Goal: Information Seeking & Learning: Learn about a topic

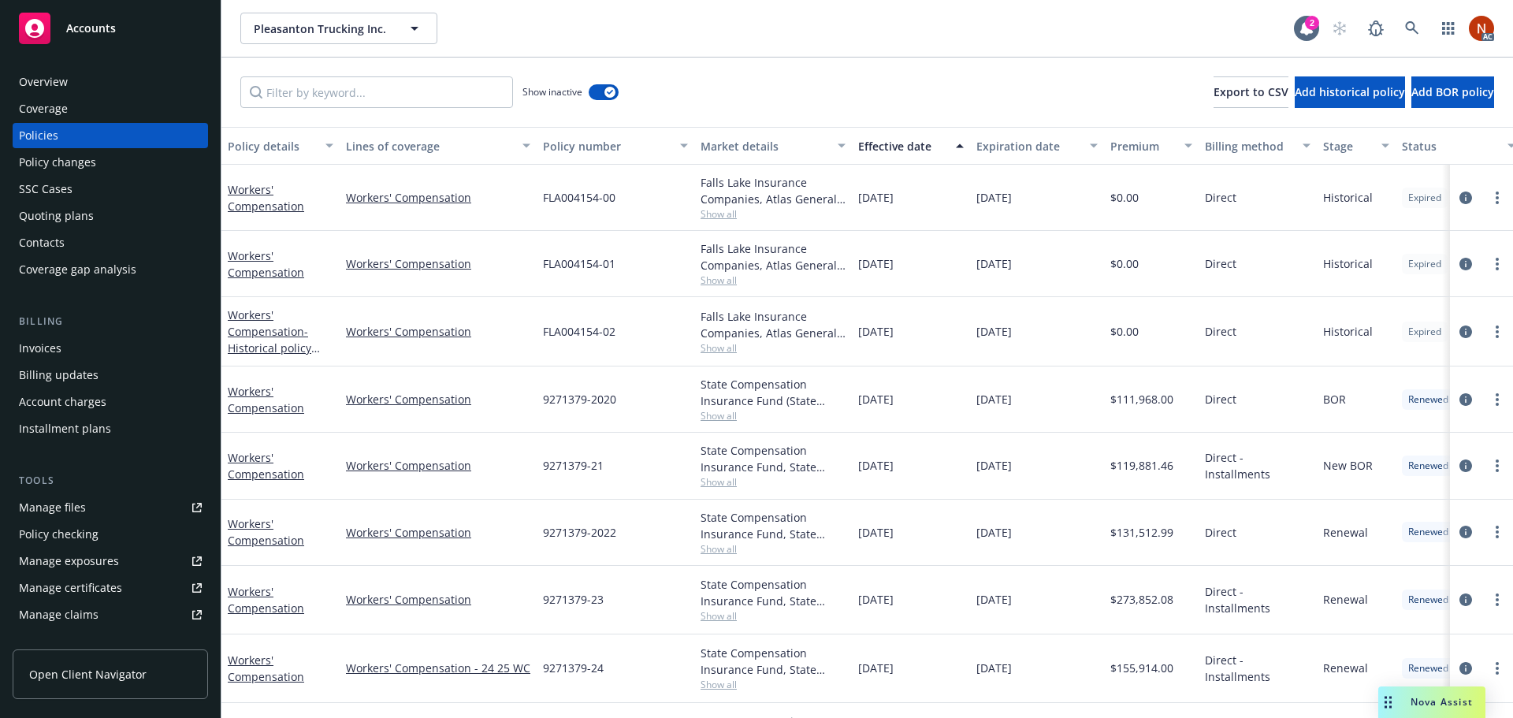
scroll to position [65, 0]
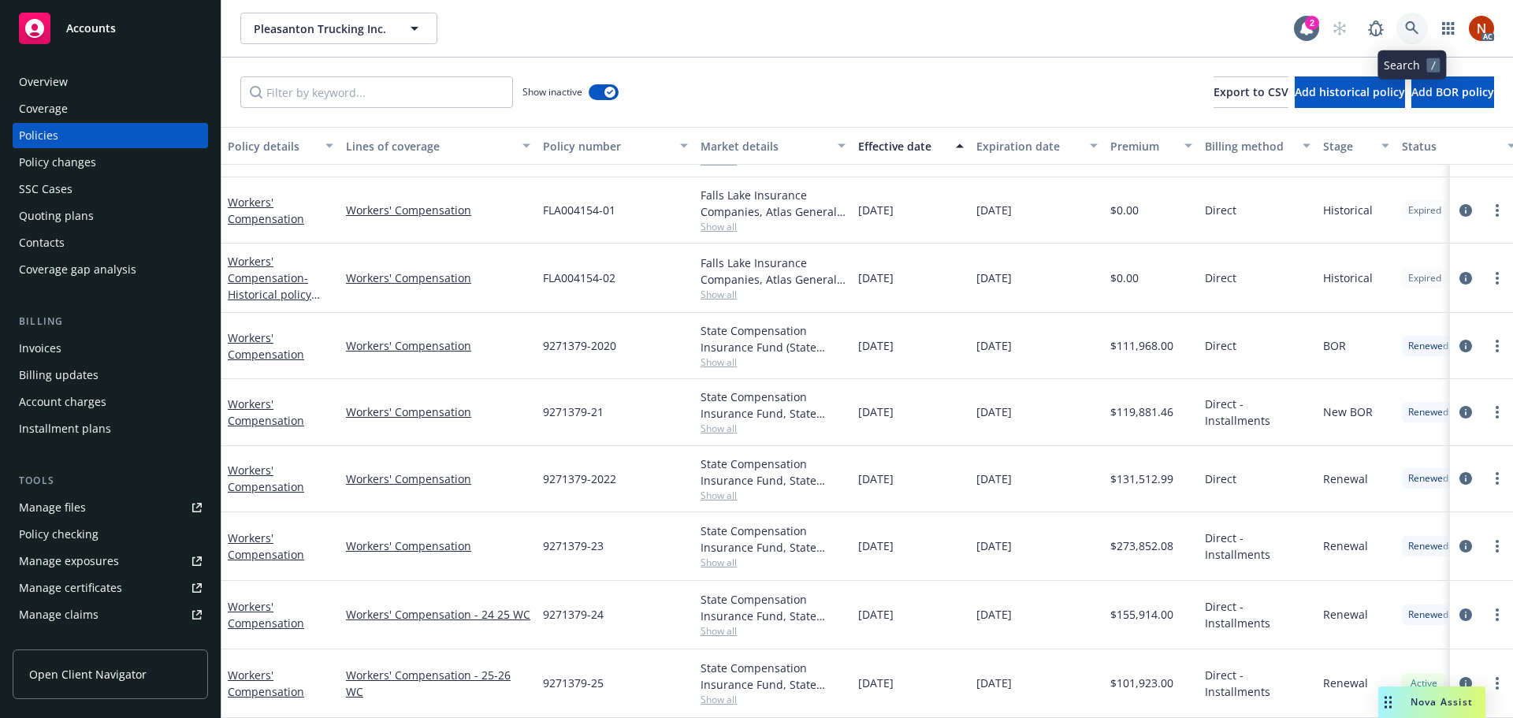
click at [1412, 37] on link at bounding box center [1412, 29] width 32 height 32
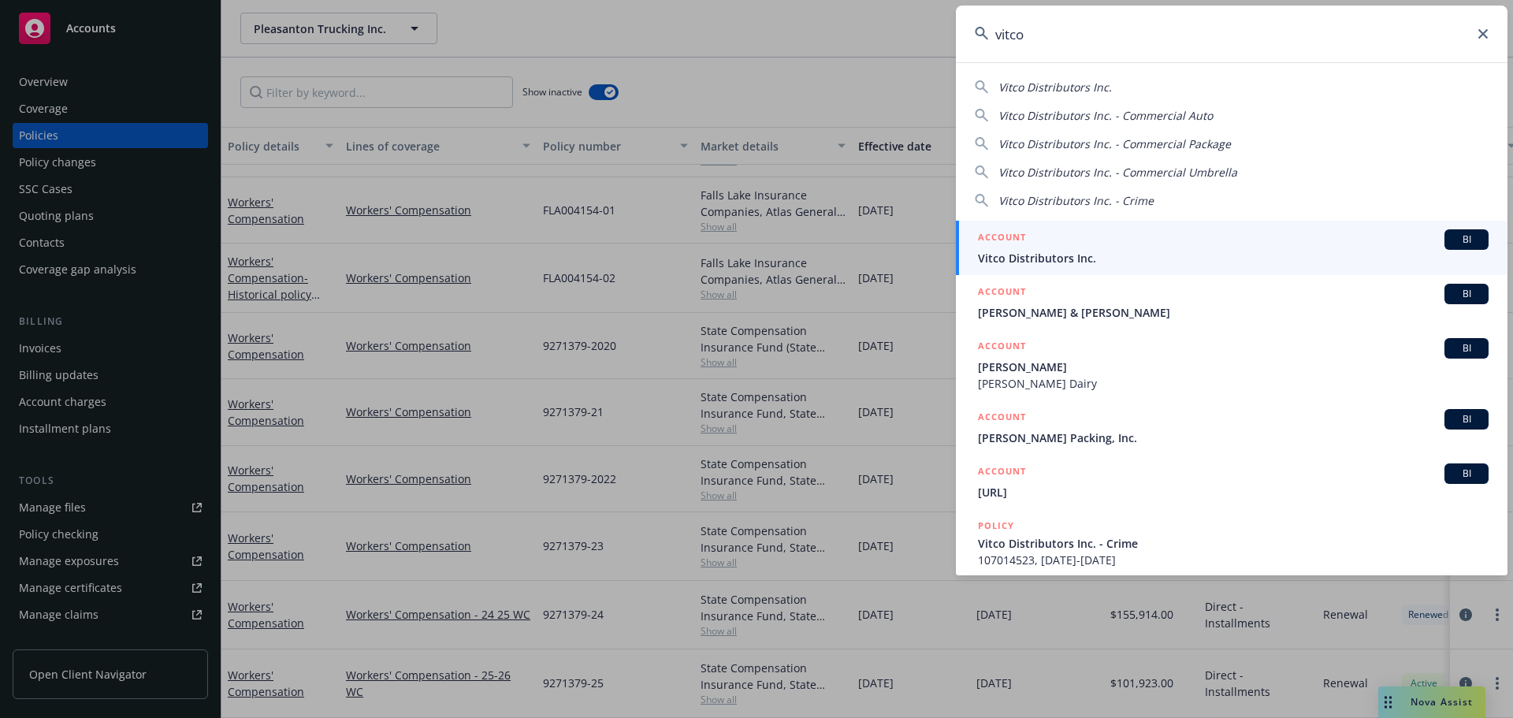
type input "vitco"
click at [1083, 249] on div "ACCOUNT BI" at bounding box center [1233, 239] width 511 height 20
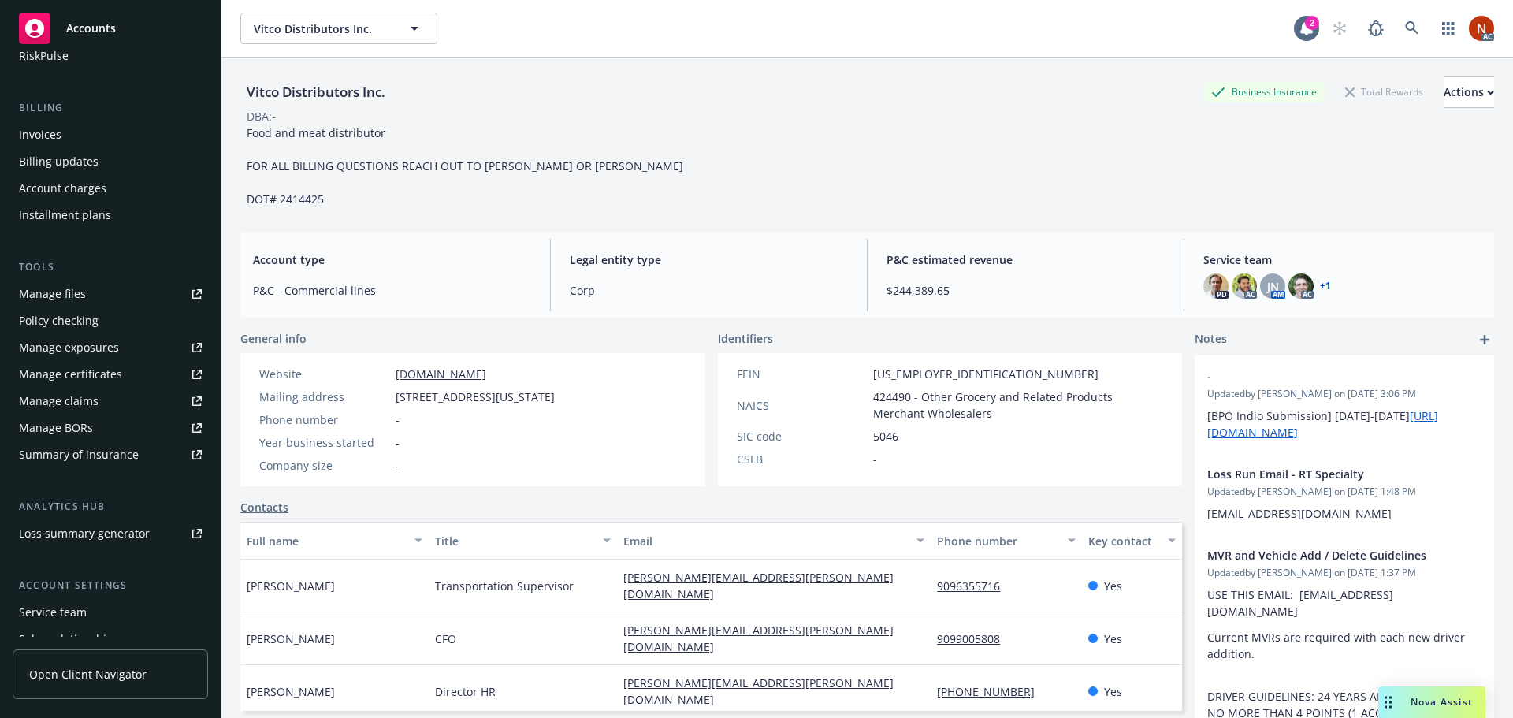
scroll to position [336, 0]
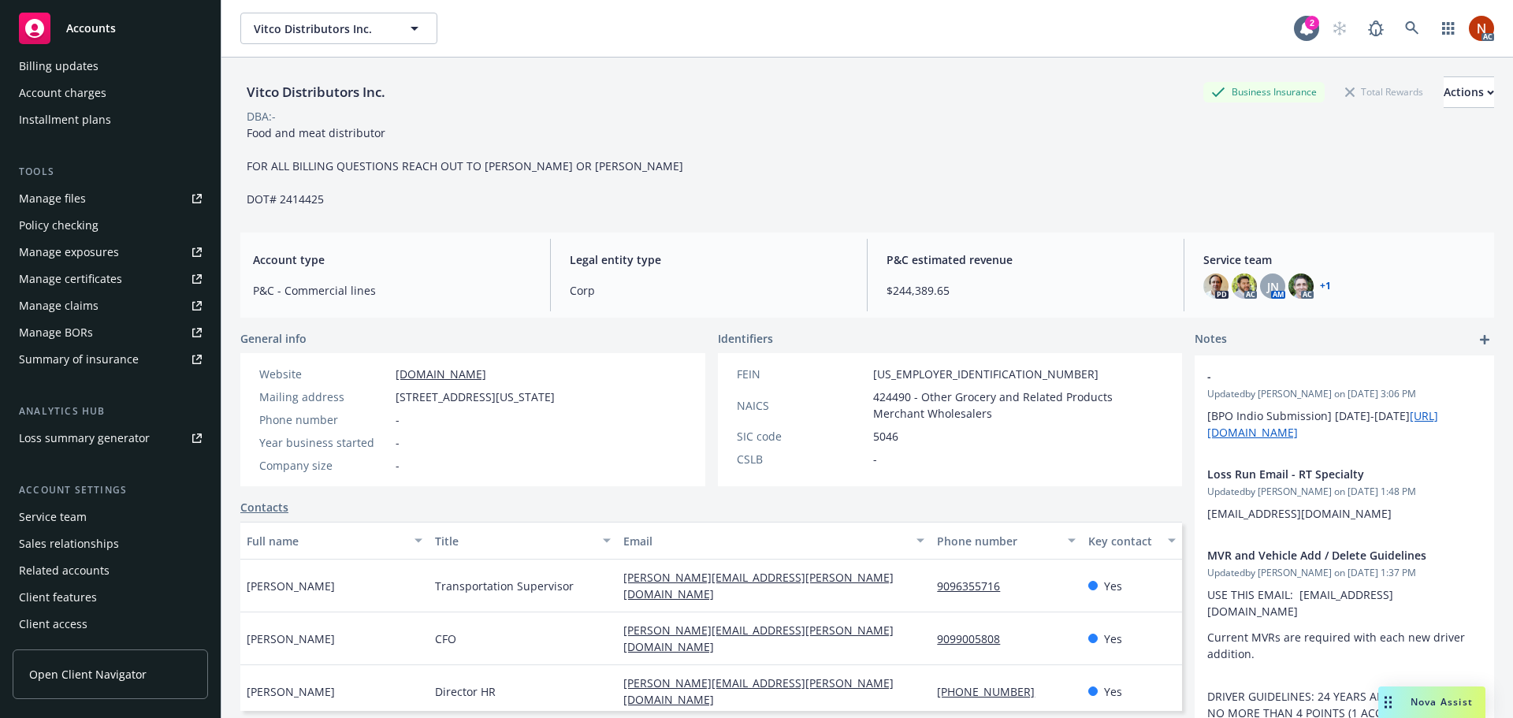
click at [106, 620] on div "Client access" at bounding box center [110, 623] width 183 height 25
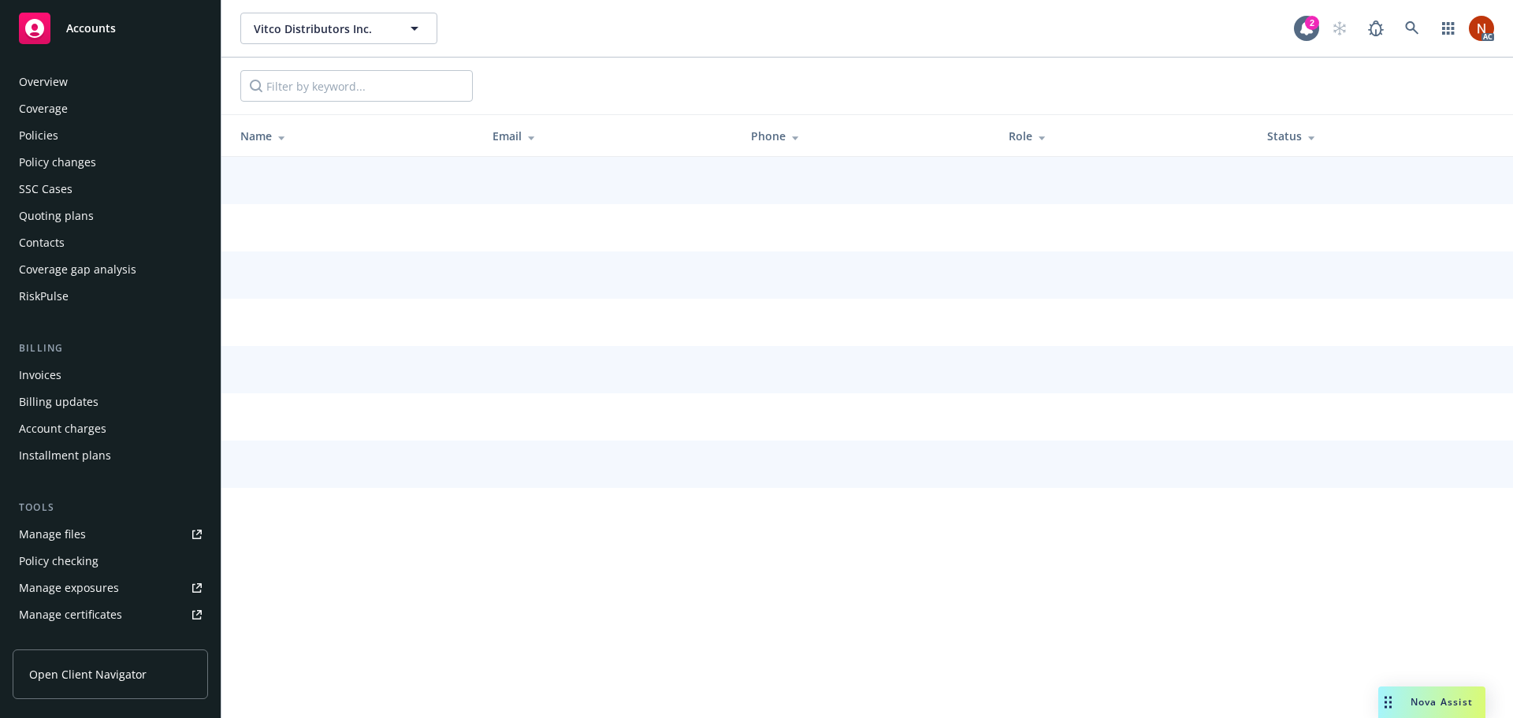
scroll to position [336, 0]
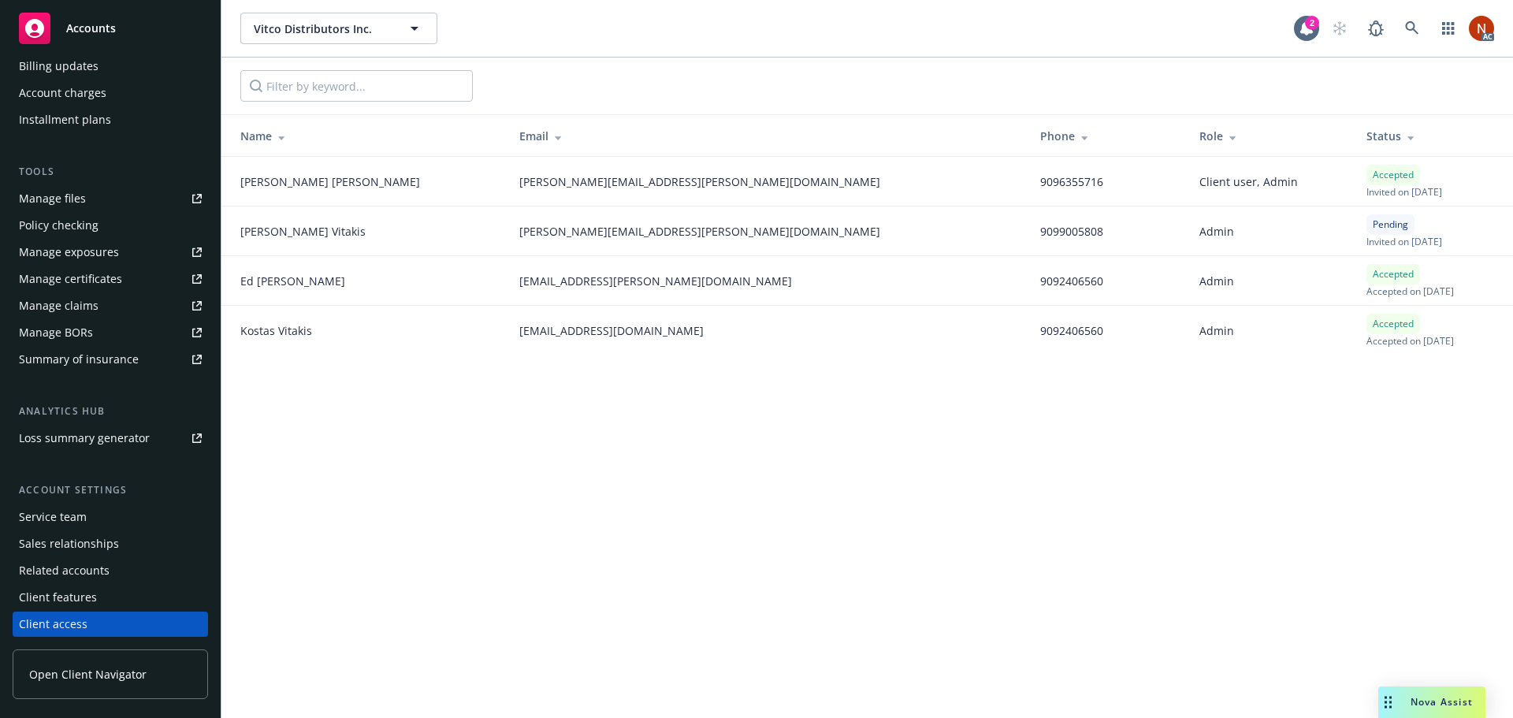
click at [109, 671] on span "Open Client Navigator" at bounding box center [87, 674] width 117 height 17
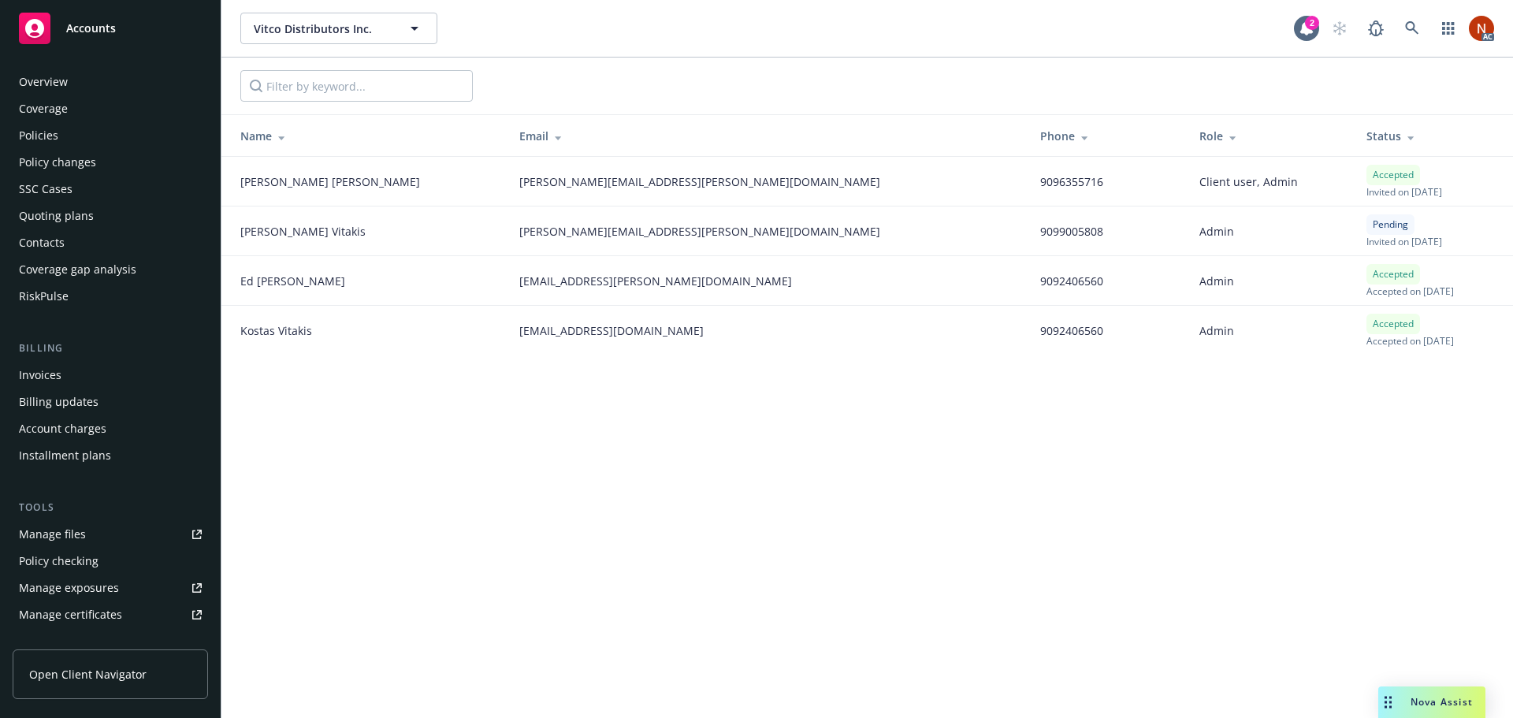
click at [65, 133] on div "Policies" at bounding box center [110, 135] width 183 height 25
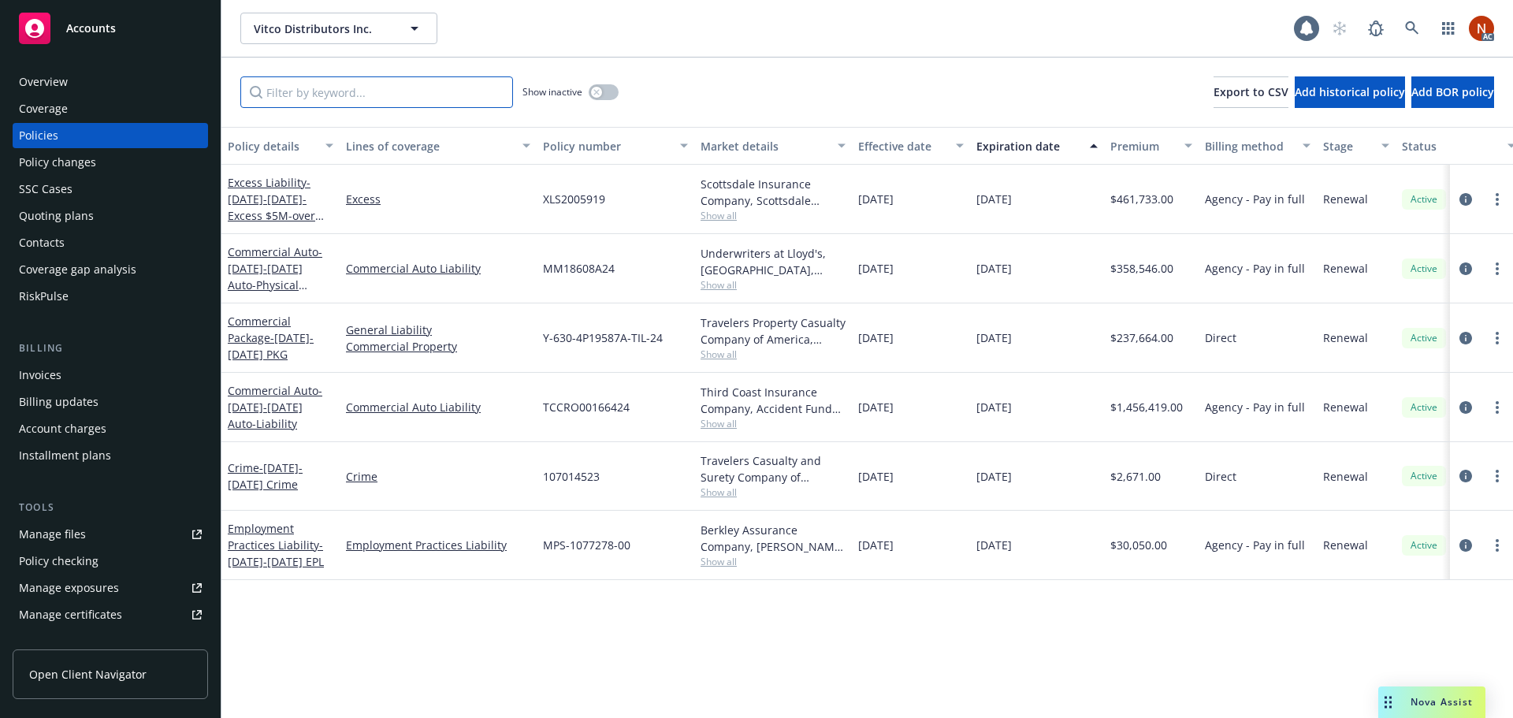
click at [325, 88] on input "Filter by keyword..." at bounding box center [376, 92] width 273 height 32
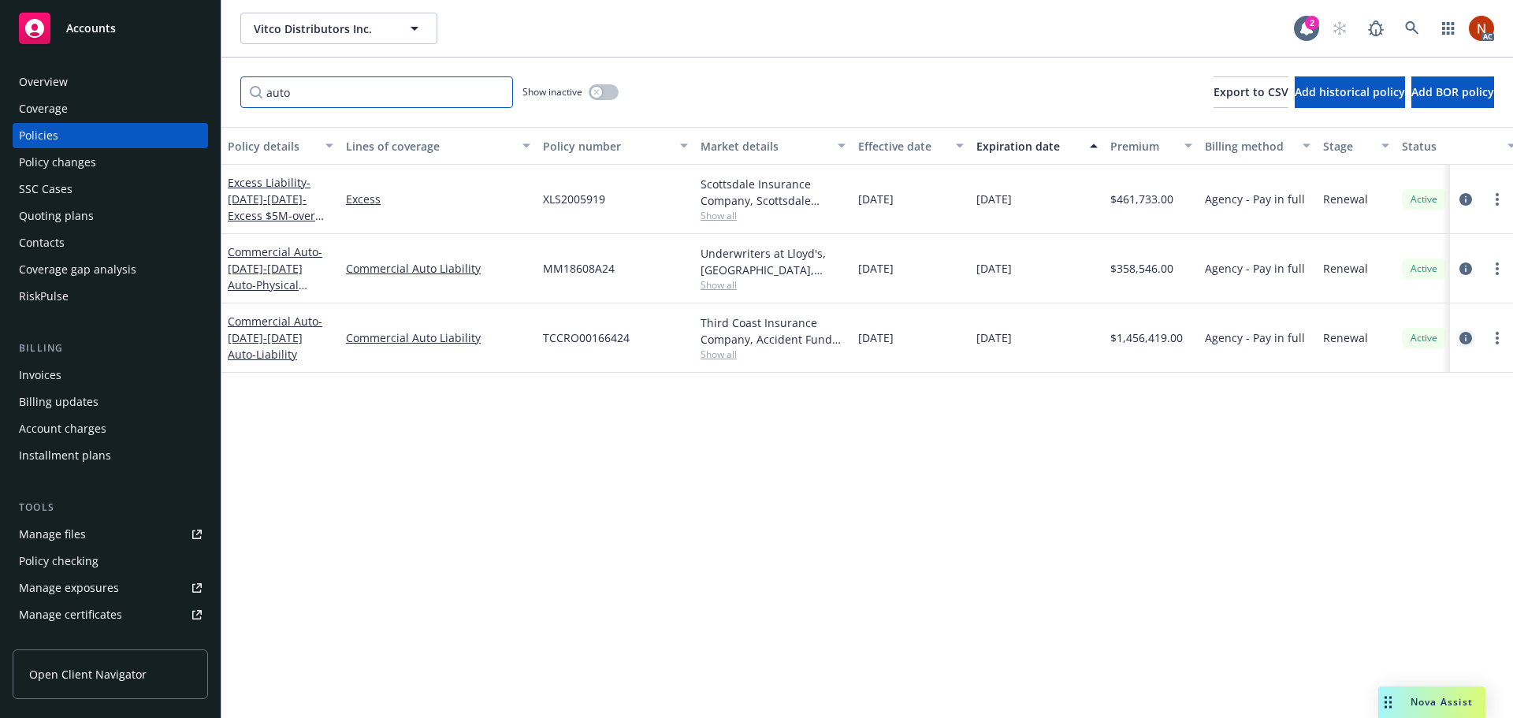
type input "auto"
click at [1468, 340] on icon "circleInformation" at bounding box center [1465, 338] width 13 height 13
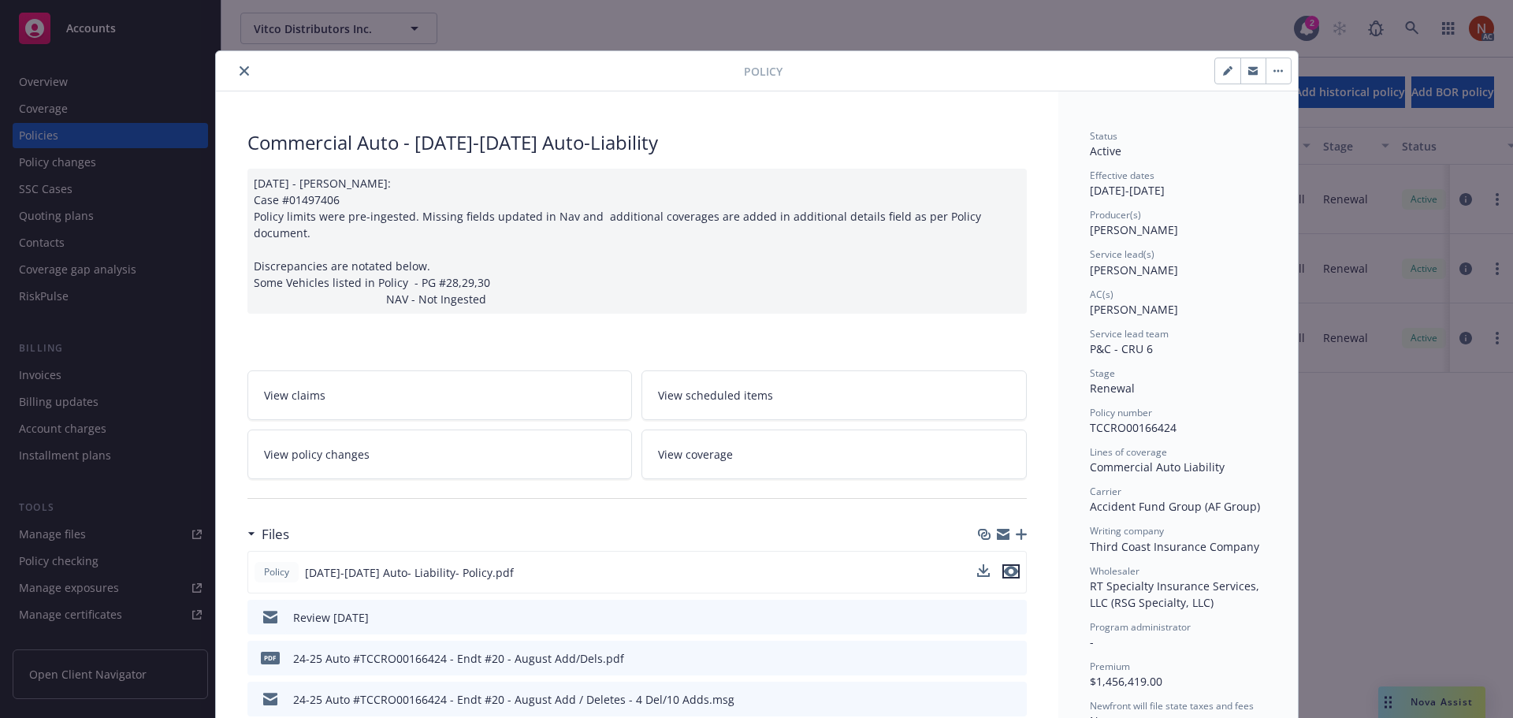
click at [1009, 566] on icon "preview file" at bounding box center [1011, 571] width 14 height 11
click at [240, 72] on icon "close" at bounding box center [244, 70] width 9 height 9
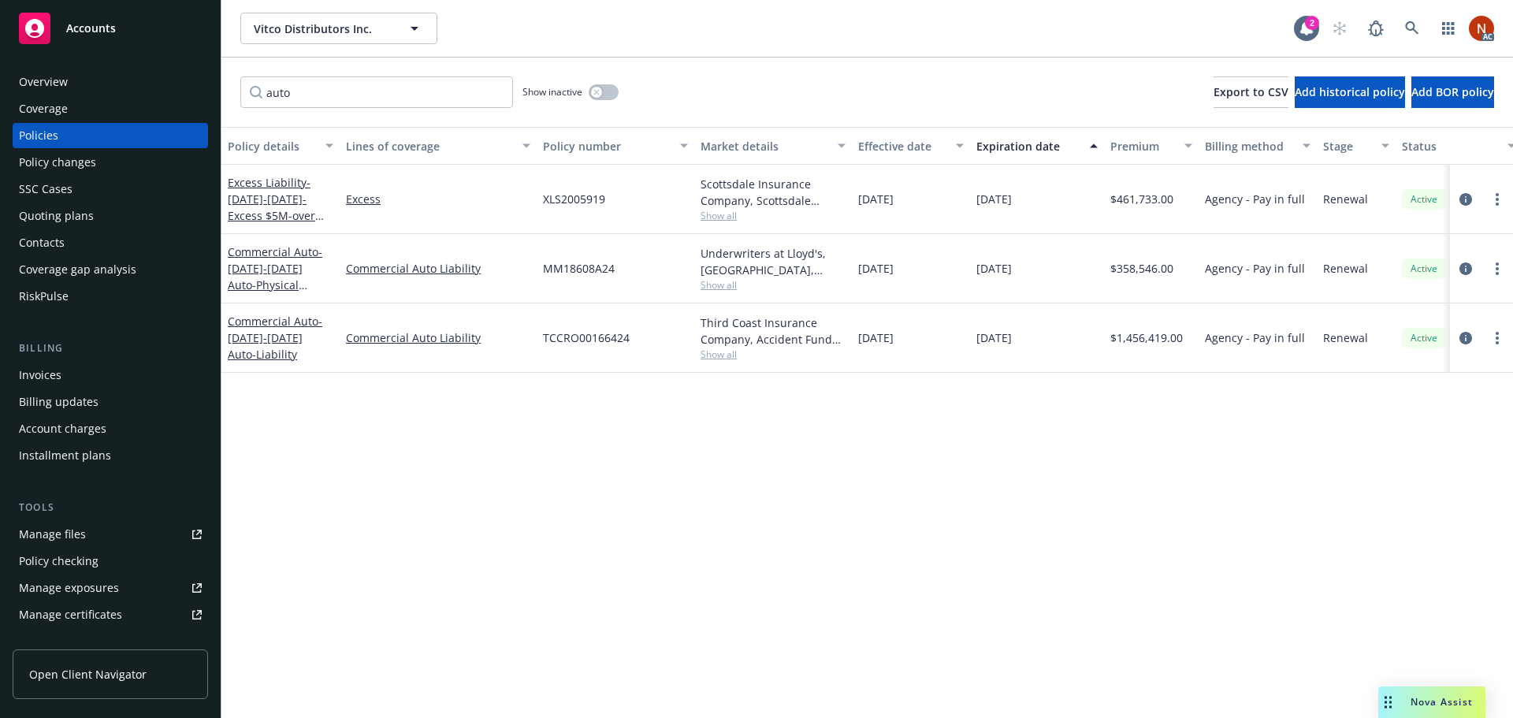
drag, startPoint x: 932, startPoint y: 267, endPoint x: 852, endPoint y: 261, distance: 80.6
click at [852, 261] on div "[DATE]" at bounding box center [911, 268] width 118 height 69
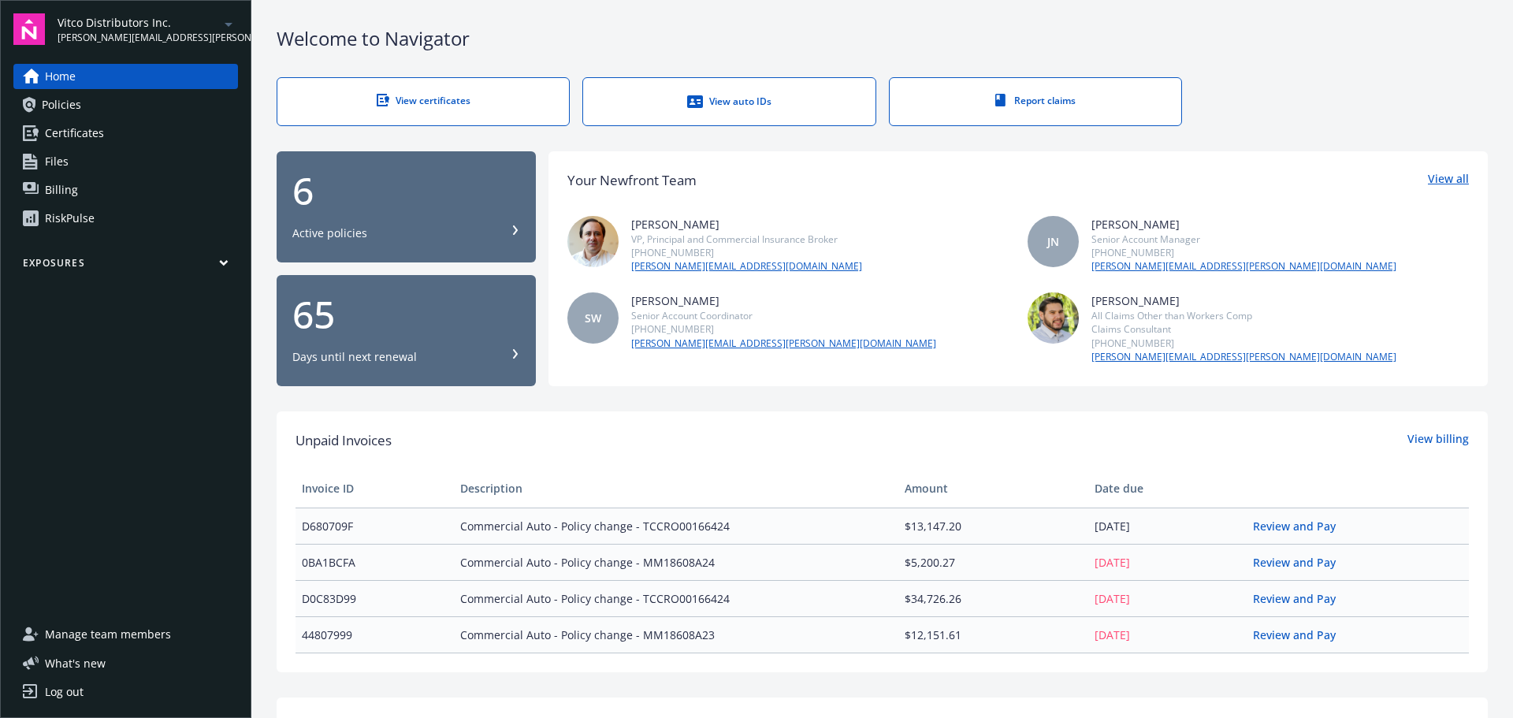
click at [1428, 180] on link "View all" at bounding box center [1448, 180] width 41 height 20
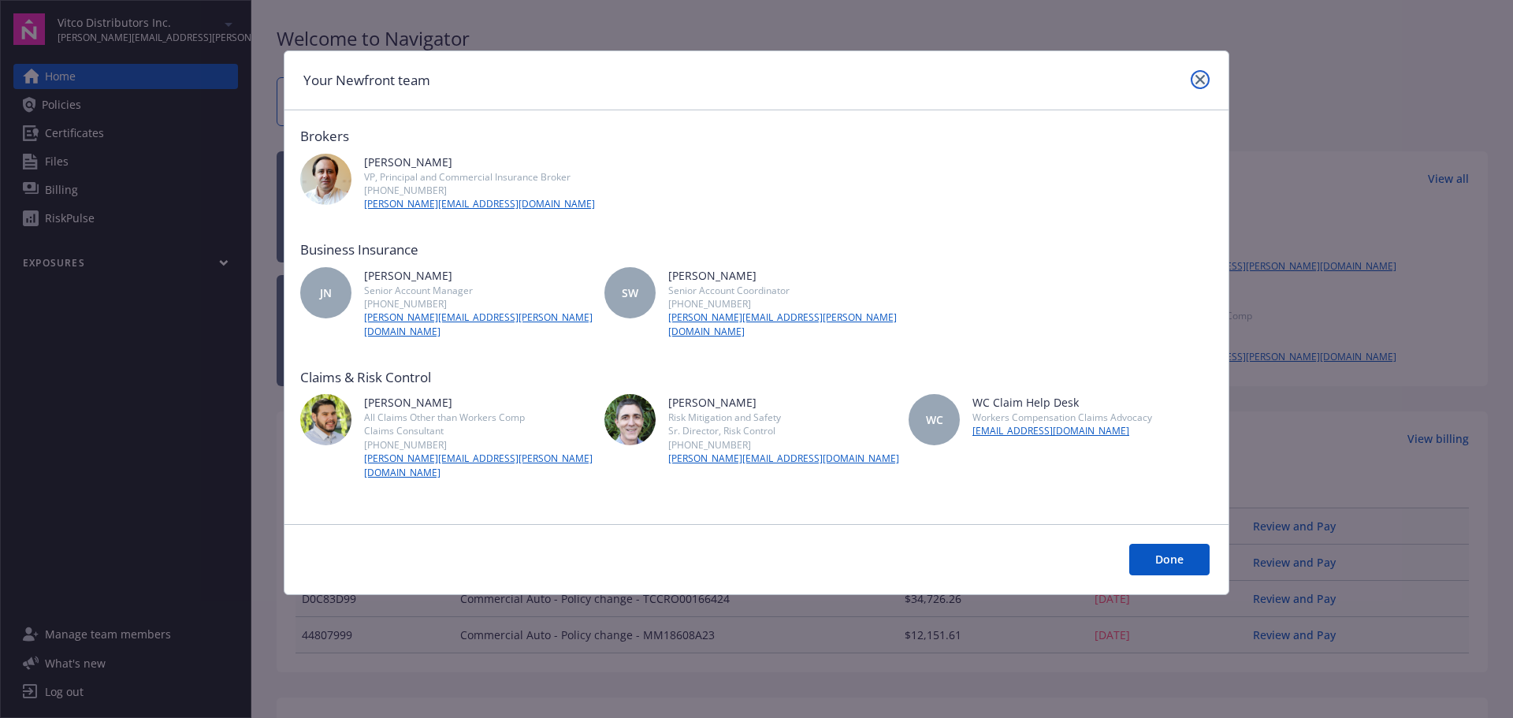
click at [1202, 78] on icon "close" at bounding box center [1199, 79] width 9 height 9
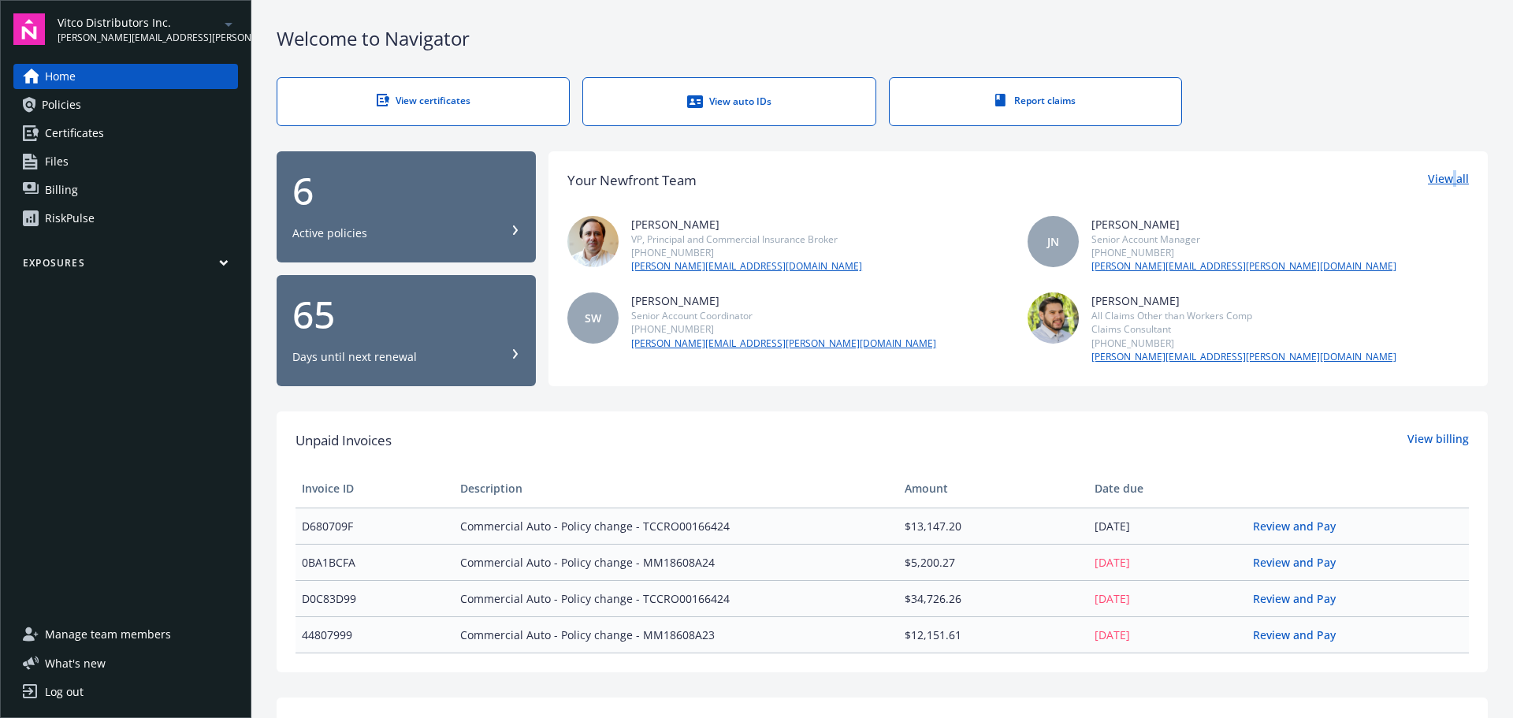
click at [1446, 188] on link "View all" at bounding box center [1448, 180] width 41 height 20
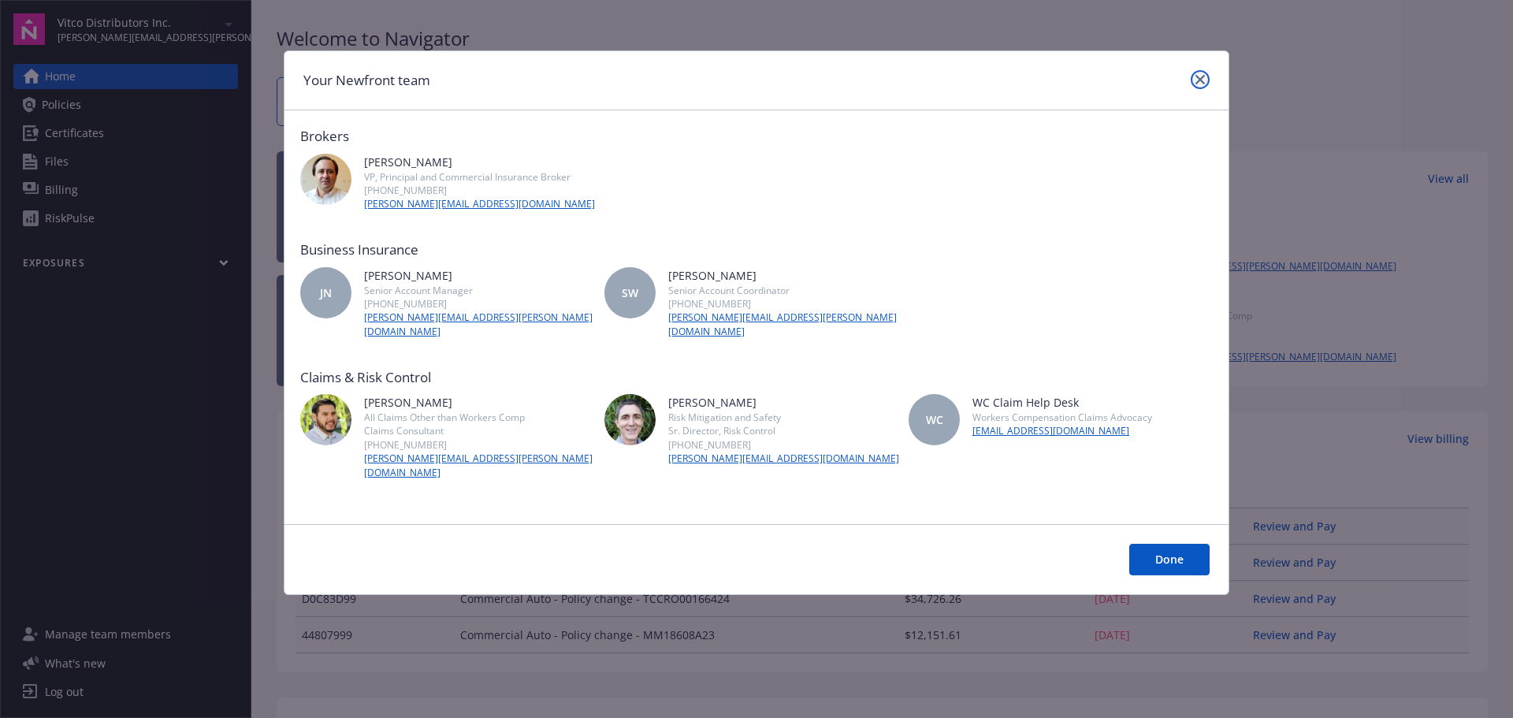
click at [1199, 86] on link "close" at bounding box center [1200, 79] width 19 height 19
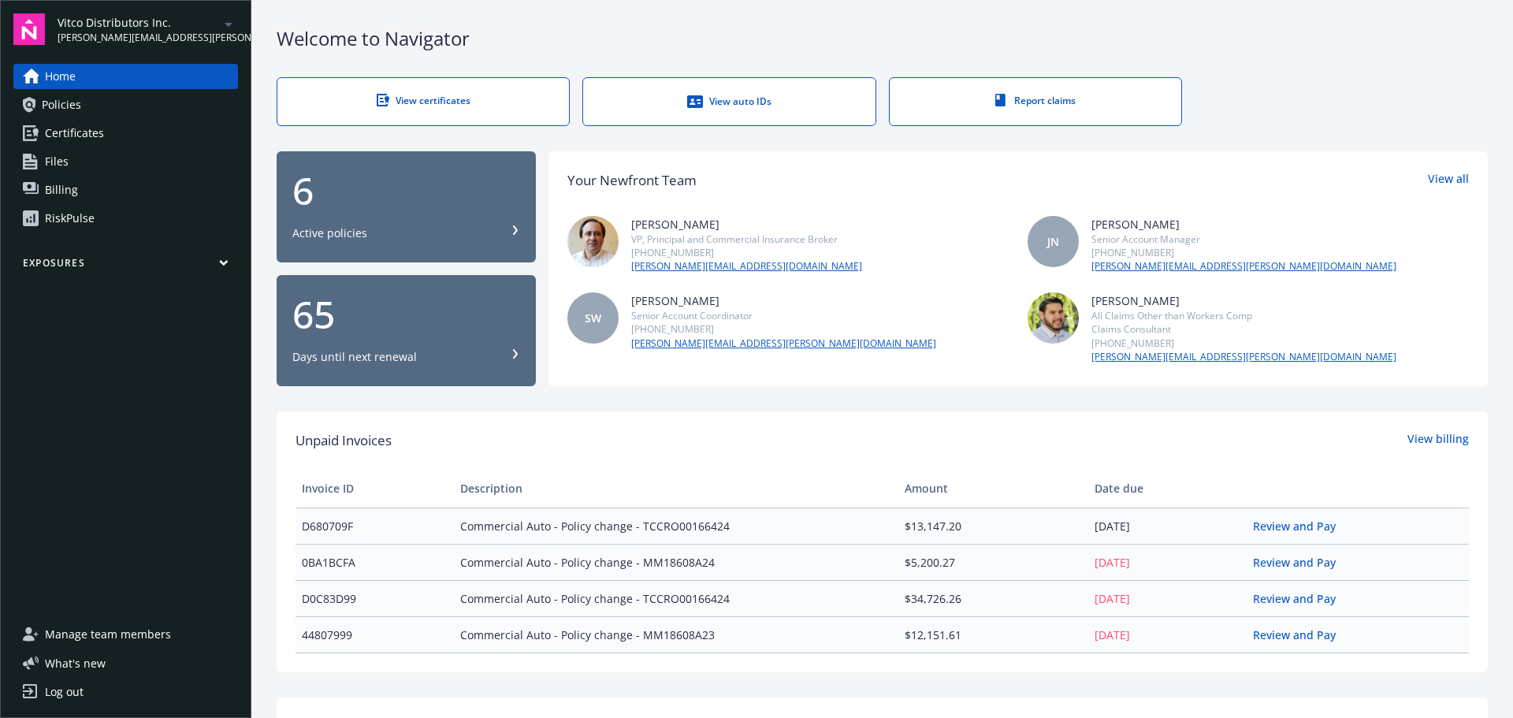
click at [72, 217] on div "RiskPulse" at bounding box center [70, 218] width 50 height 25
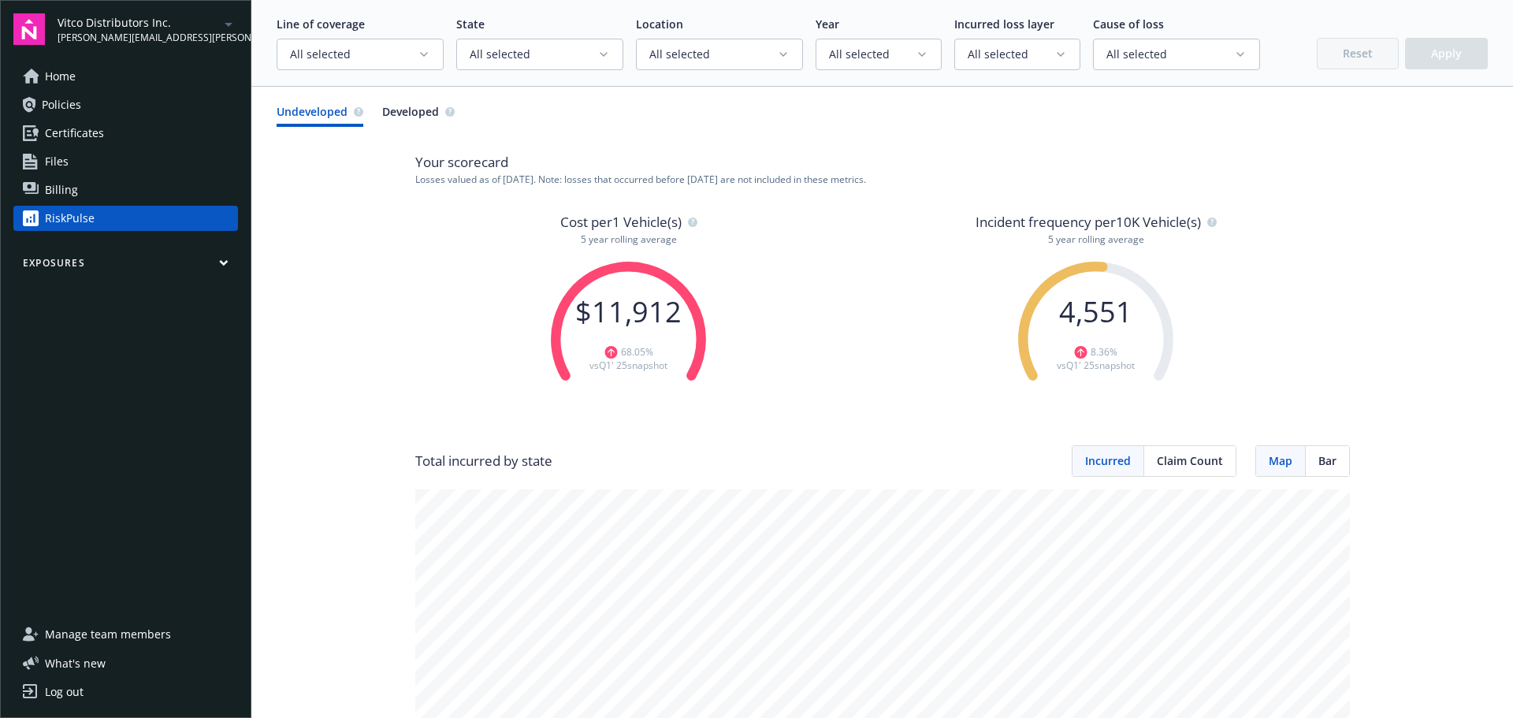
click at [690, 225] on circle "button" at bounding box center [692, 221] width 9 height 9
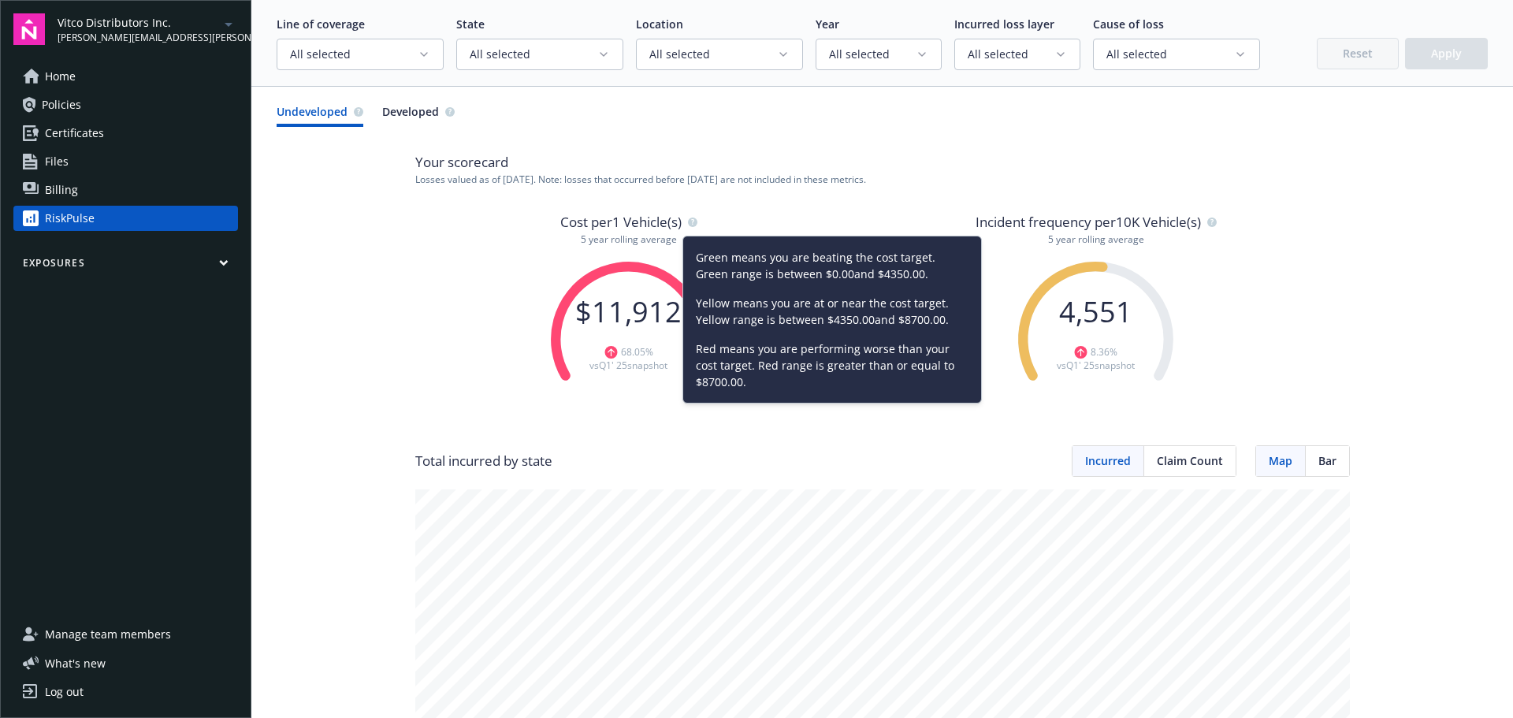
click at [104, 61] on div "Vitco Distributors Inc. noemy.rincon@newfront.com Home Policies Certificates Fi…" at bounding box center [125, 359] width 251 height 718
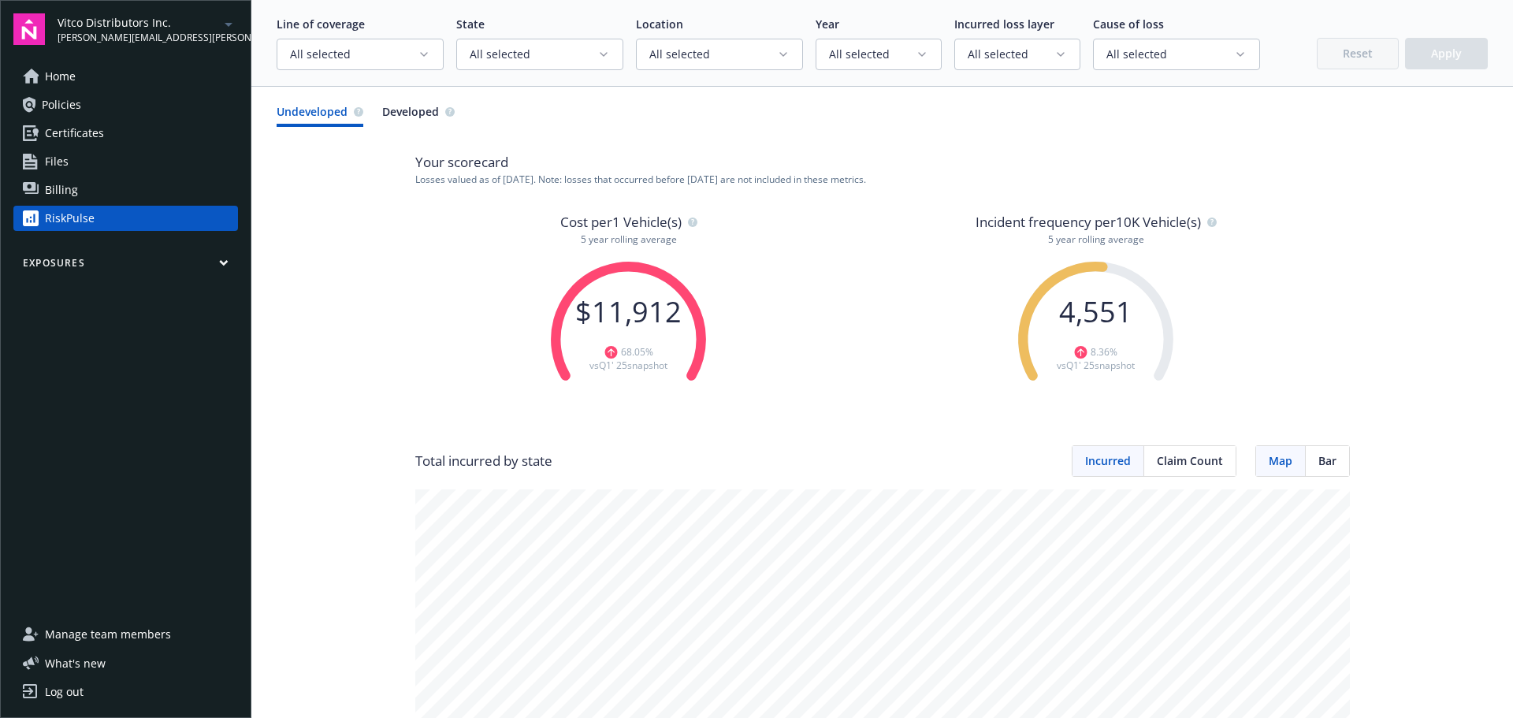
click at [106, 76] on link "Home" at bounding box center [125, 76] width 225 height 25
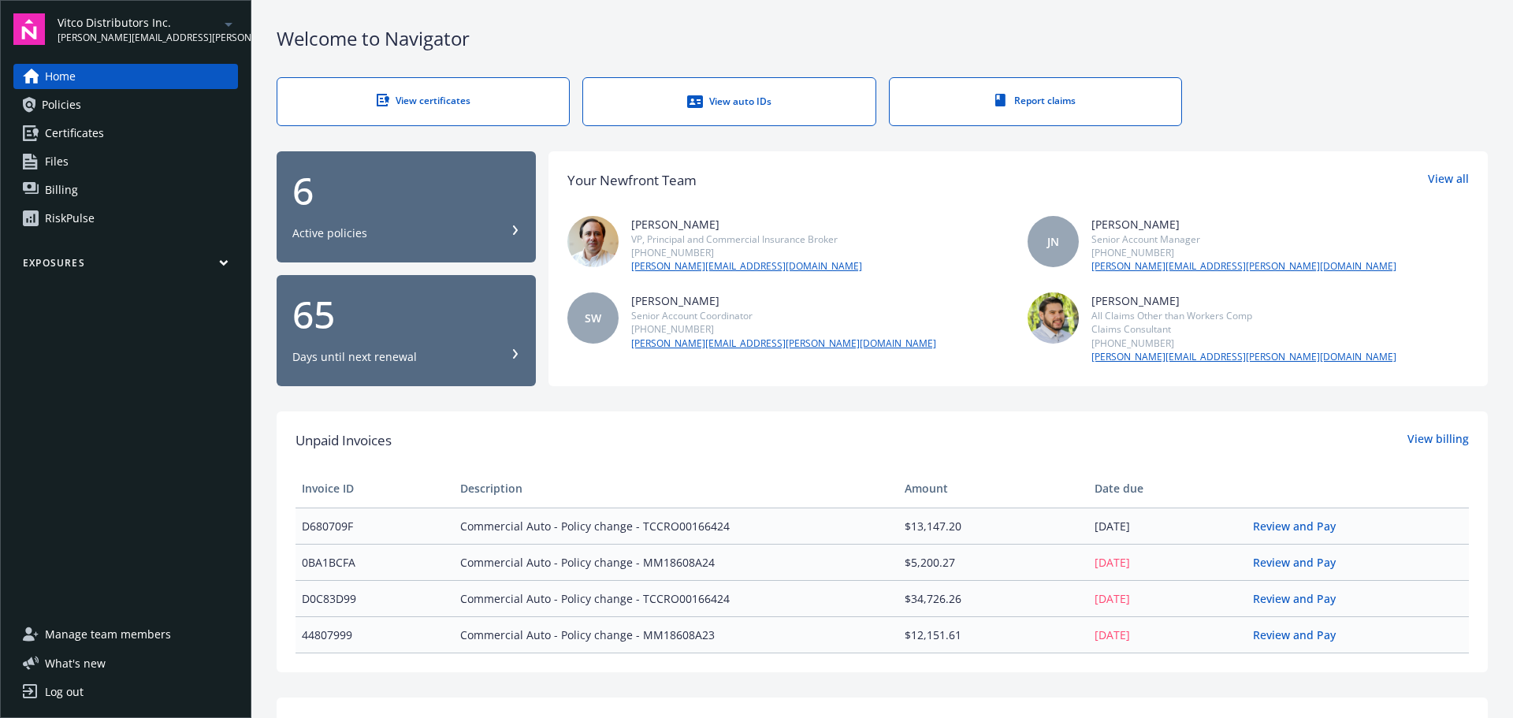
click at [106, 202] on div "Home Policies Certificates Files Billing RiskPulse" at bounding box center [125, 147] width 225 height 167
click at [105, 220] on link "RiskPulse" at bounding box center [125, 218] width 225 height 25
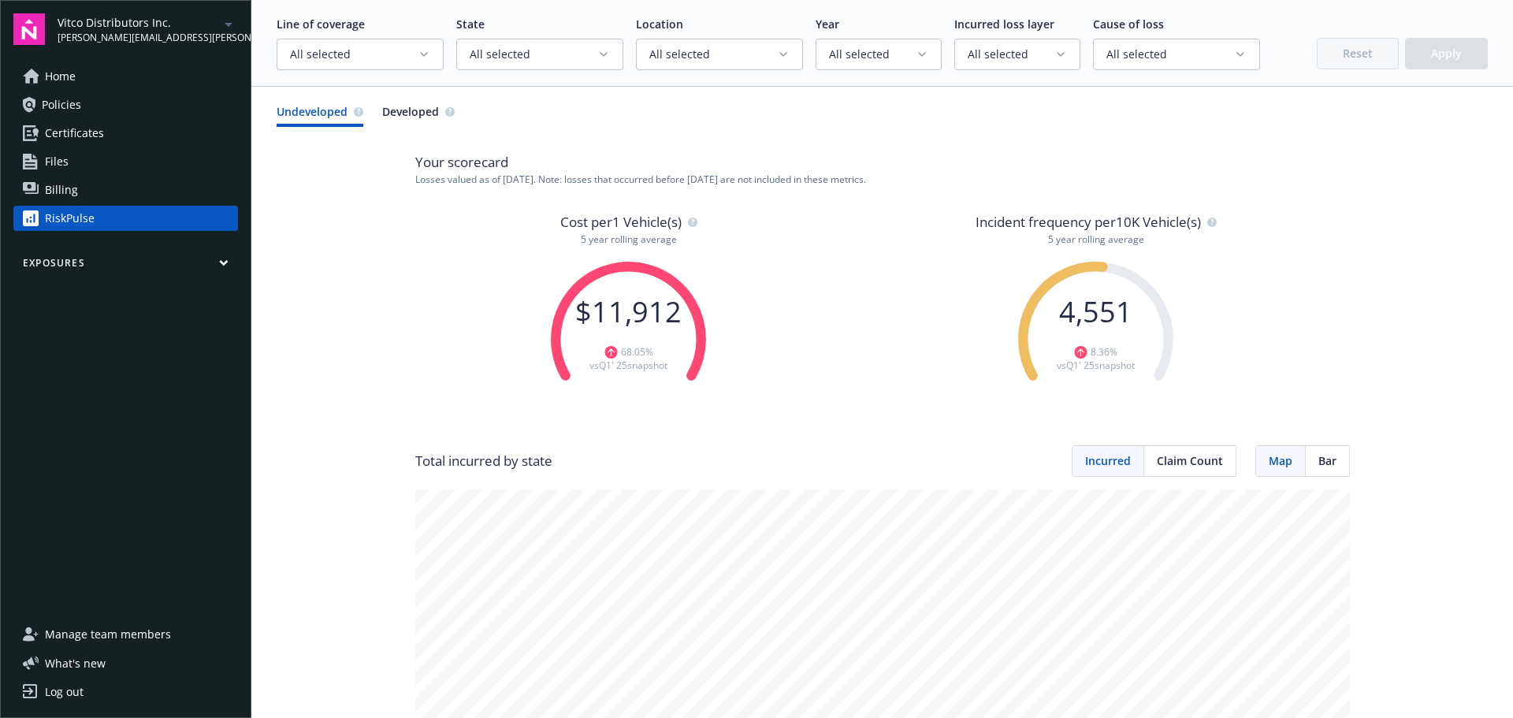
click at [691, 221] on icon "button" at bounding box center [692, 222] width 3 height 6
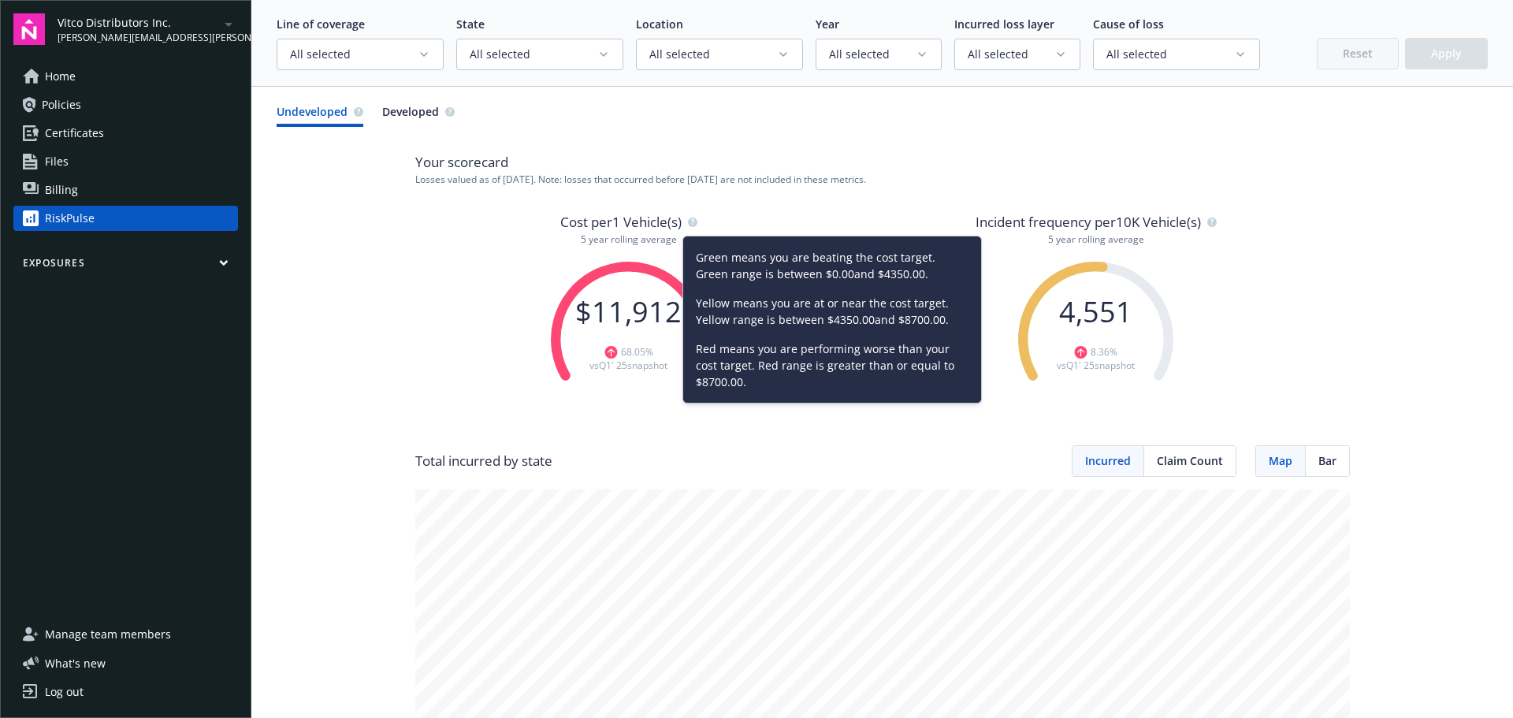
click at [390, 72] on div "Line of coverage All selected State All selected Location All selected Year All…" at bounding box center [881, 43] width 1261 height 87
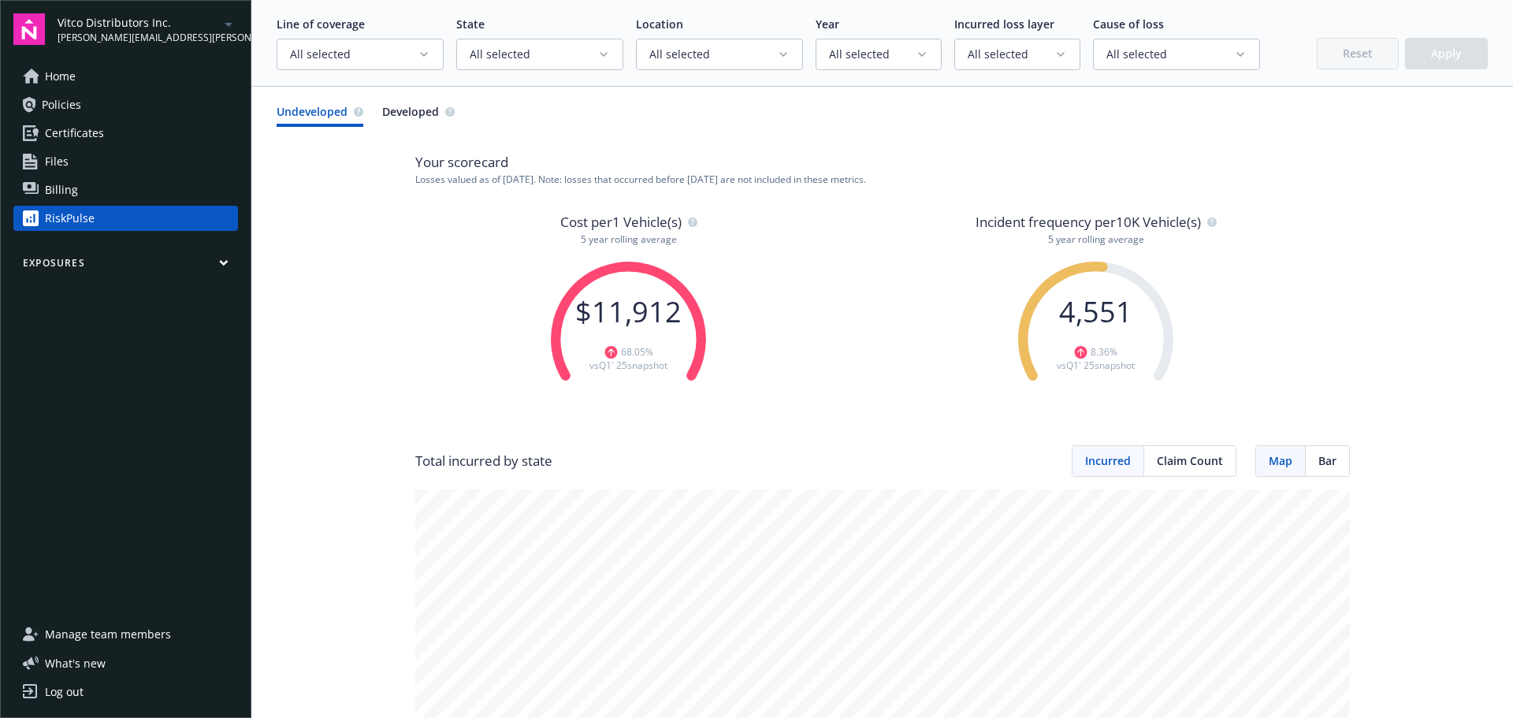
click at [399, 55] on span "All selected" at bounding box center [354, 54] width 128 height 16
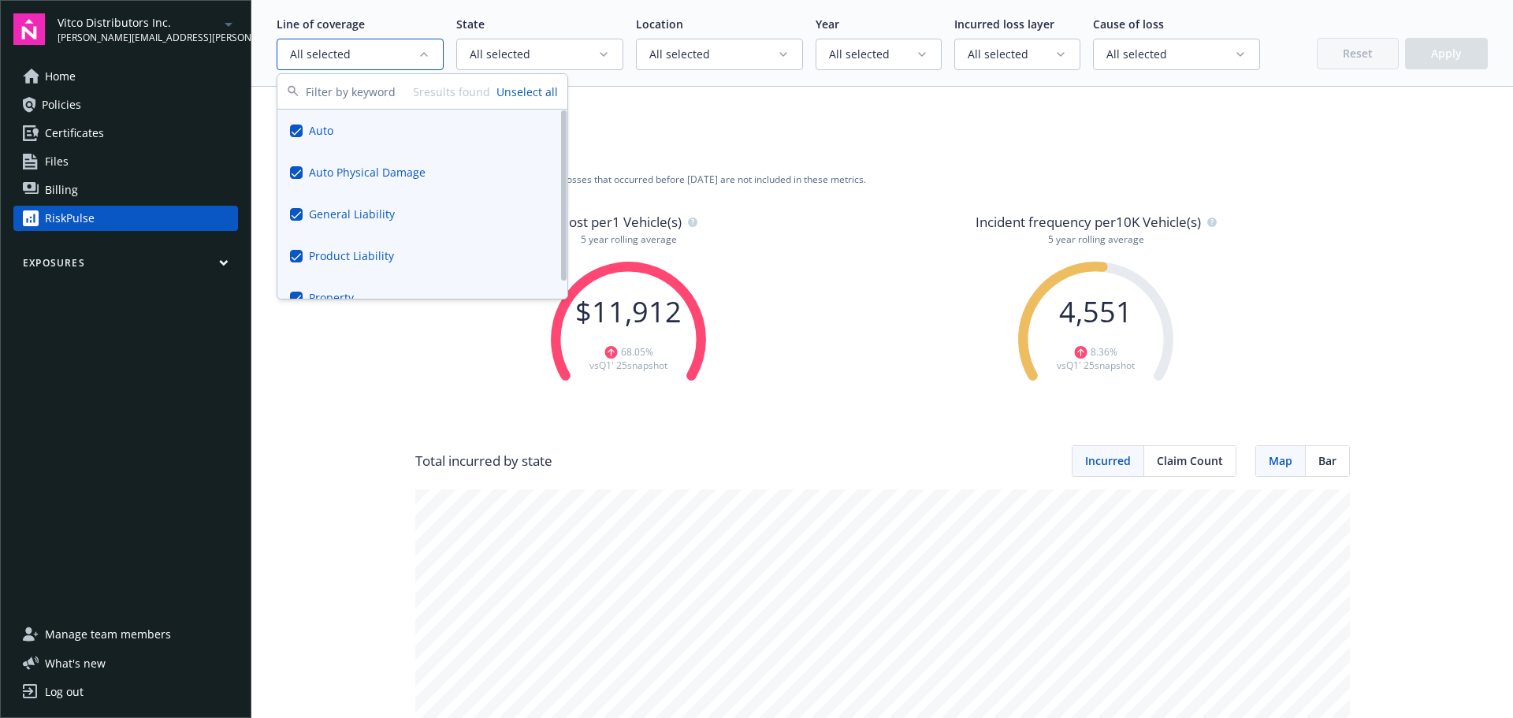
click at [538, 94] on button "Unselect all" at bounding box center [526, 92] width 61 height 17
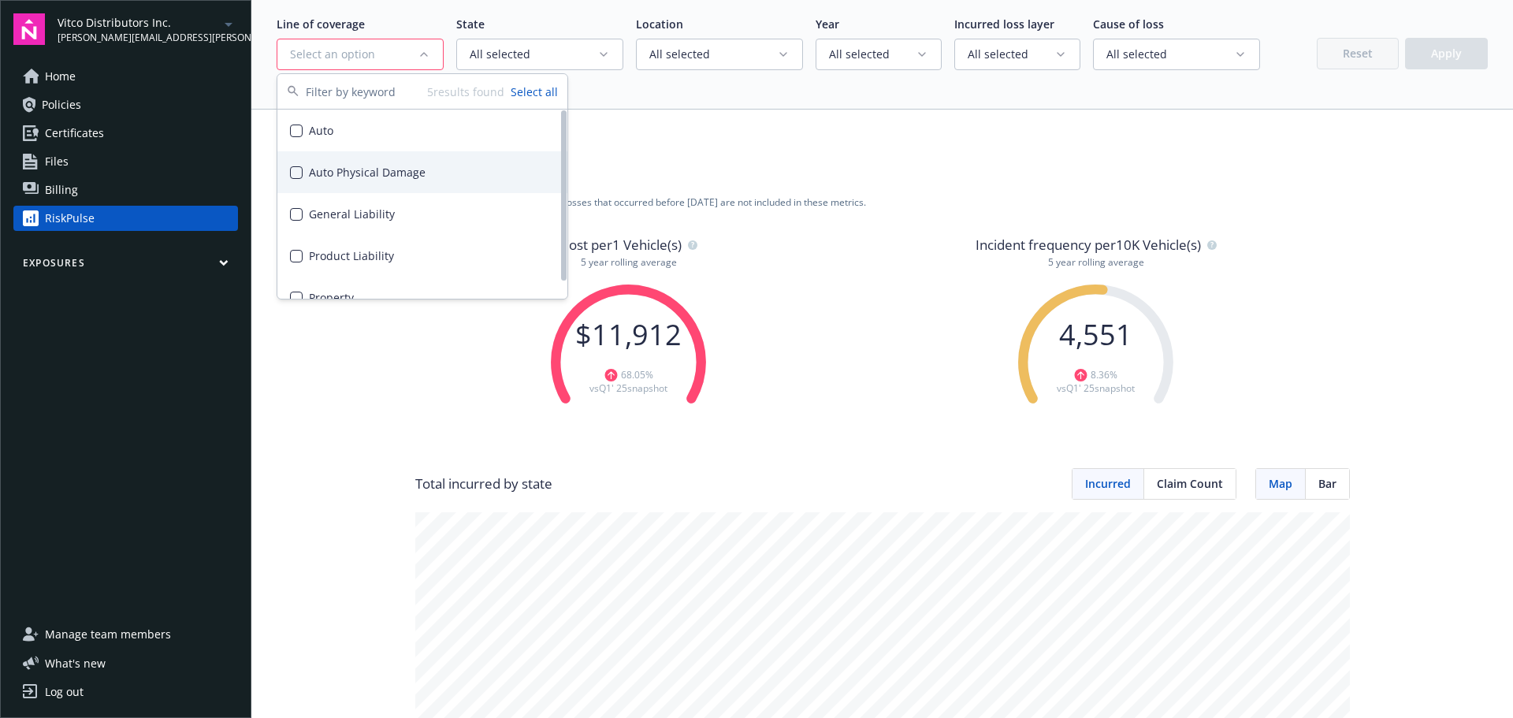
click at [316, 171] on div "Auto Physical Damage" at bounding box center [422, 172] width 290 height 42
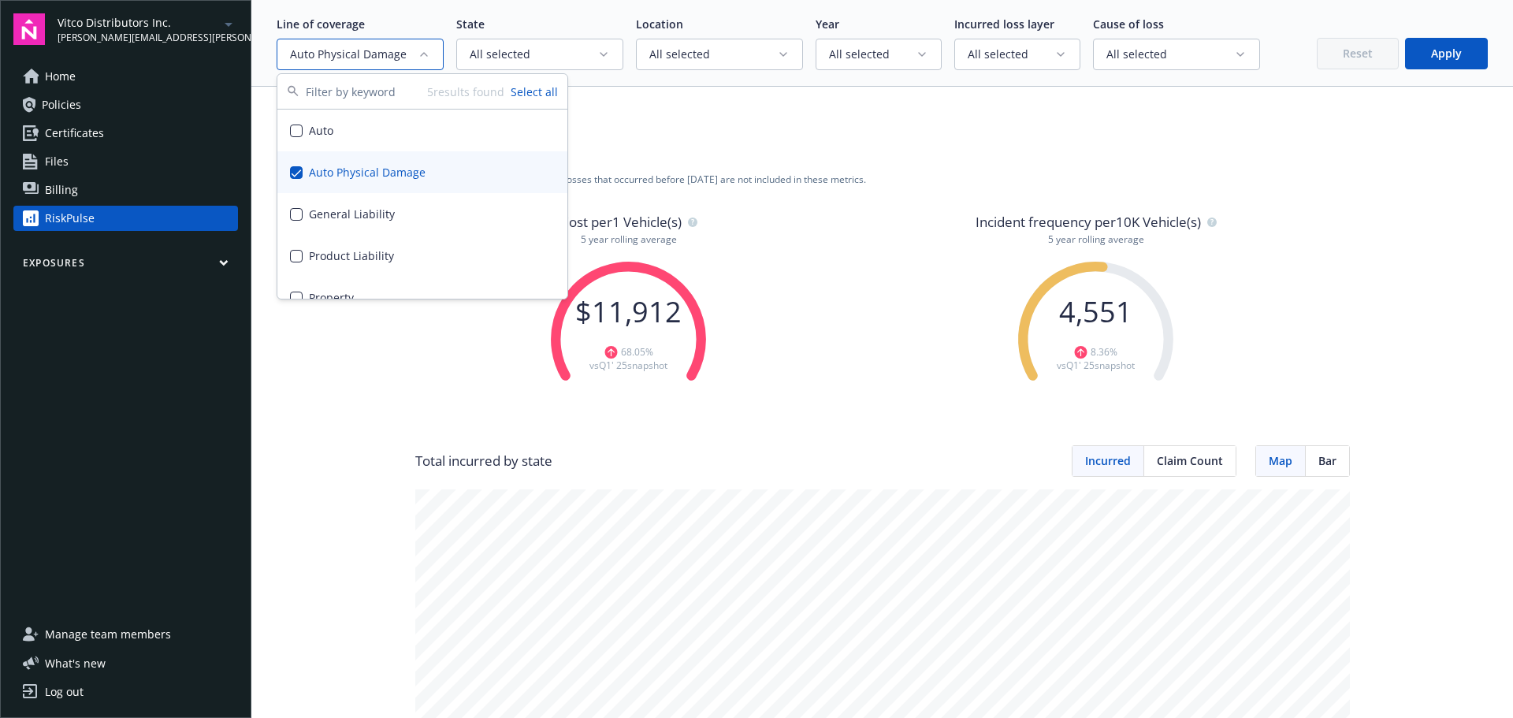
click at [1425, 51] on button "Apply" at bounding box center [1446, 54] width 83 height 32
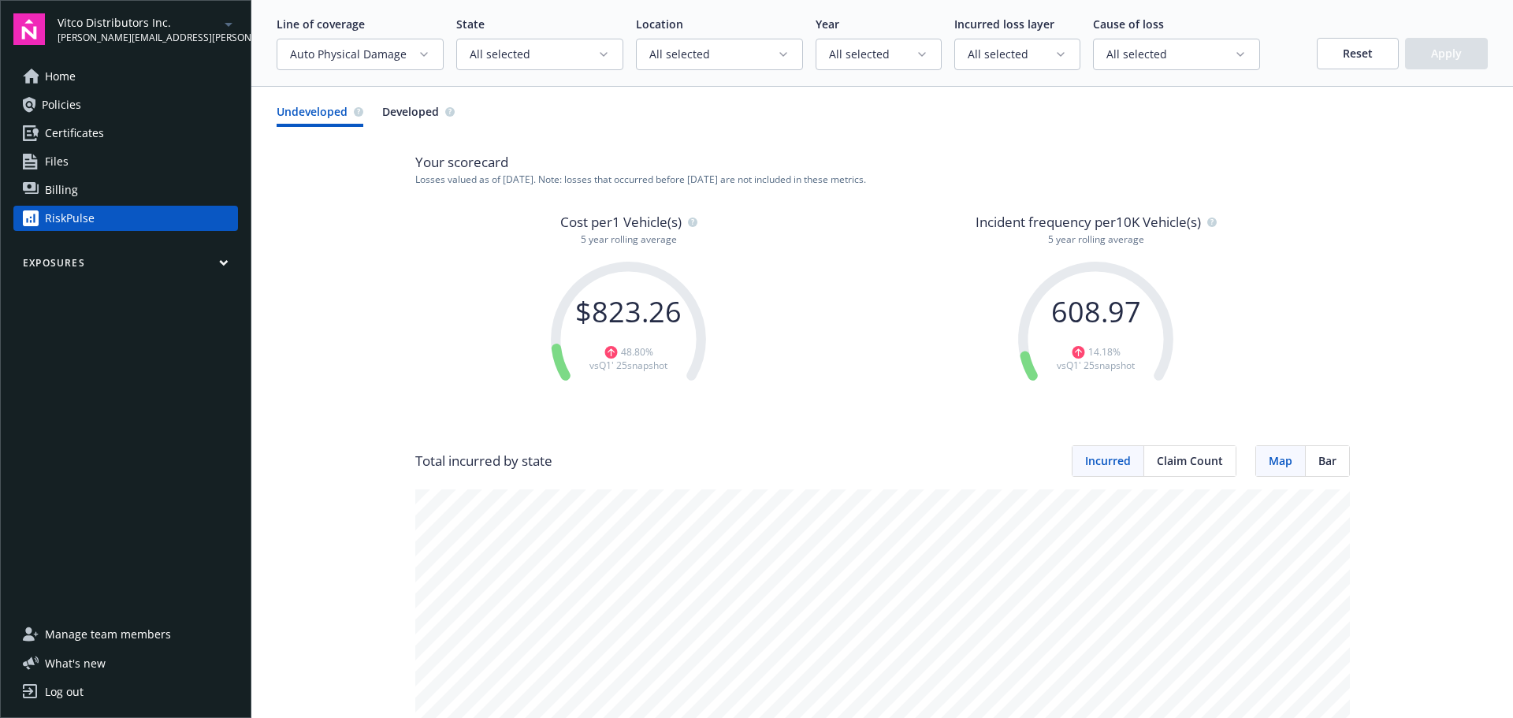
click at [688, 225] on icon "button" at bounding box center [692, 220] width 9 height 14
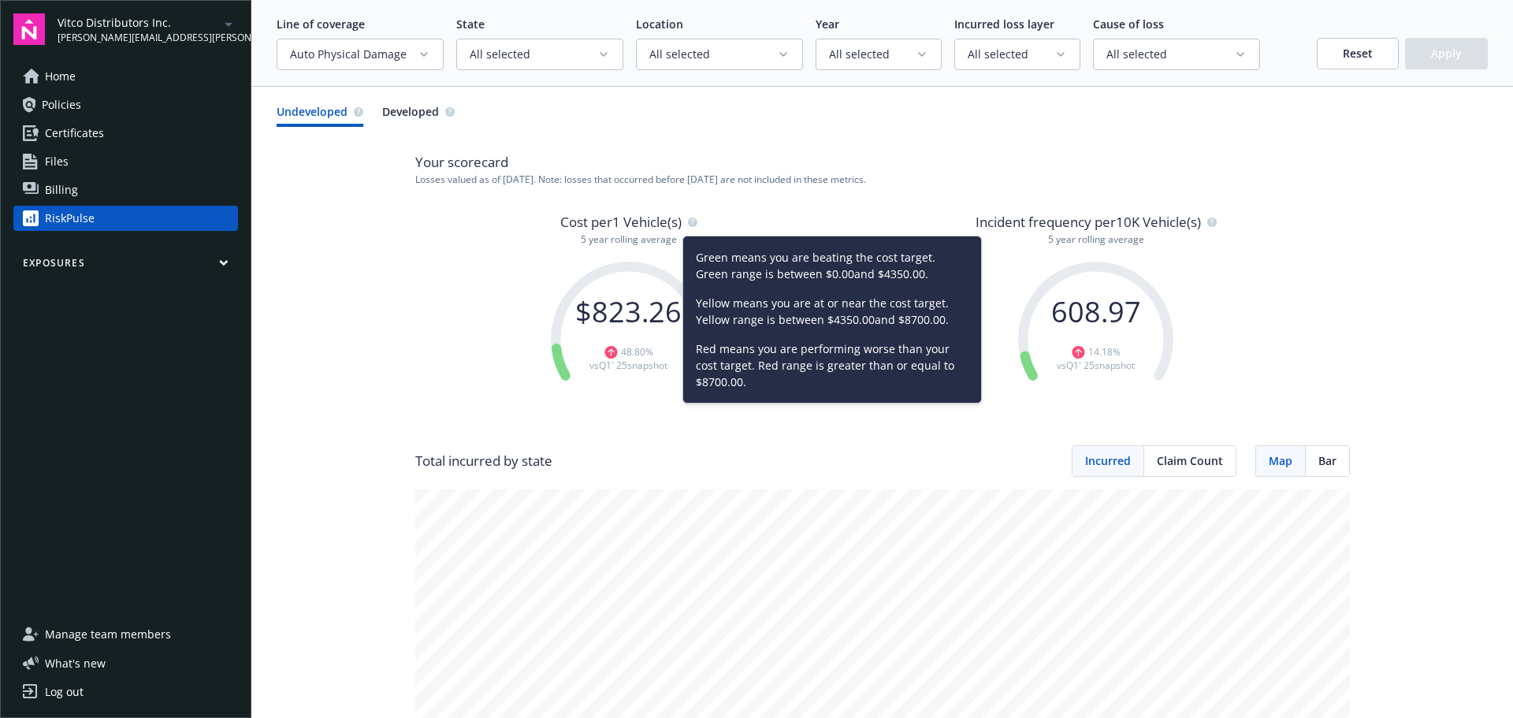
click at [746, 214] on div "Cost per 1 Vehicle(s) 5 year rolling average $ 823.26 48.80 % vs Q1' 25 snapsho…" at bounding box center [882, 329] width 934 height 234
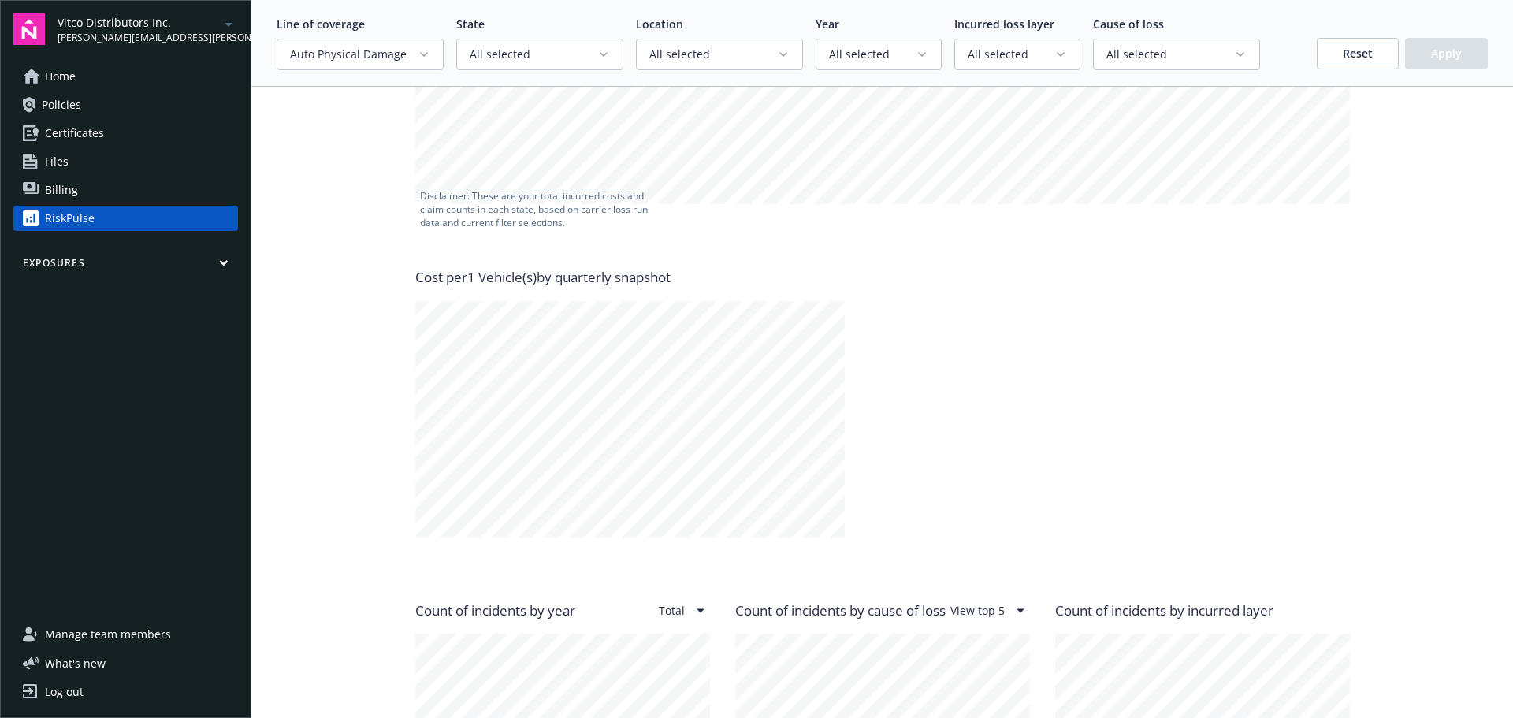
scroll to position [552, 0]
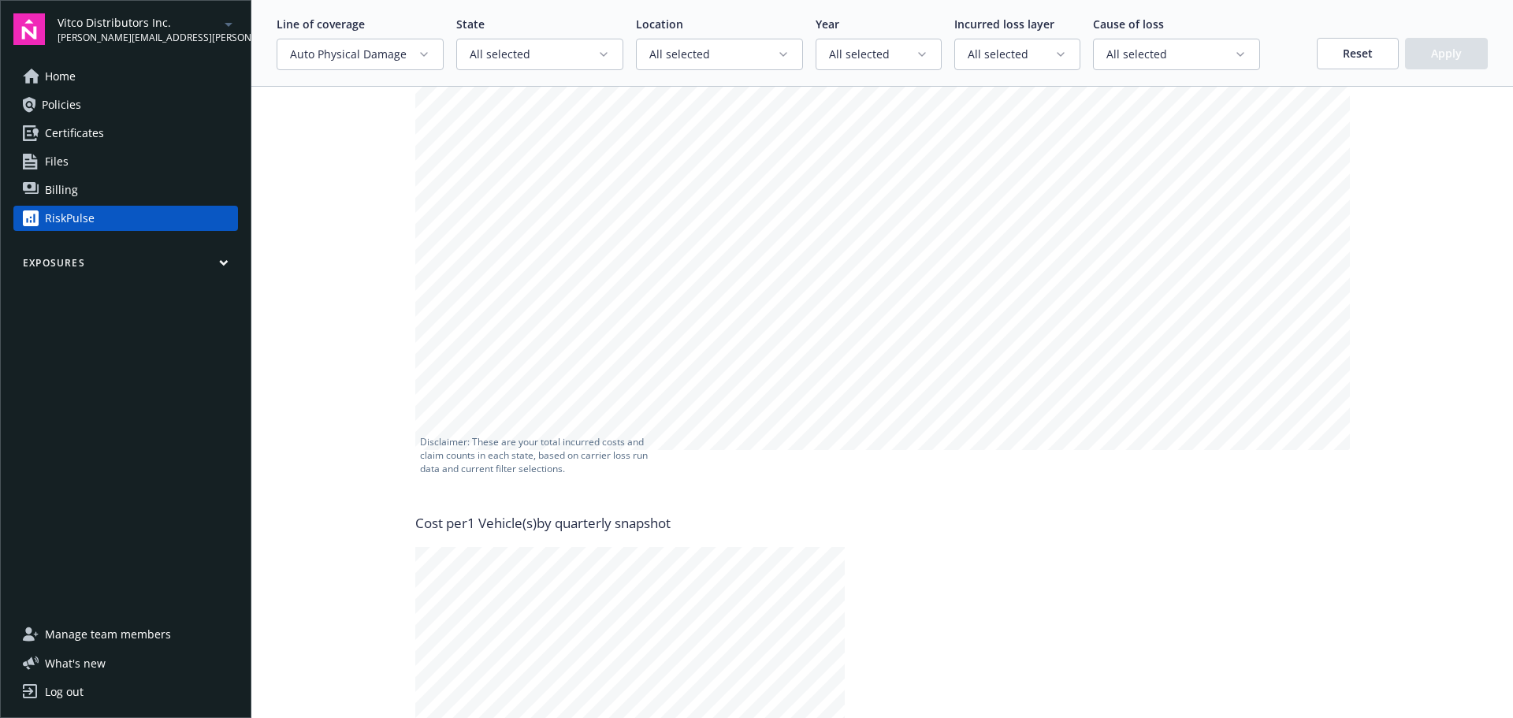
click at [392, 55] on span "Auto Physical Damage" at bounding box center [354, 54] width 128 height 16
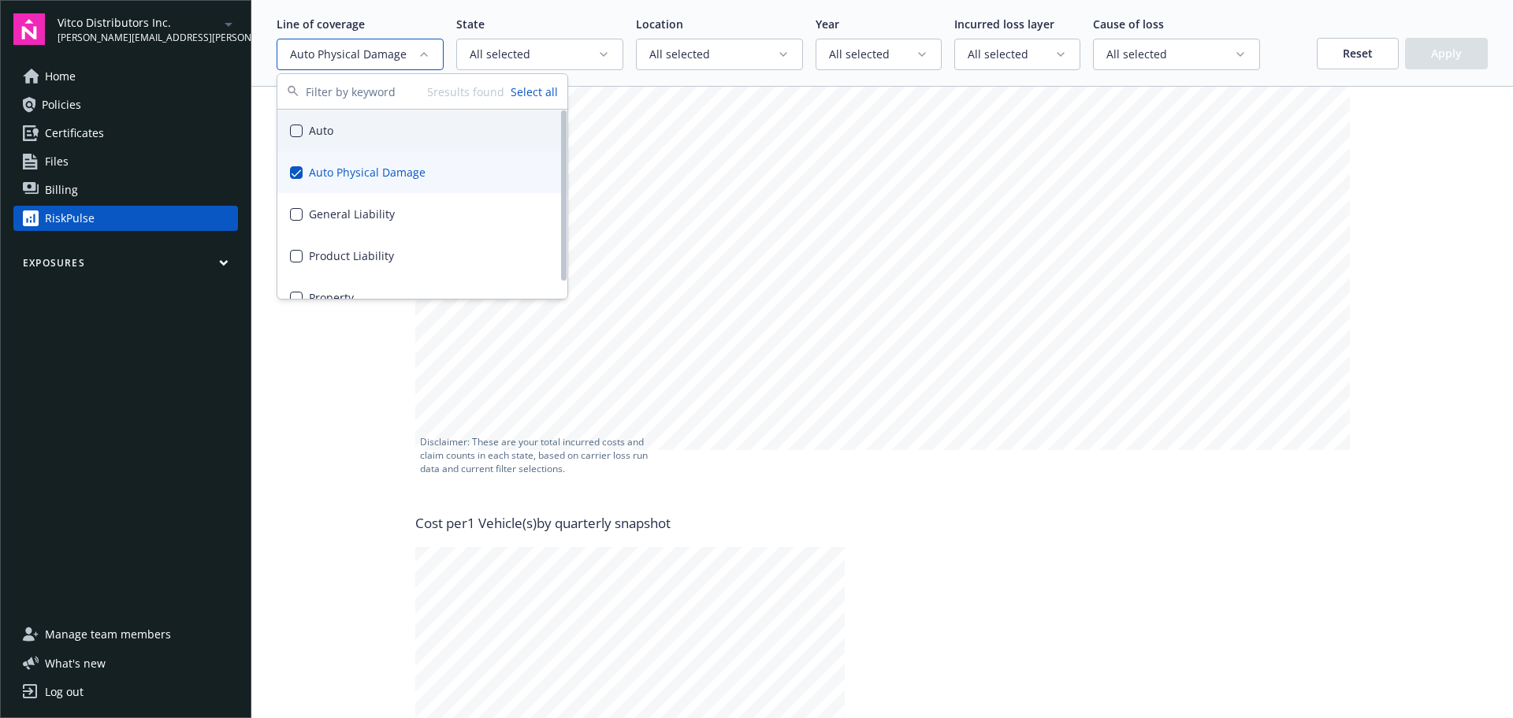
click at [349, 143] on div "Auto" at bounding box center [422, 131] width 290 height 42
click at [349, 166] on div "Auto Physical Damage" at bounding box center [422, 172] width 290 height 42
click at [520, 97] on button "Select all" at bounding box center [534, 92] width 47 height 17
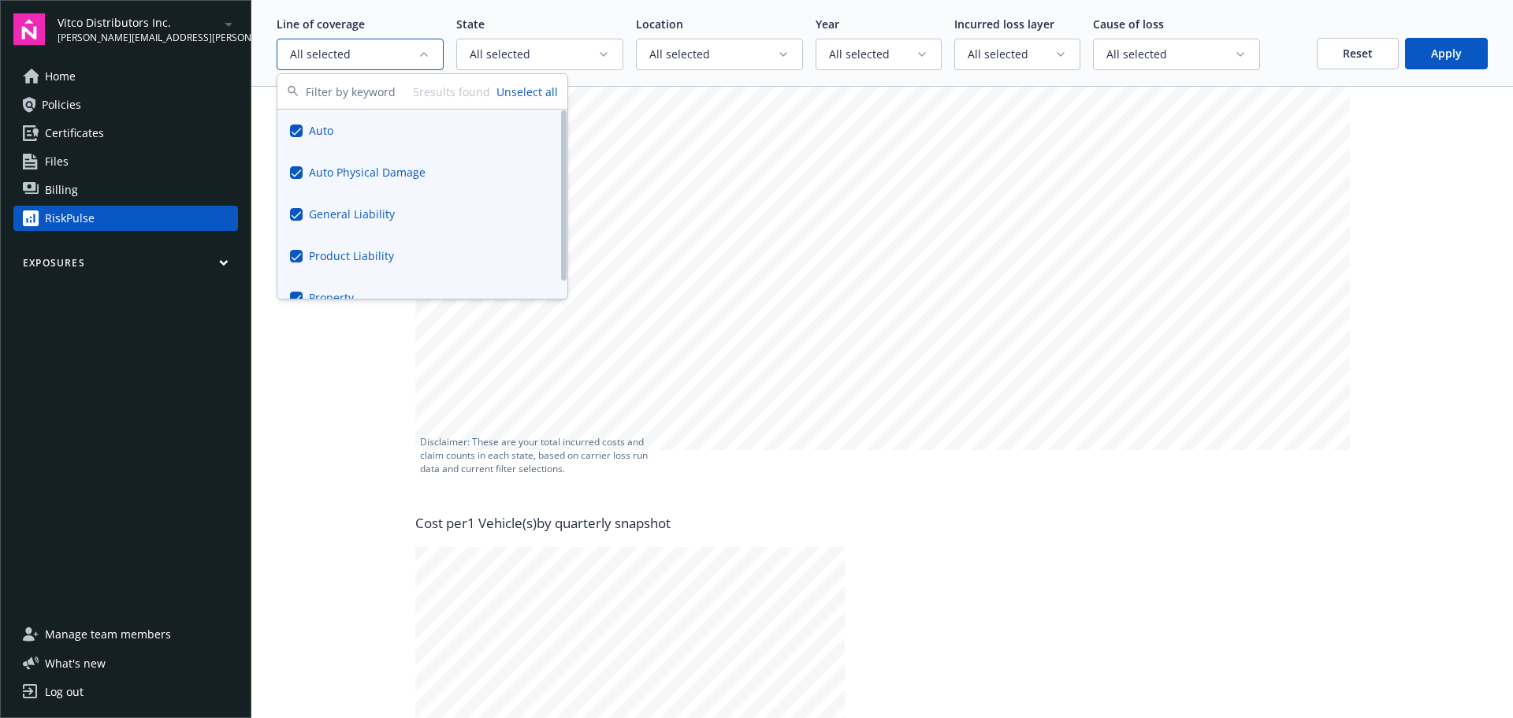
drag, startPoint x: 504, startPoint y: 95, endPoint x: 455, endPoint y: 108, distance: 50.7
click at [505, 95] on button "Unselect all" at bounding box center [526, 92] width 61 height 17
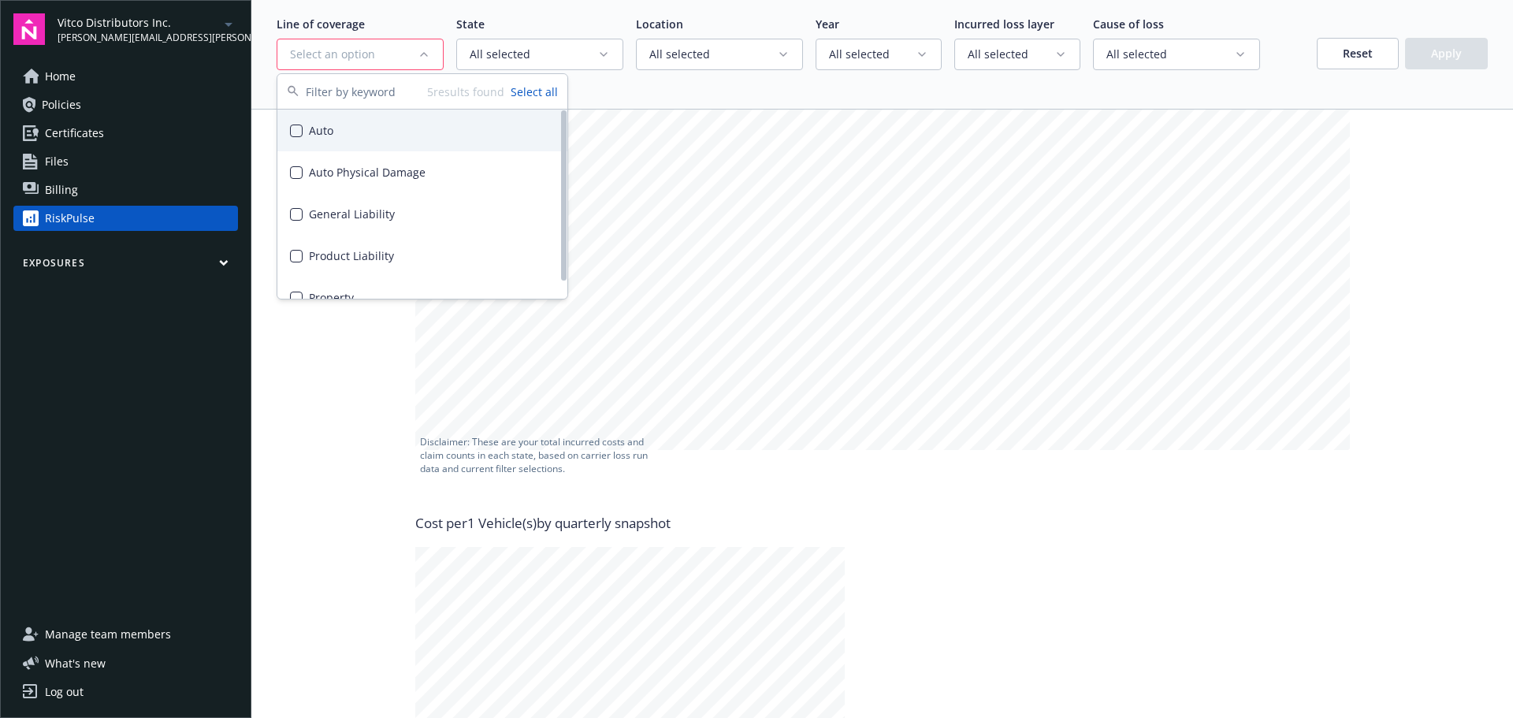
click at [317, 132] on div "Auto" at bounding box center [422, 131] width 290 height 42
click at [1424, 59] on button "Apply" at bounding box center [1446, 54] width 83 height 32
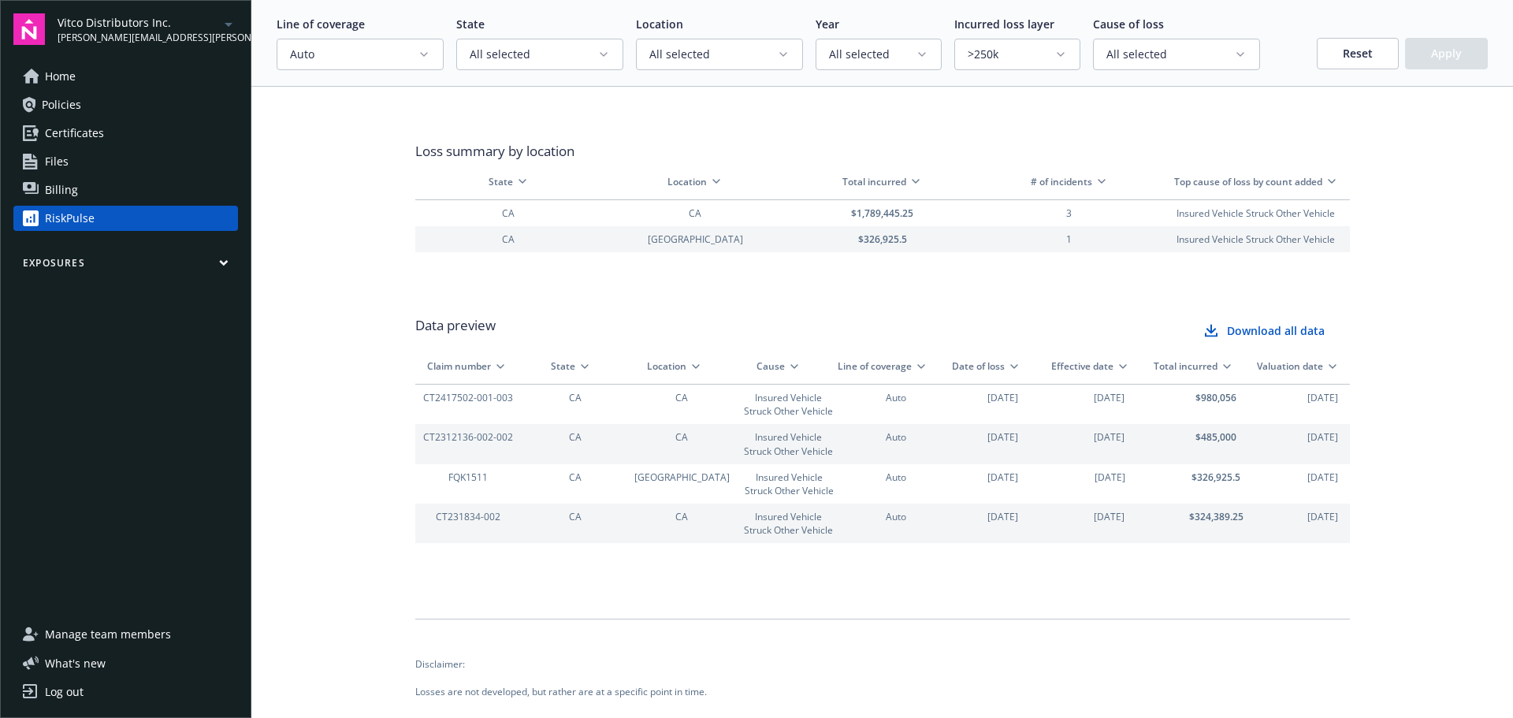
scroll to position [1970, 0]
drag, startPoint x: 1385, startPoint y: 340, endPoint x: 1395, endPoint y: 356, distance: 18.4
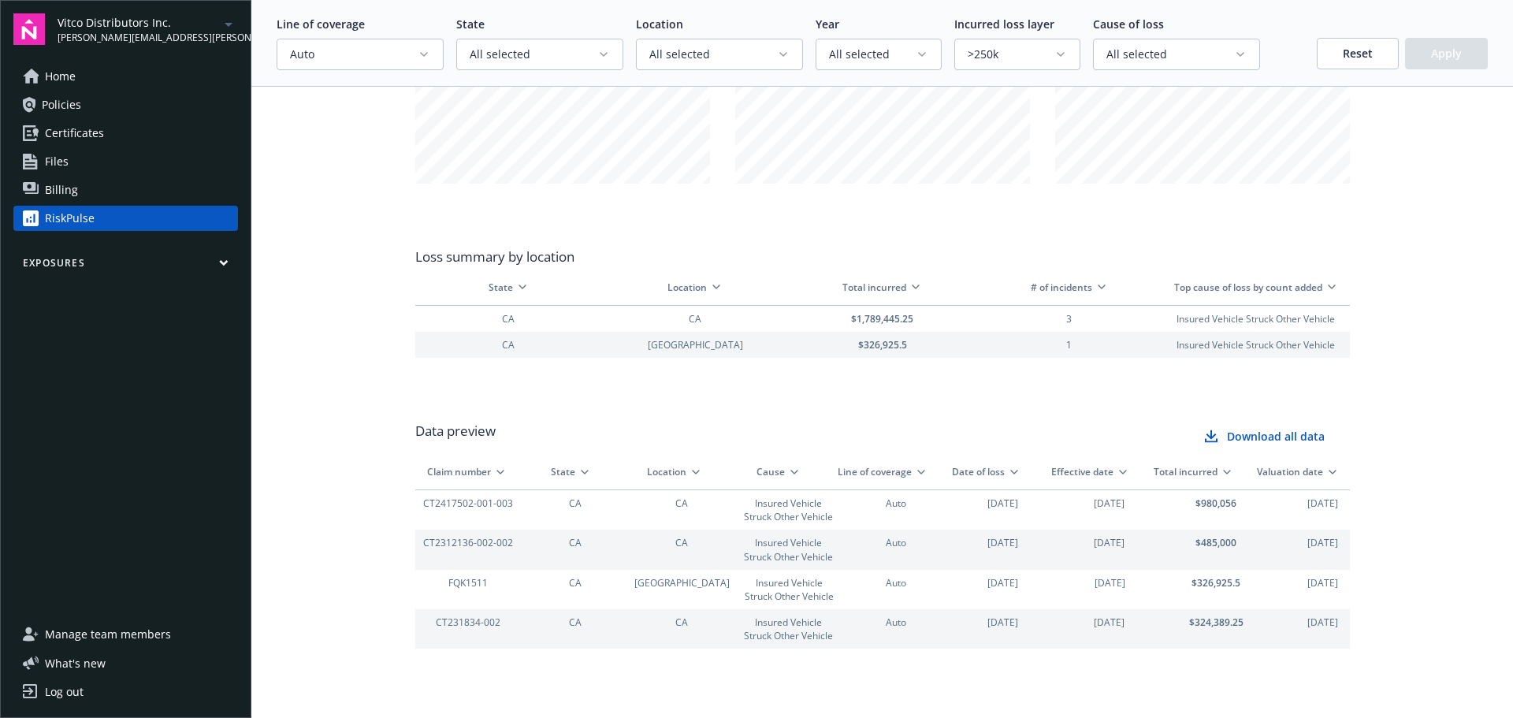
scroll to position [1891, 0]
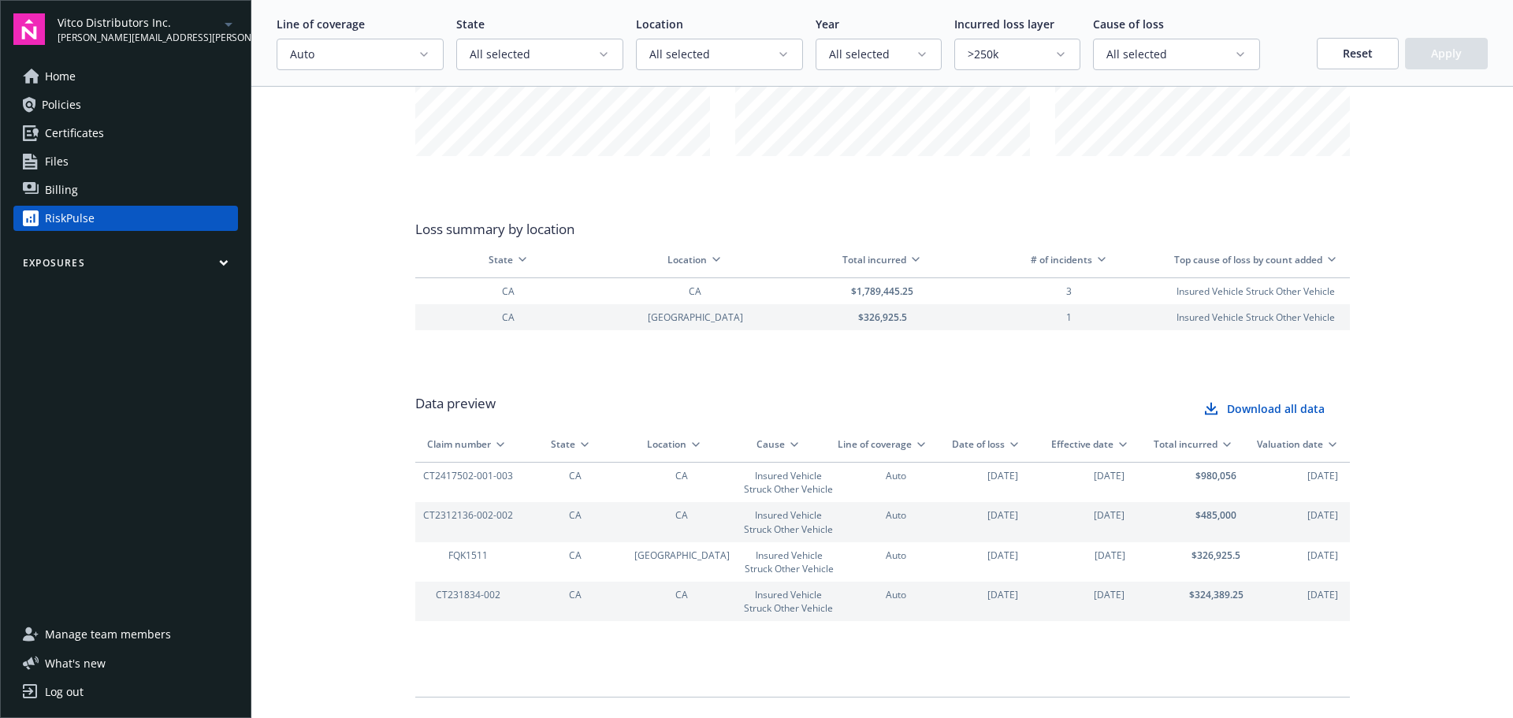
drag, startPoint x: 1241, startPoint y: 481, endPoint x: 1150, endPoint y: 481, distance: 90.6
click at [1150, 481] on div "CT2417502-001-003 CA CA Insured Vehicle Struck Other Vehicle Auto 11/30/2024 11…" at bounding box center [895, 481] width 961 height 39
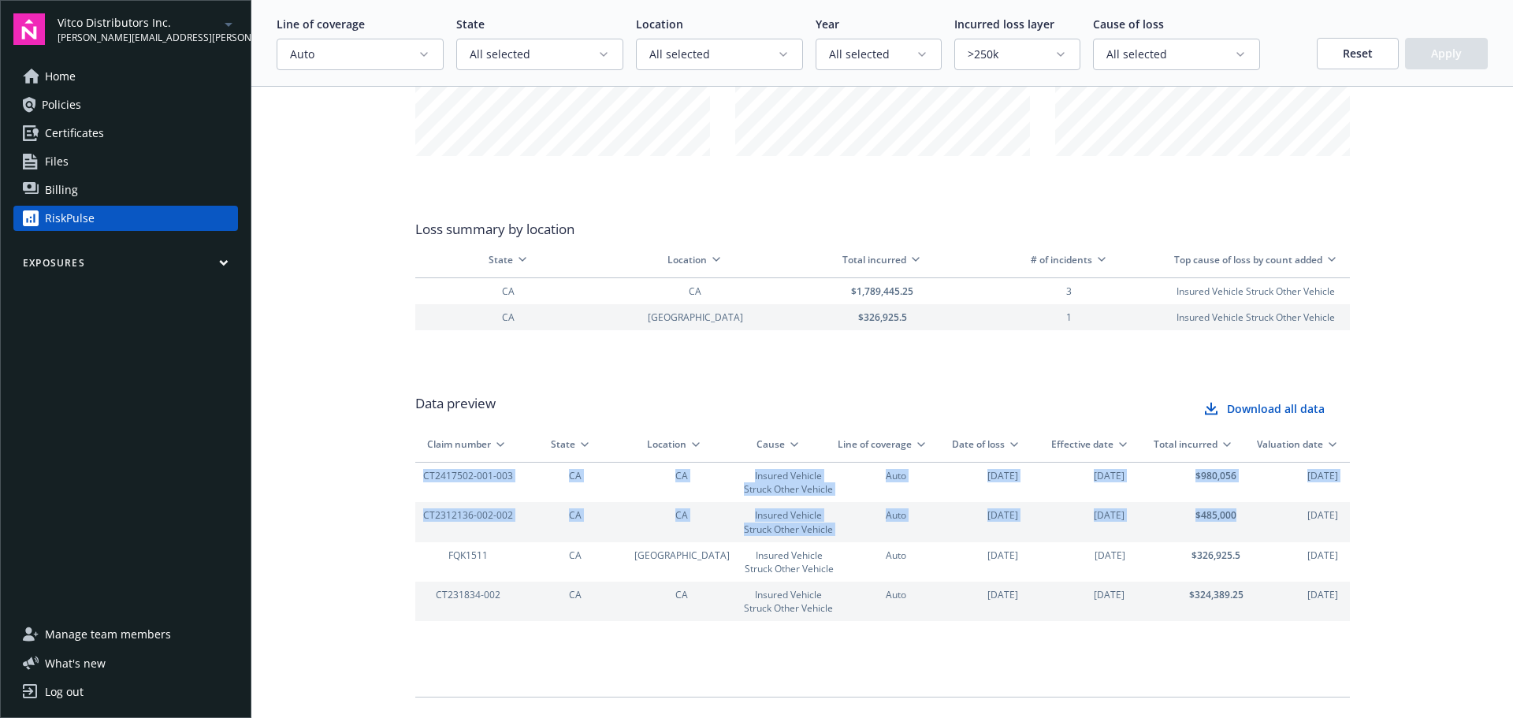
drag, startPoint x: 1239, startPoint y: 507, endPoint x: 416, endPoint y: 499, distance: 822.6
click at [416, 499] on div "CT2417502-001-003 CA CA Insured Vehicle Struck Other Vehicle Auto 11/30/2024 11…" at bounding box center [895, 541] width 961 height 158
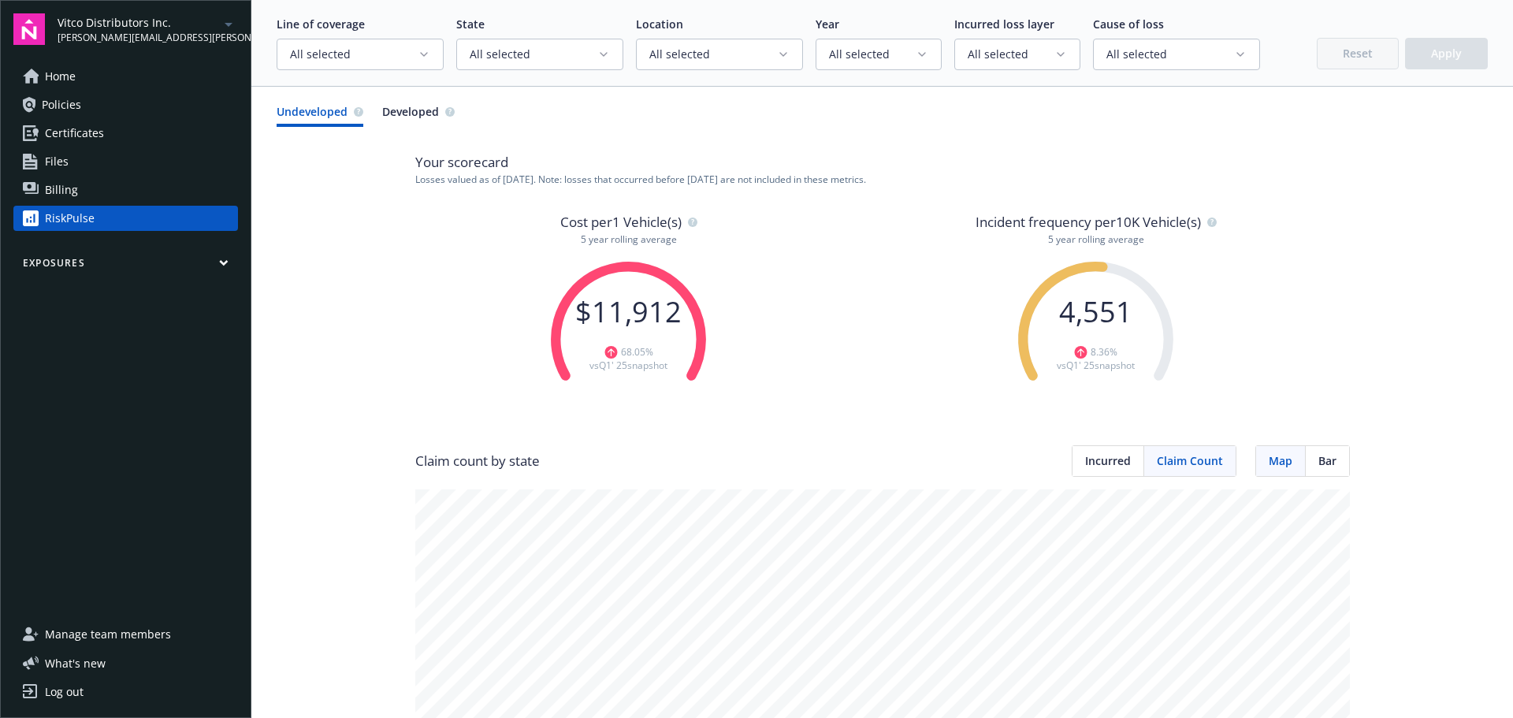
click at [1245, 247] on div "Cost per 1 Vehicle(s) 5 year rolling average $ 11,912 68.05 % vs Q1' 25 snapsho…" at bounding box center [882, 329] width 934 height 234
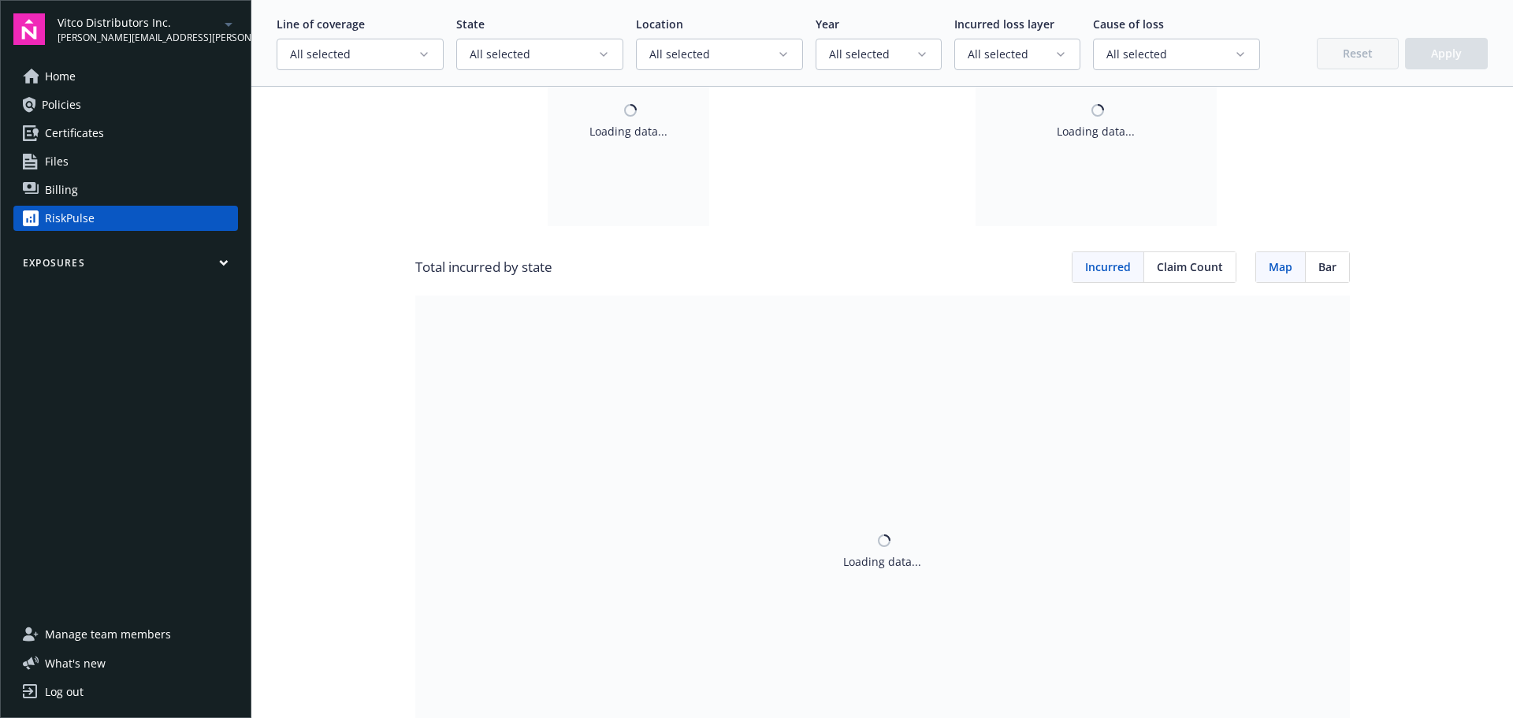
scroll to position [236, 0]
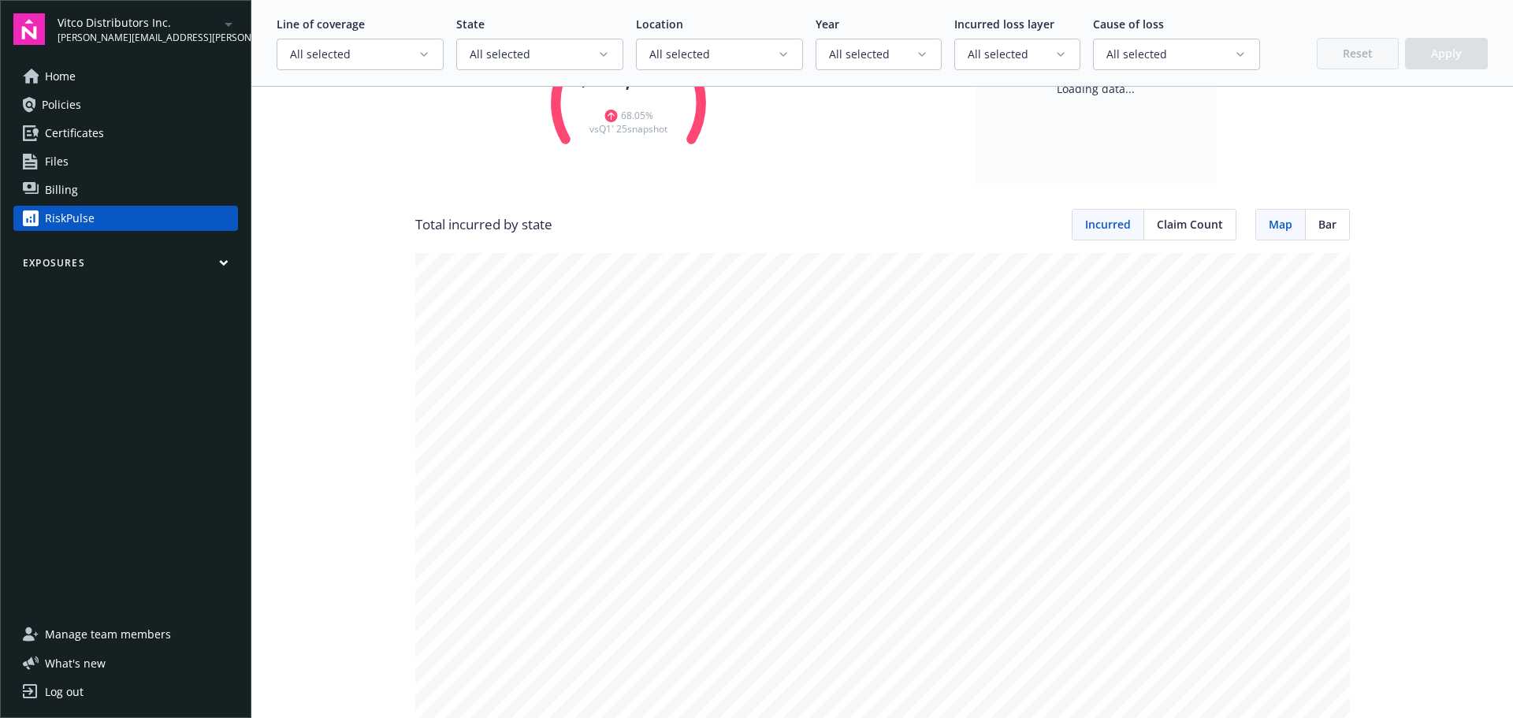
click at [1203, 232] on span "Claim Count" at bounding box center [1190, 224] width 66 height 17
click at [1124, 224] on span "Incurred" at bounding box center [1108, 224] width 46 height 17
click at [1157, 222] on span "Claim Count" at bounding box center [1190, 224] width 66 height 17
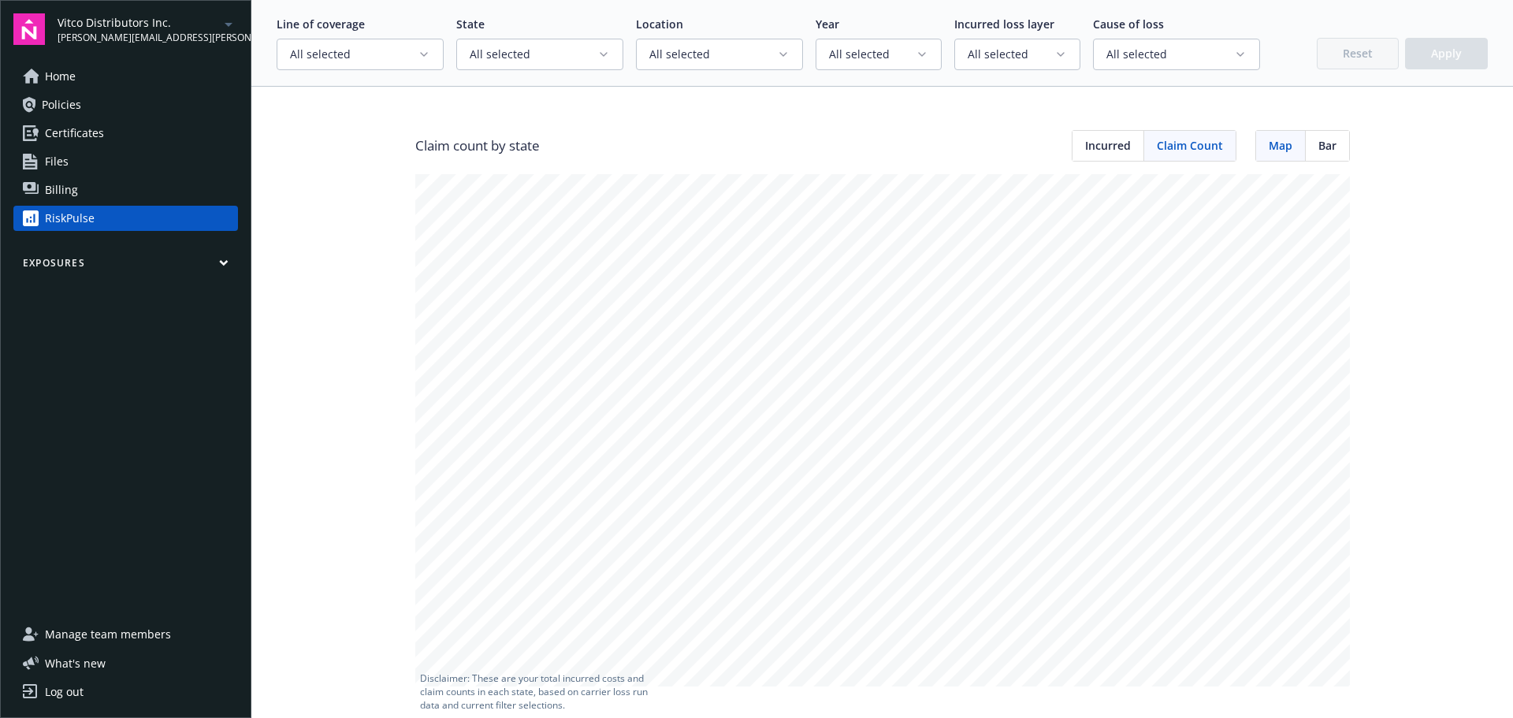
scroll to position [0, 0]
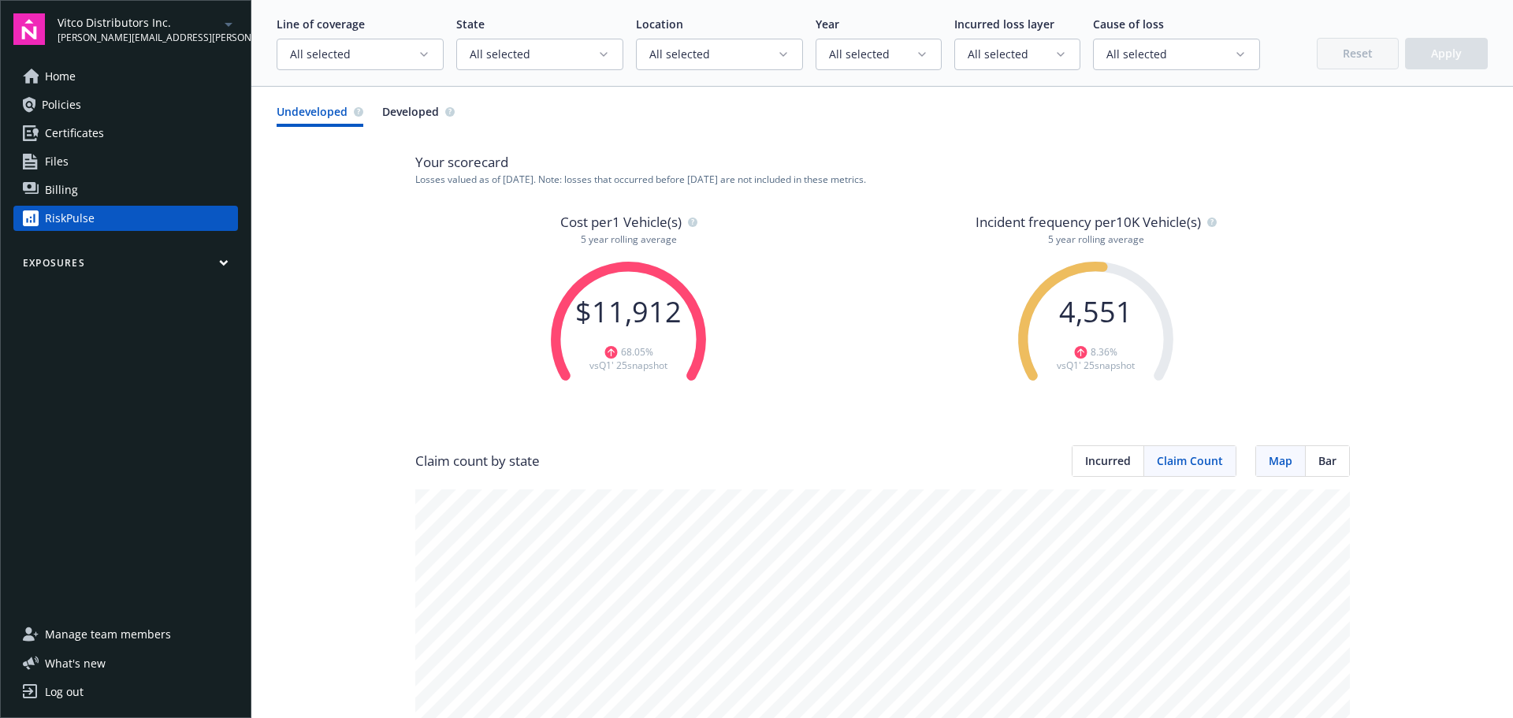
click at [1109, 459] on span "Incurred" at bounding box center [1108, 460] width 46 height 17
click at [425, 54] on icon "button" at bounding box center [424, 54] width 13 height 13
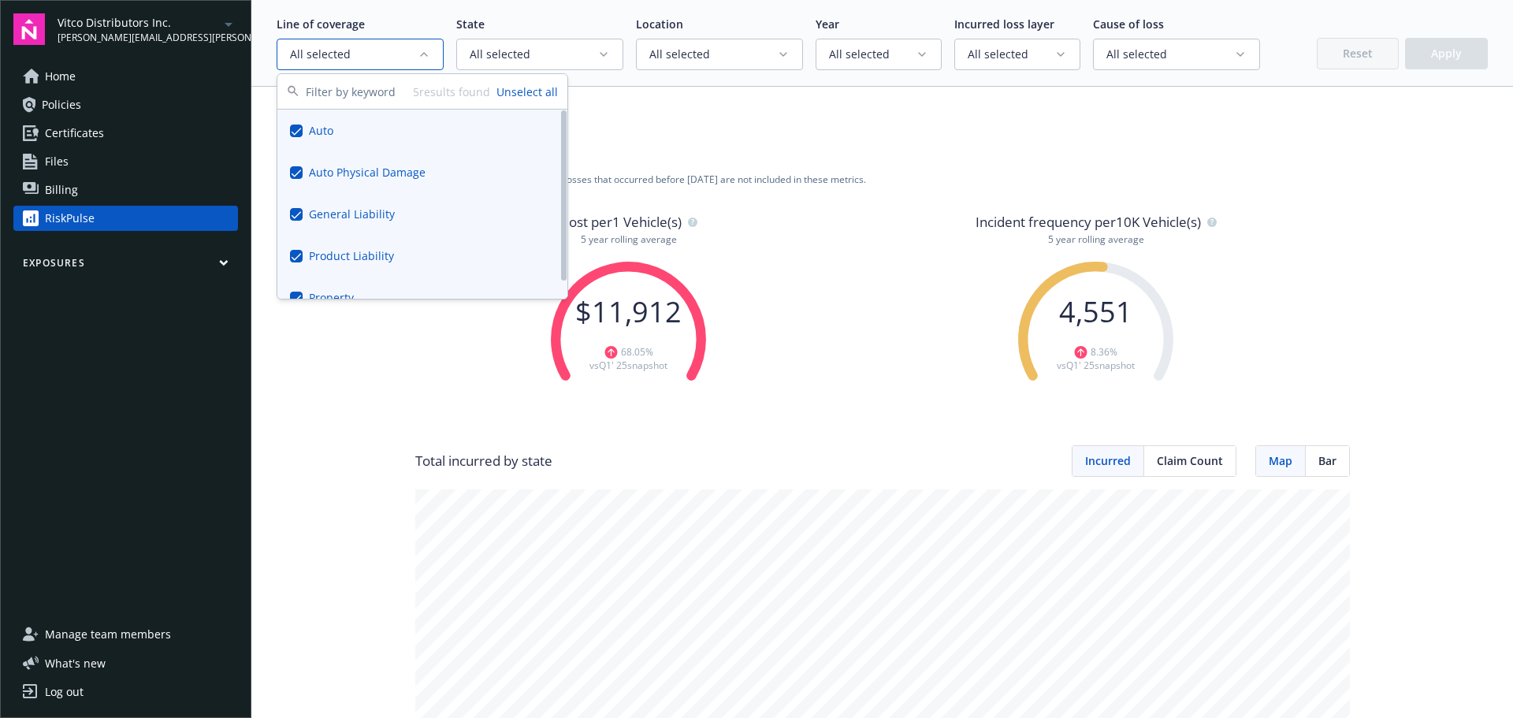
click at [528, 89] on button "Unselect all" at bounding box center [526, 92] width 61 height 17
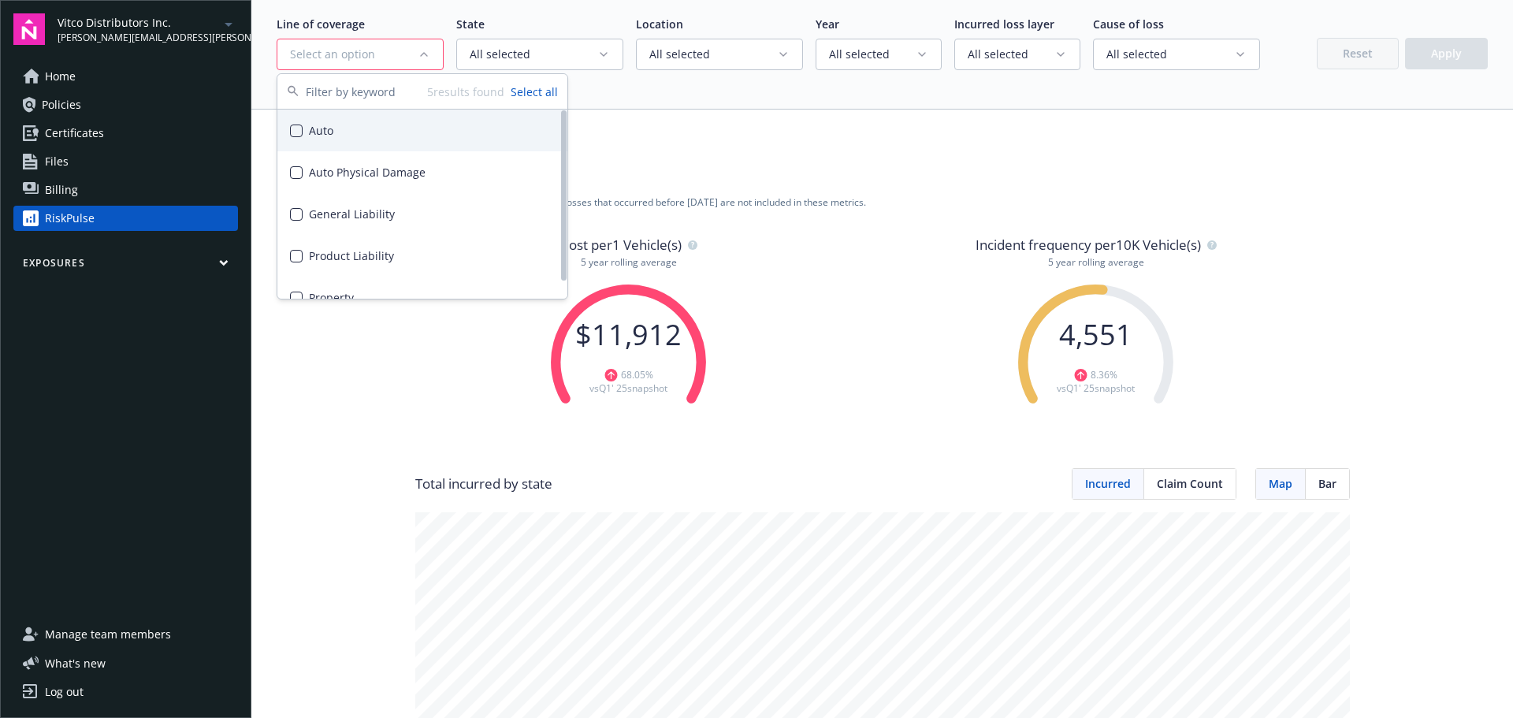
click at [294, 124] on button "Suggestions" at bounding box center [296, 130] width 13 height 13
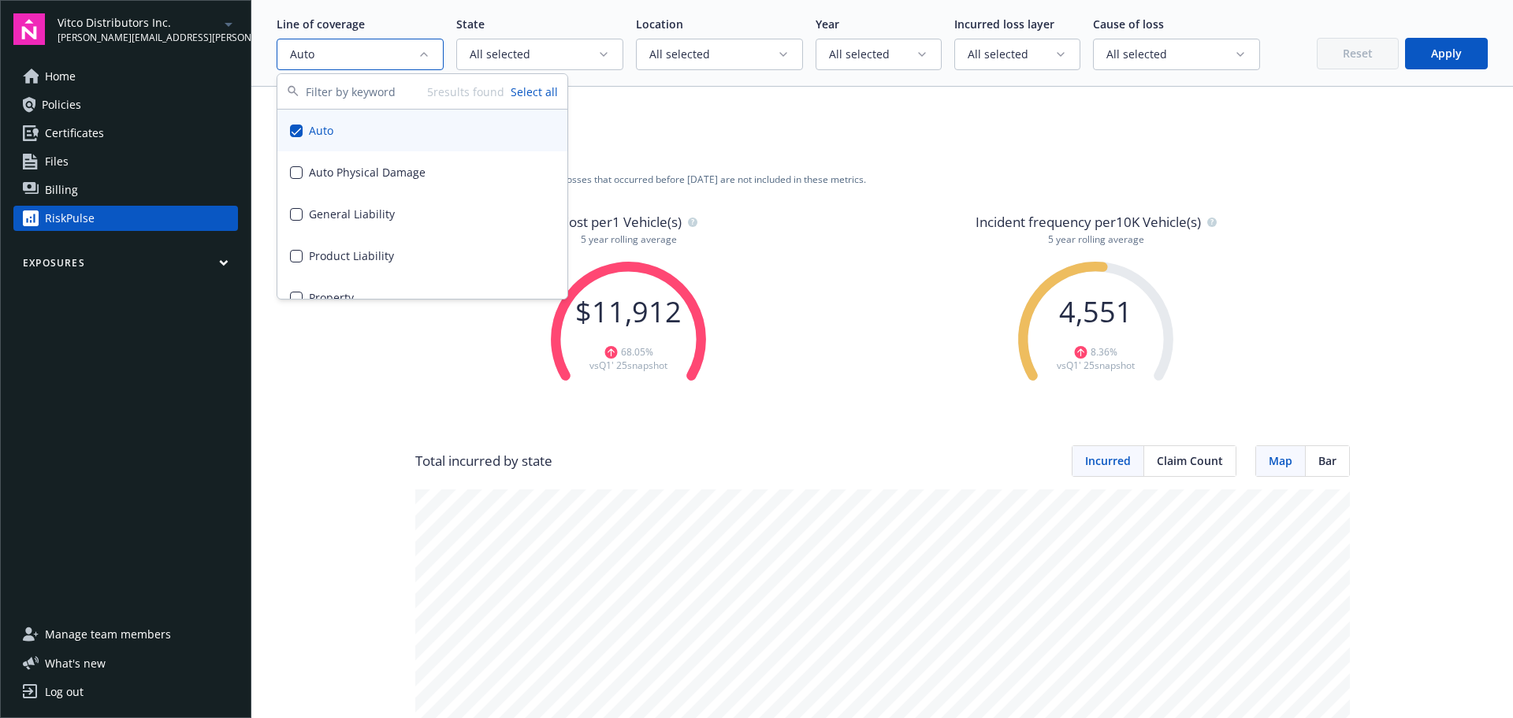
click at [1423, 51] on button "Apply" at bounding box center [1446, 54] width 83 height 32
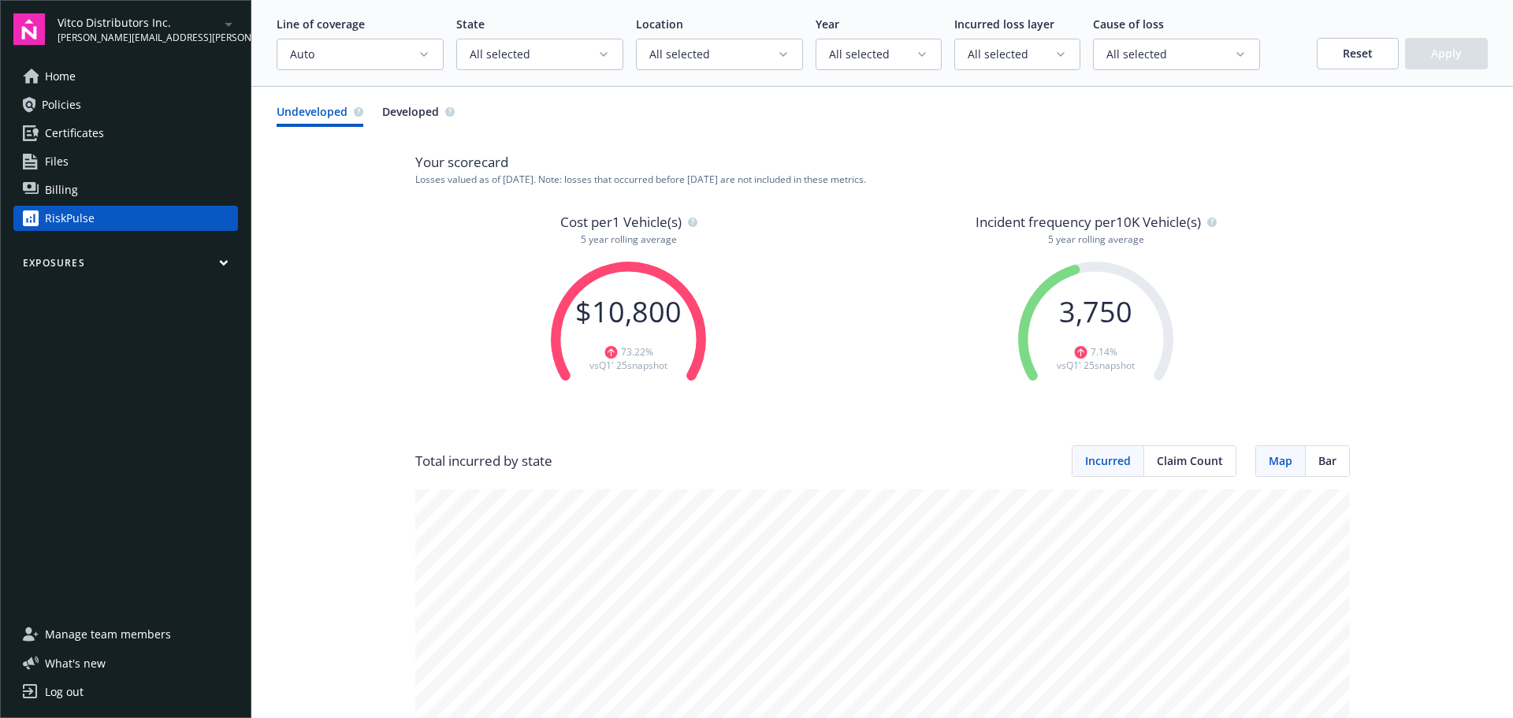
click at [424, 269] on div "Cost per 1 Vehicle(s) 5 year rolling average $ 10,800 73.22 % vs Q1' 25 snapsho…" at bounding box center [882, 329] width 934 height 234
click at [688, 225] on circle "button" at bounding box center [692, 221] width 9 height 9
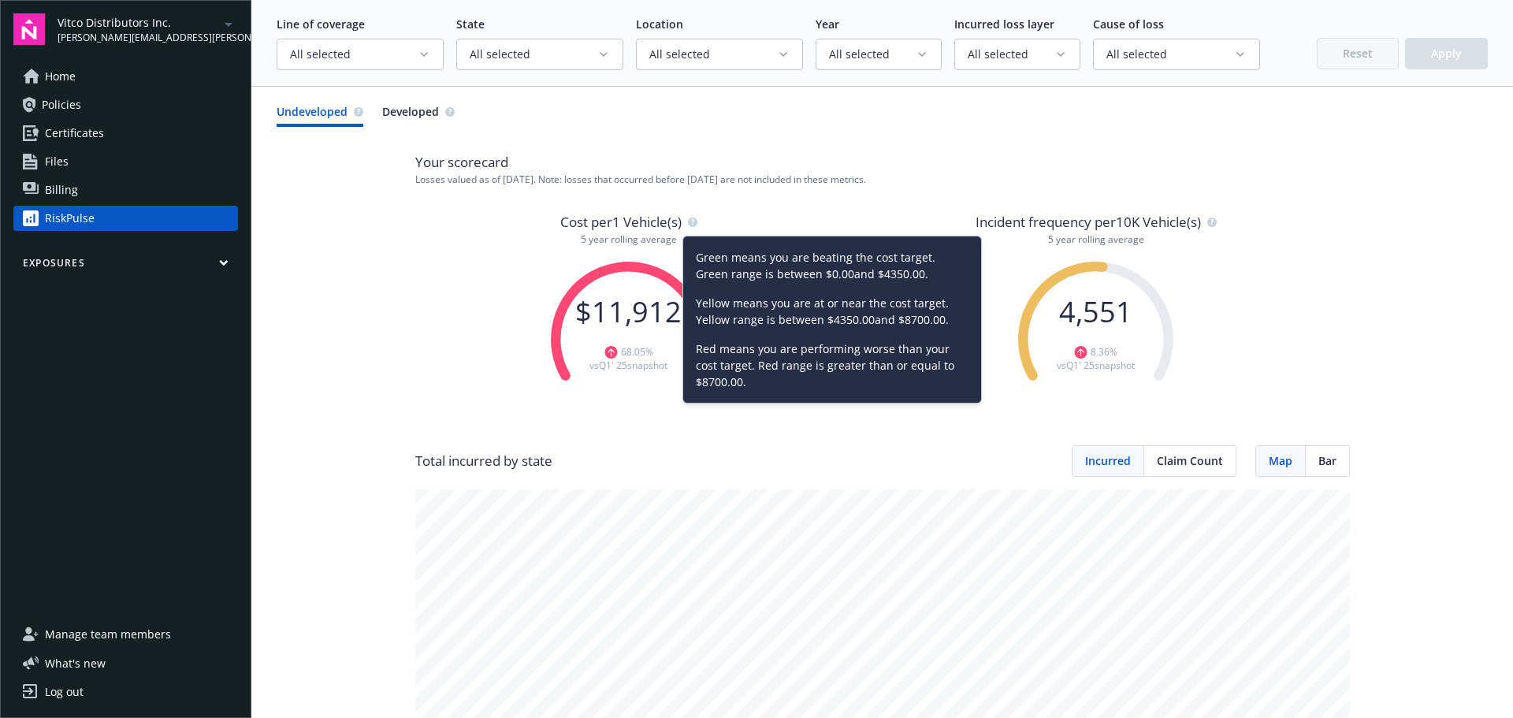
click at [663, 181] on p "Losses valued as of [DATE] . Note: losses that occurred before [DATE] are not i…" at bounding box center [882, 179] width 934 height 13
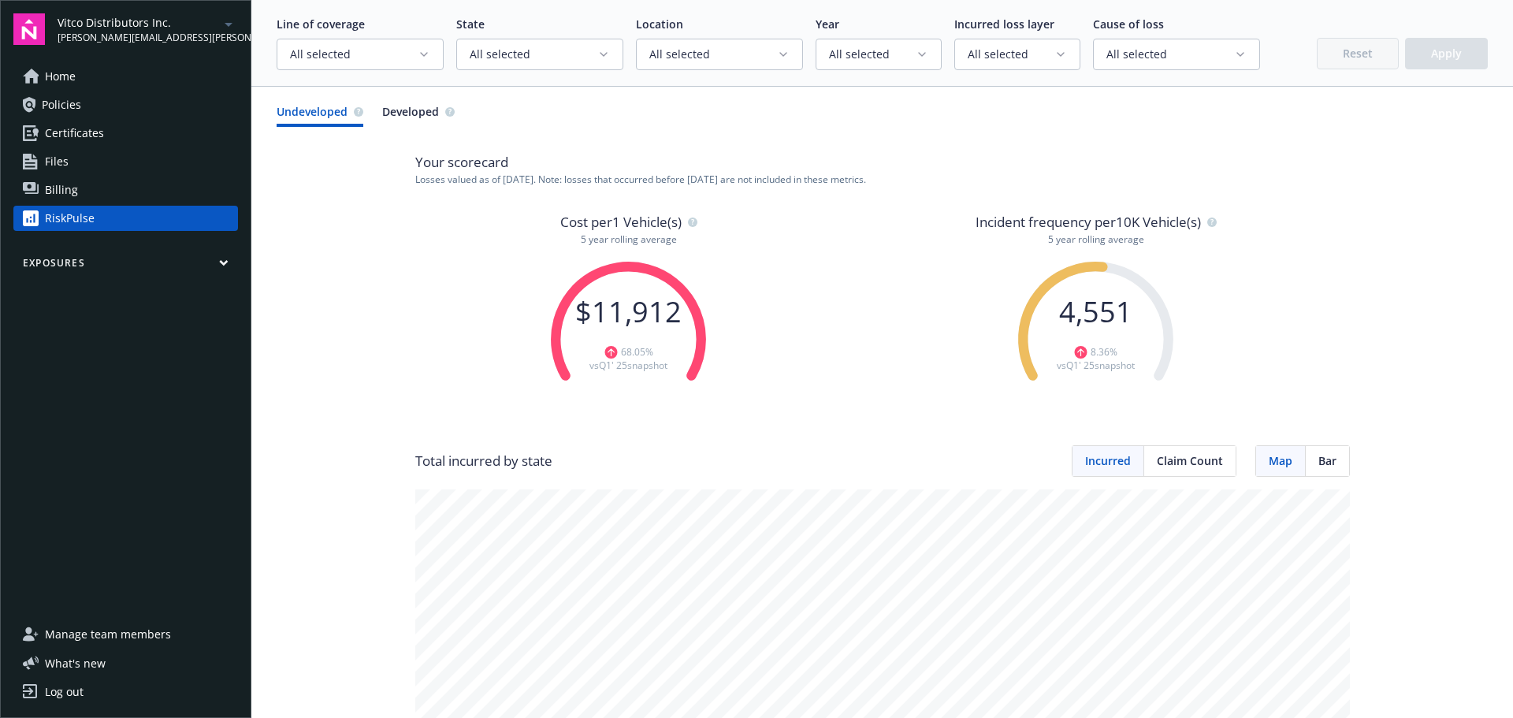
click at [410, 49] on span "All selected" at bounding box center [354, 54] width 128 height 16
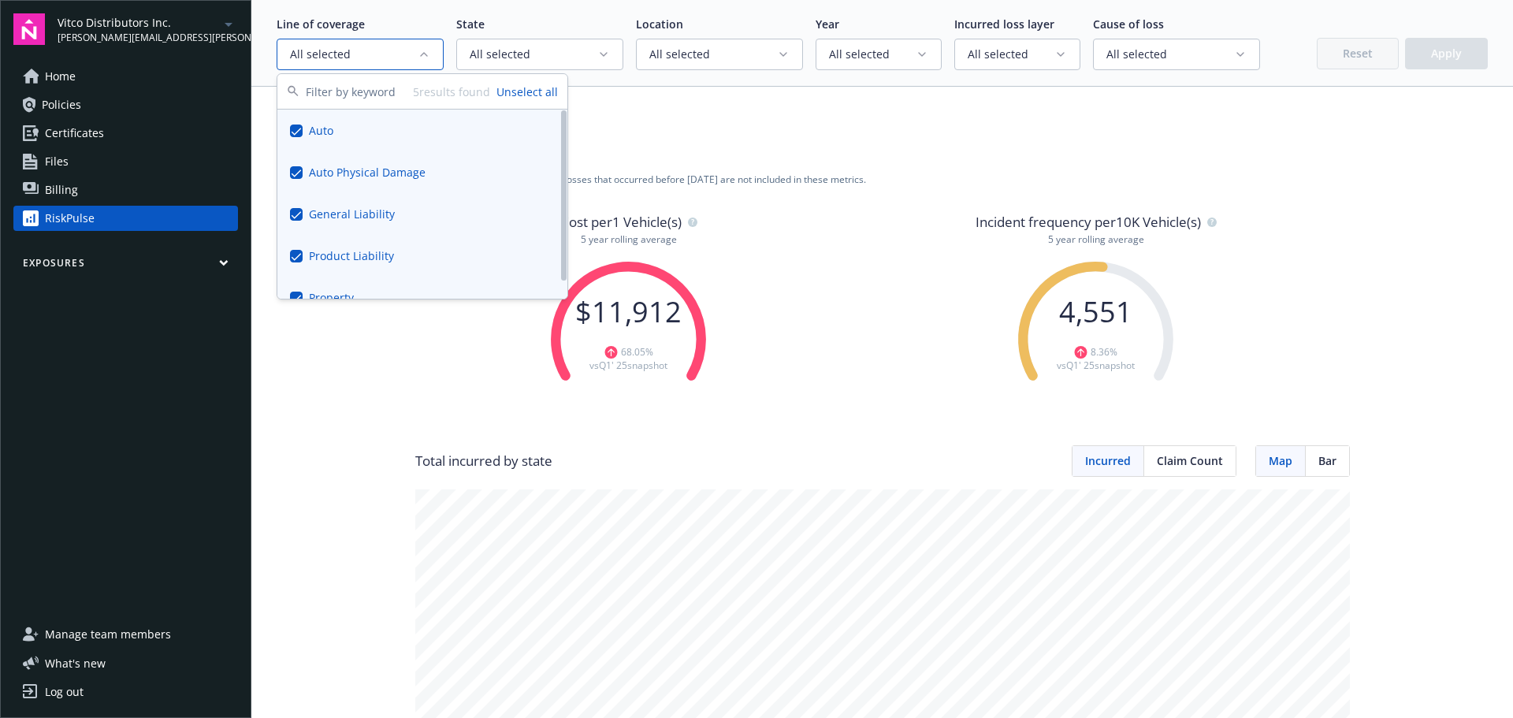
click at [325, 167] on div "Auto Physical Damage" at bounding box center [422, 172] width 290 height 42
click at [520, 90] on button "Select all" at bounding box center [534, 92] width 47 height 17
click at [514, 93] on button "Unselect all" at bounding box center [526, 92] width 61 height 17
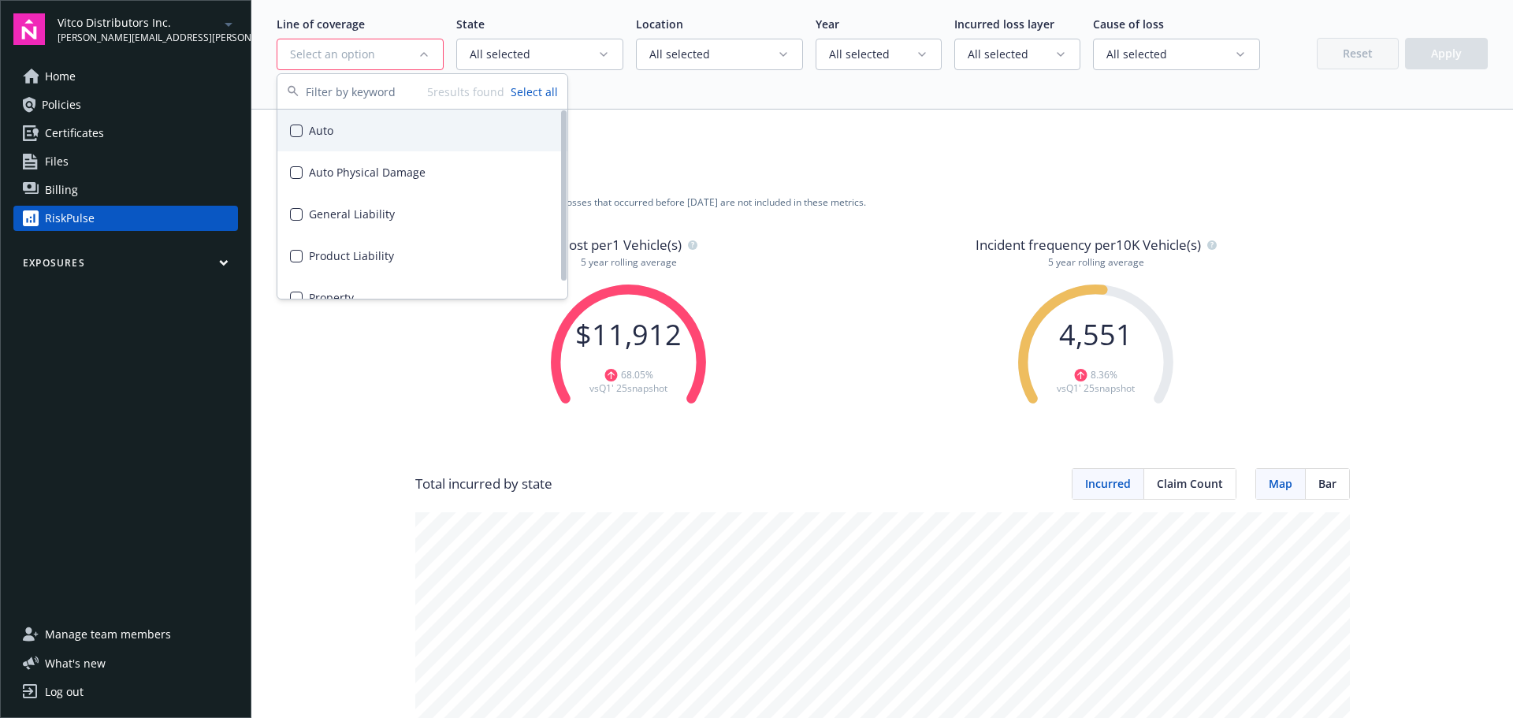
click at [323, 129] on div "Auto" at bounding box center [422, 131] width 290 height 42
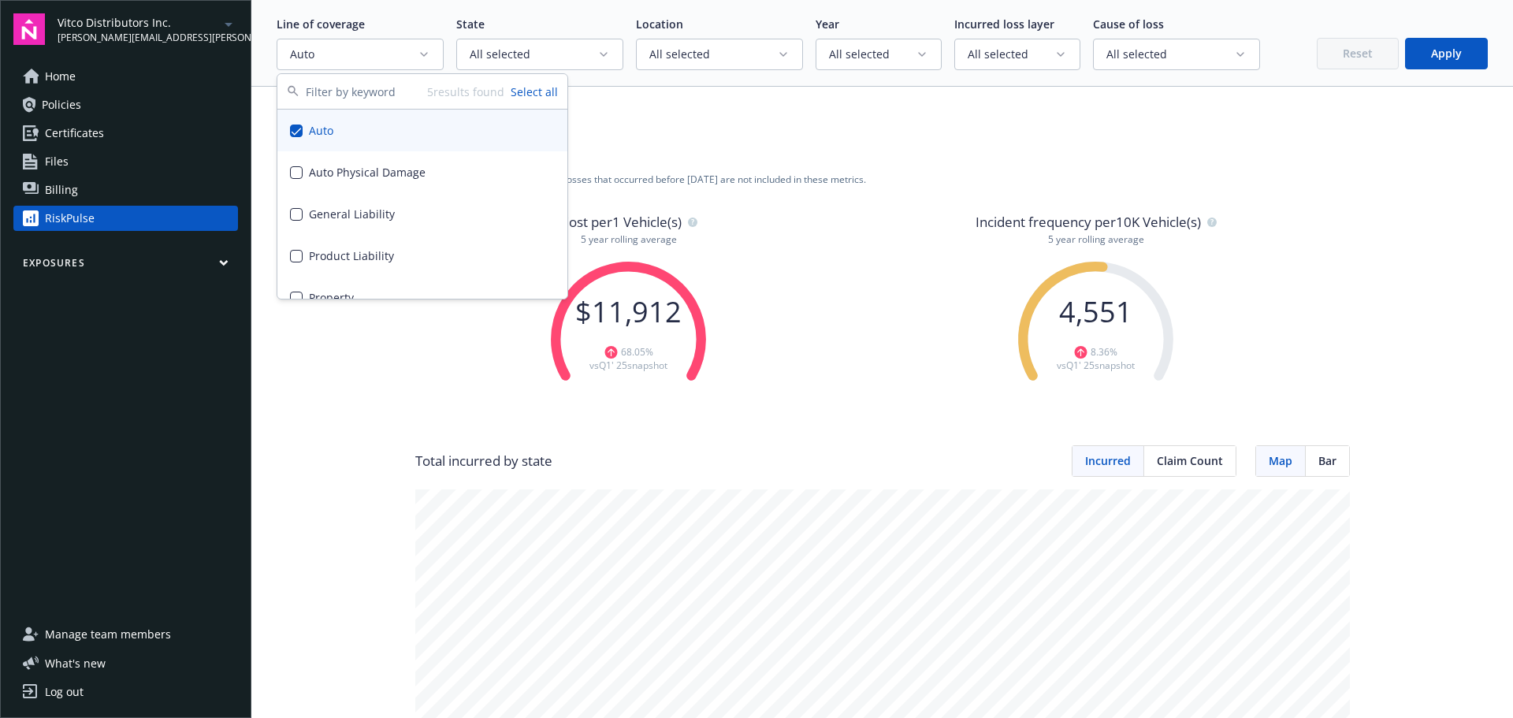
click at [1424, 53] on button "Apply" at bounding box center [1446, 54] width 83 height 32
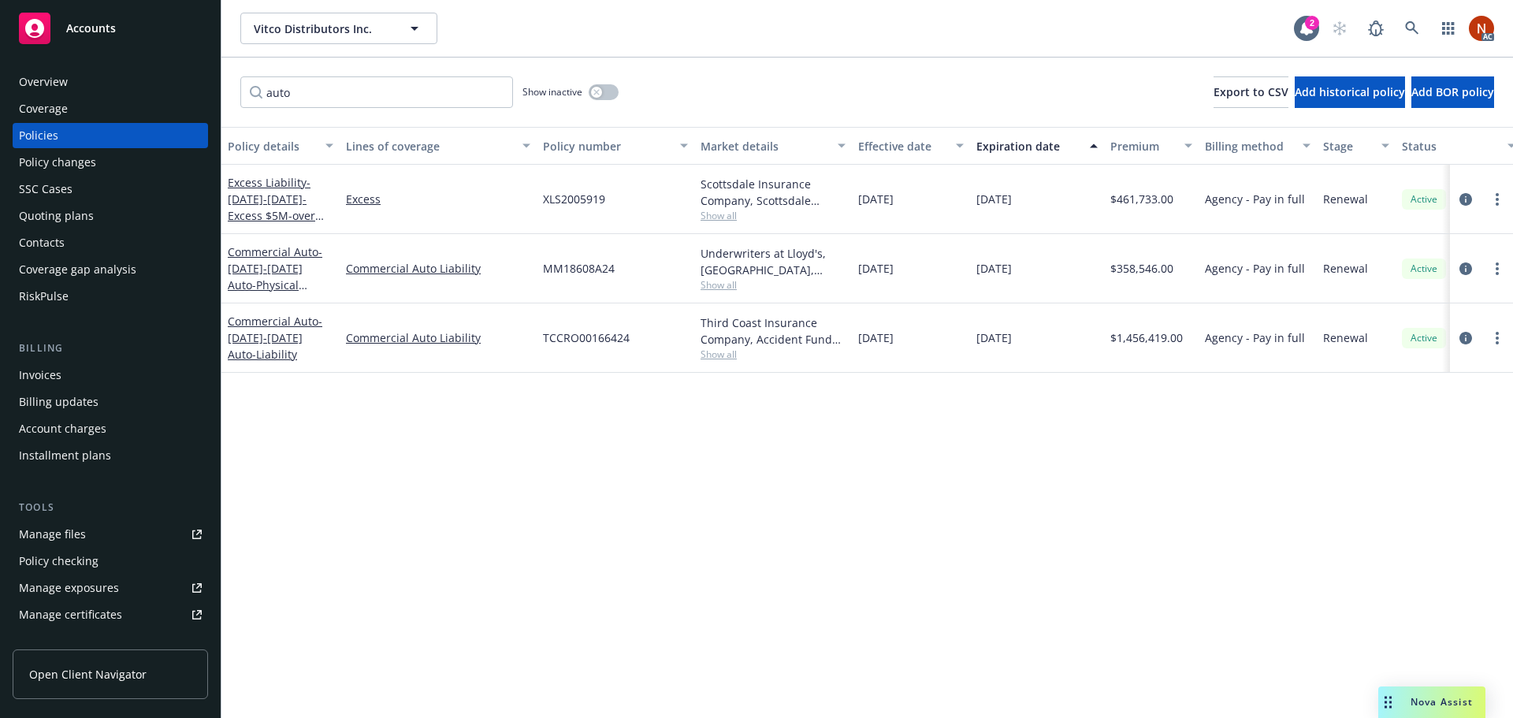
drag, startPoint x: 874, startPoint y: 271, endPoint x: 953, endPoint y: 270, distance: 78.8
click at [953, 270] on div "[DATE]" at bounding box center [911, 268] width 118 height 69
drag, startPoint x: 429, startPoint y: 344, endPoint x: 454, endPoint y: 358, distance: 28.6
click at [291, 340] on div "Commercial Auto - 2024-2025 Auto-Liability Commercial Auto Liability TCCRO00166…" at bounding box center [981, 337] width 1521 height 69
drag, startPoint x: 497, startPoint y: 273, endPoint x: 325, endPoint y: 270, distance: 171.8
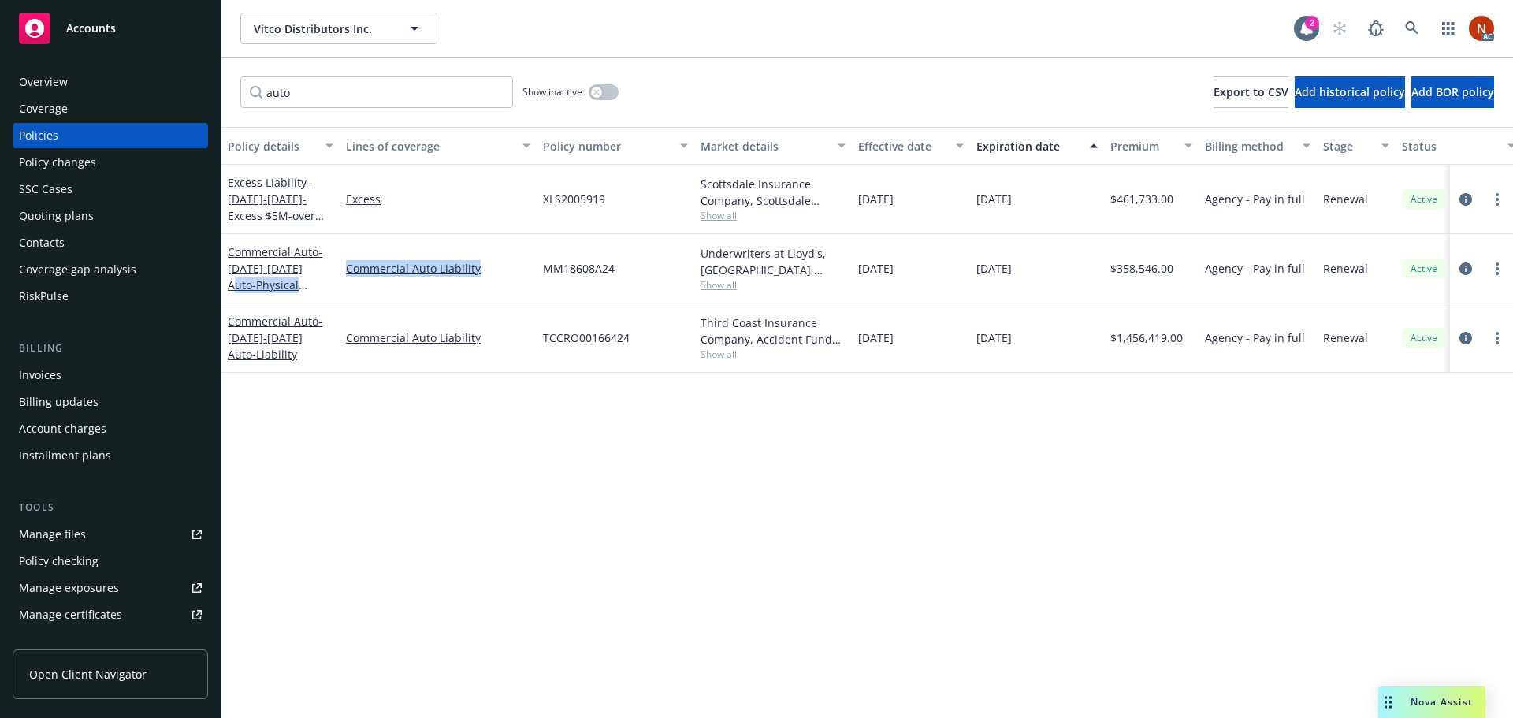
click at [325, 270] on div "Commercial Auto - 2024-2025 Auto-Physical Damage Coverage ONLY. Monthly Reporti…" at bounding box center [981, 268] width 1521 height 69
click at [1465, 268] on icon "circleInformation" at bounding box center [1465, 268] width 13 height 13
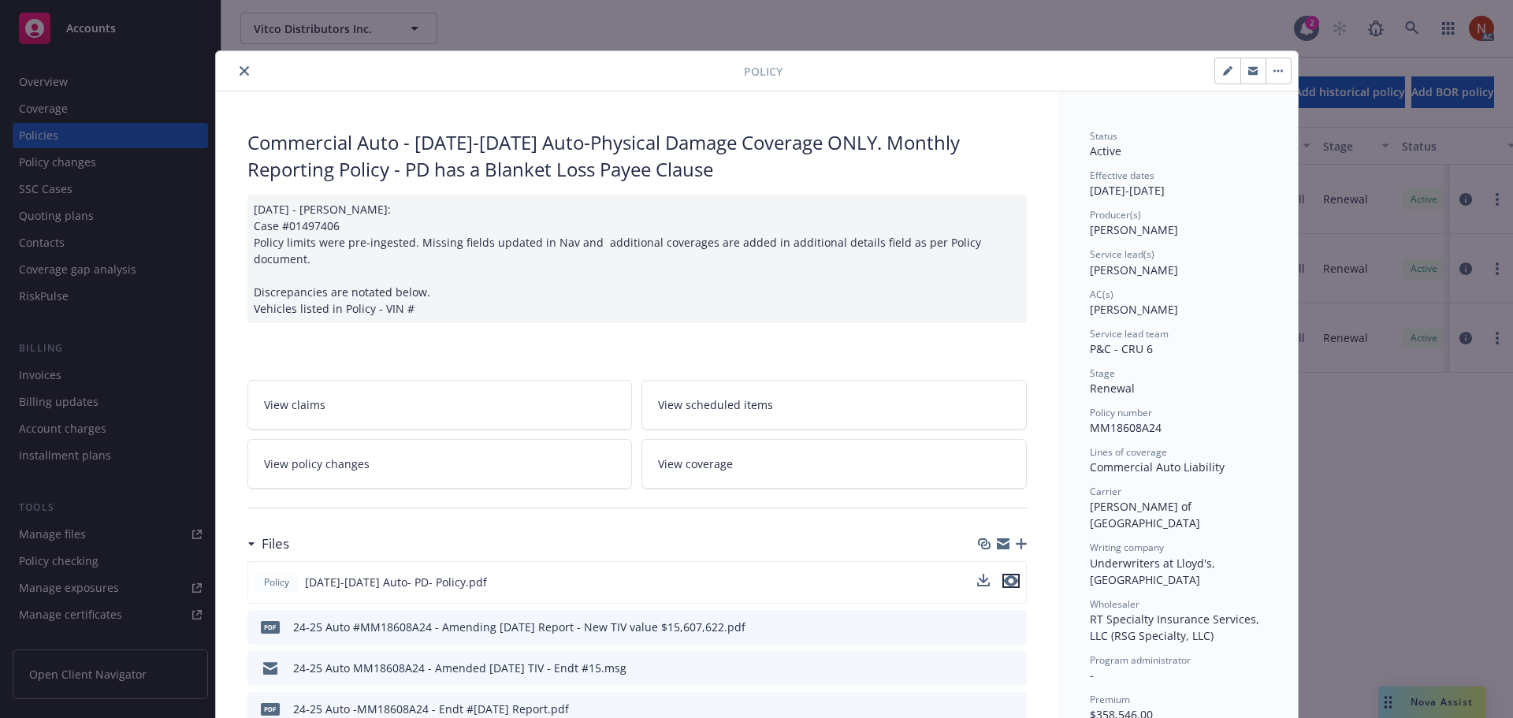
click at [1011, 575] on icon "preview file" at bounding box center [1011, 580] width 14 height 11
click at [235, 65] on button "close" at bounding box center [244, 70] width 19 height 19
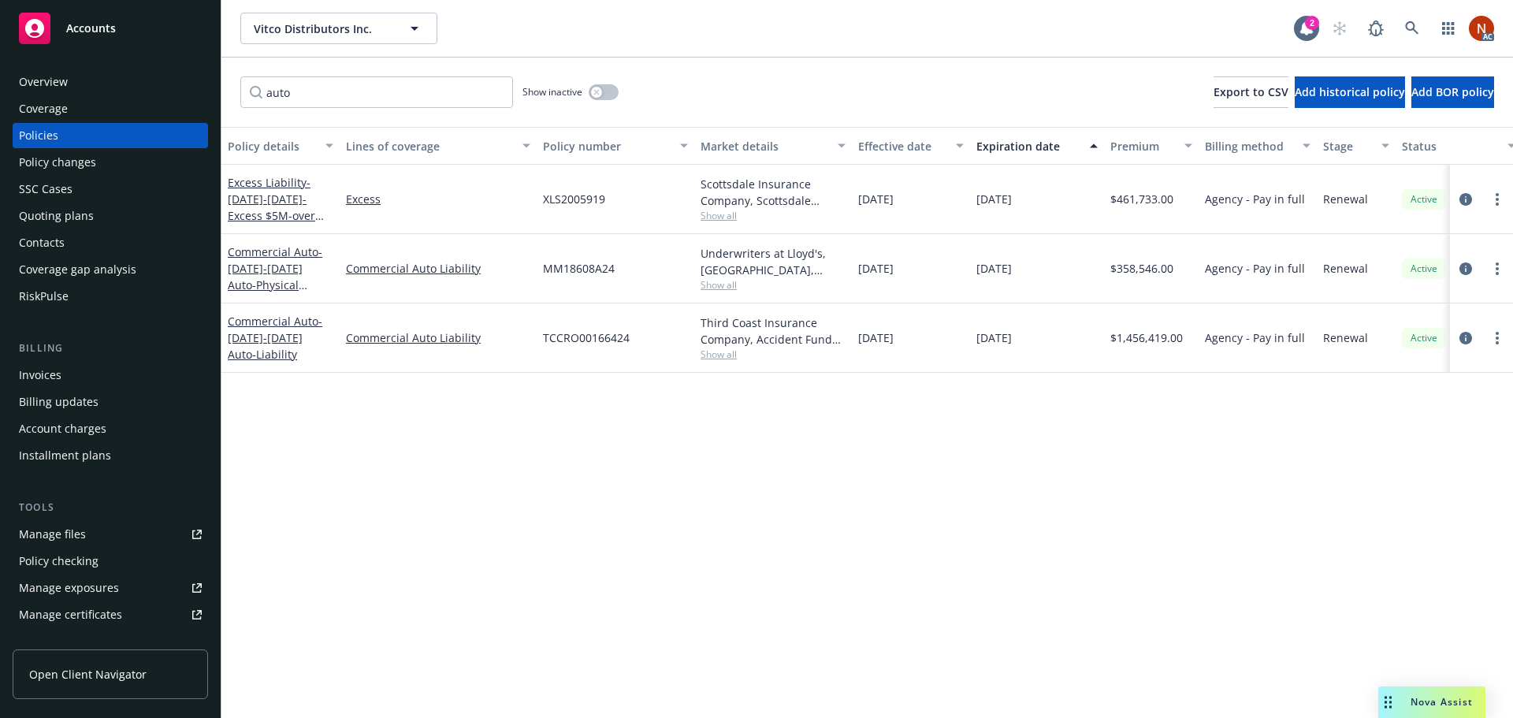
click at [68, 528] on div "Manage files" at bounding box center [52, 534] width 67 height 25
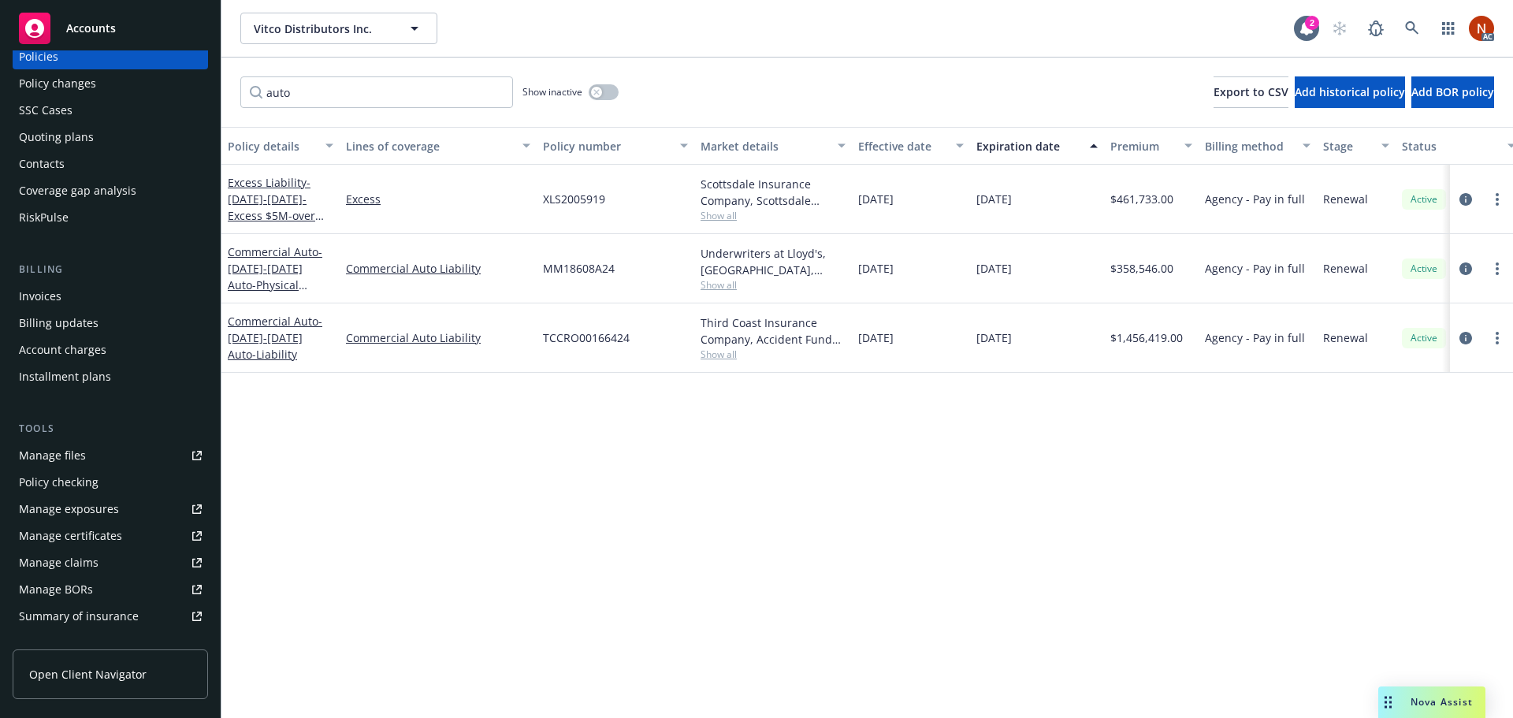
click at [92, 569] on div "Manage claims" at bounding box center [59, 562] width 80 height 25
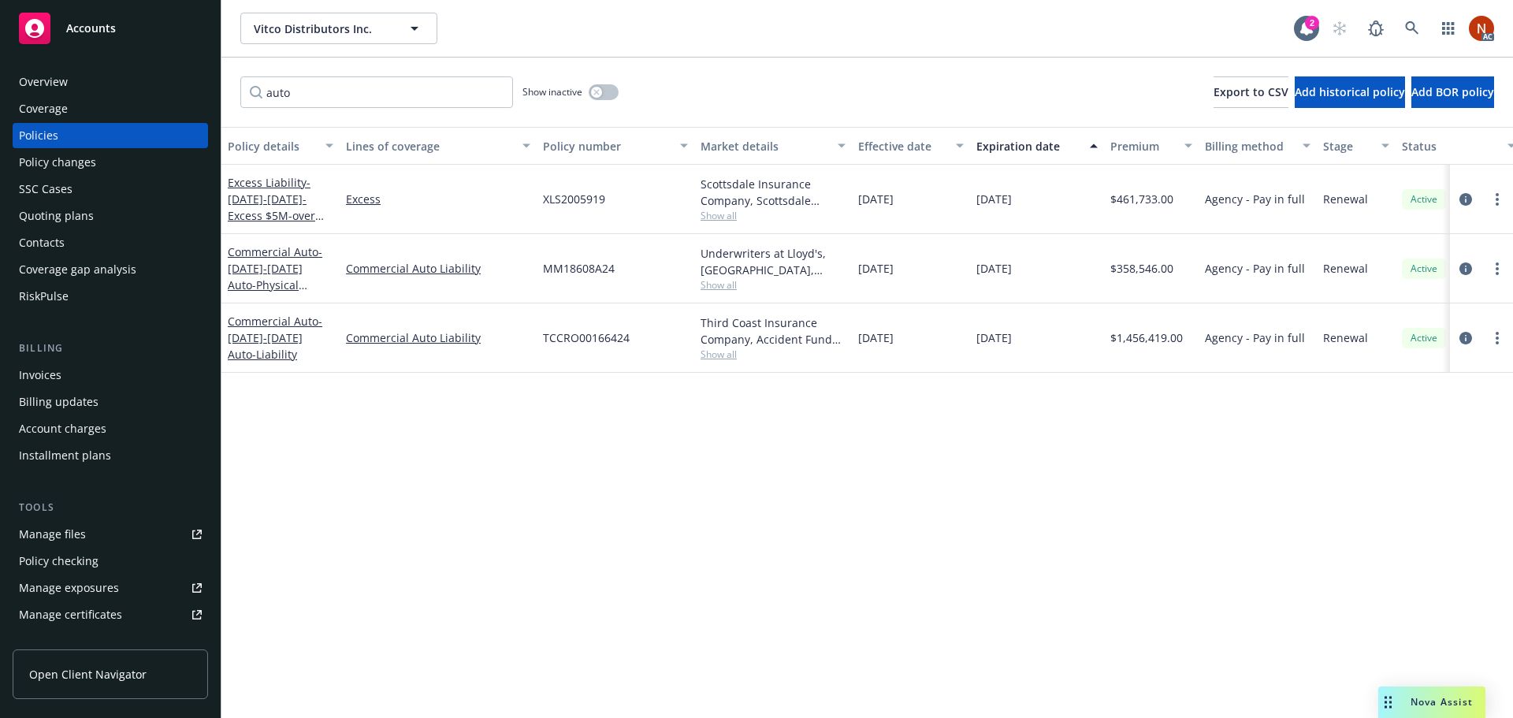
click at [58, 84] on div "Overview" at bounding box center [43, 81] width 49 height 25
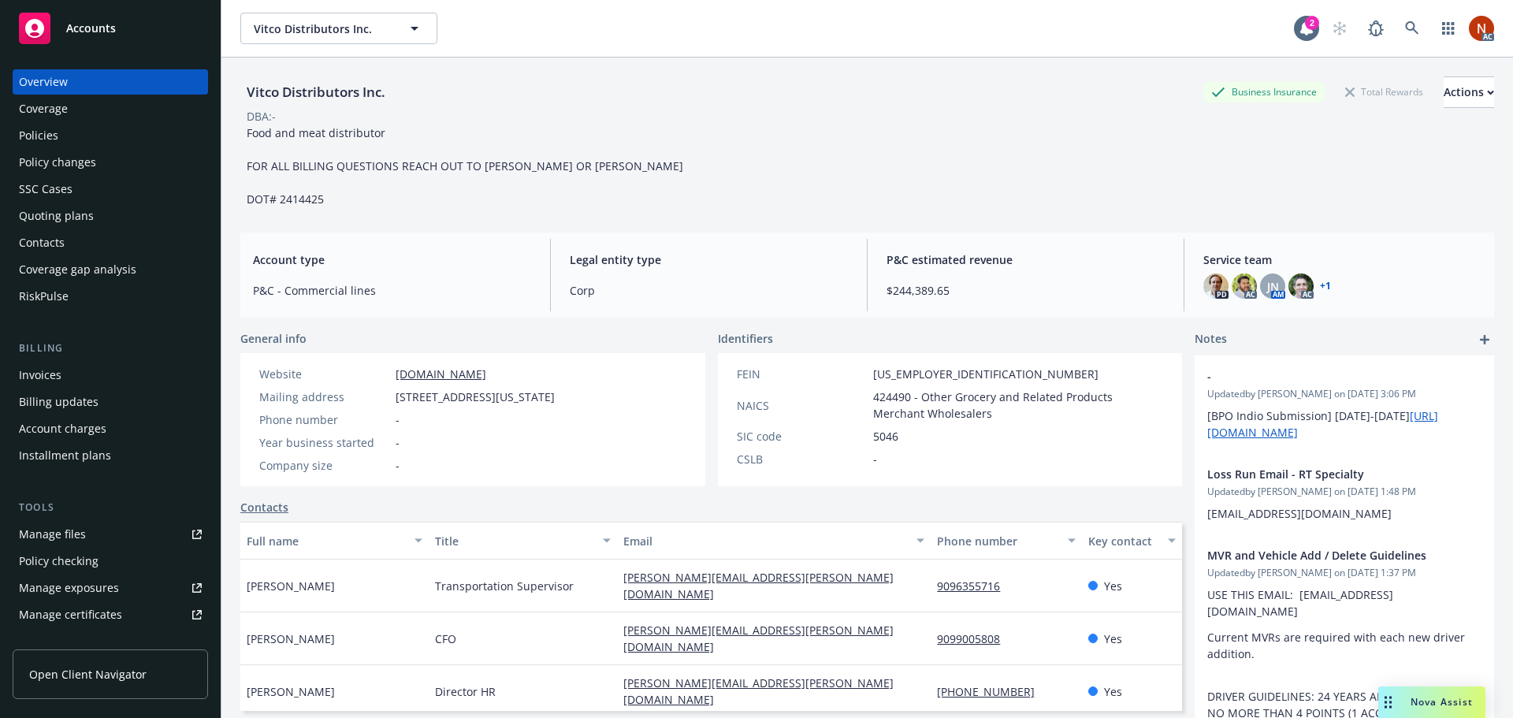
click at [475, 372] on link "www.vitcofoods.com" at bounding box center [441, 373] width 91 height 15
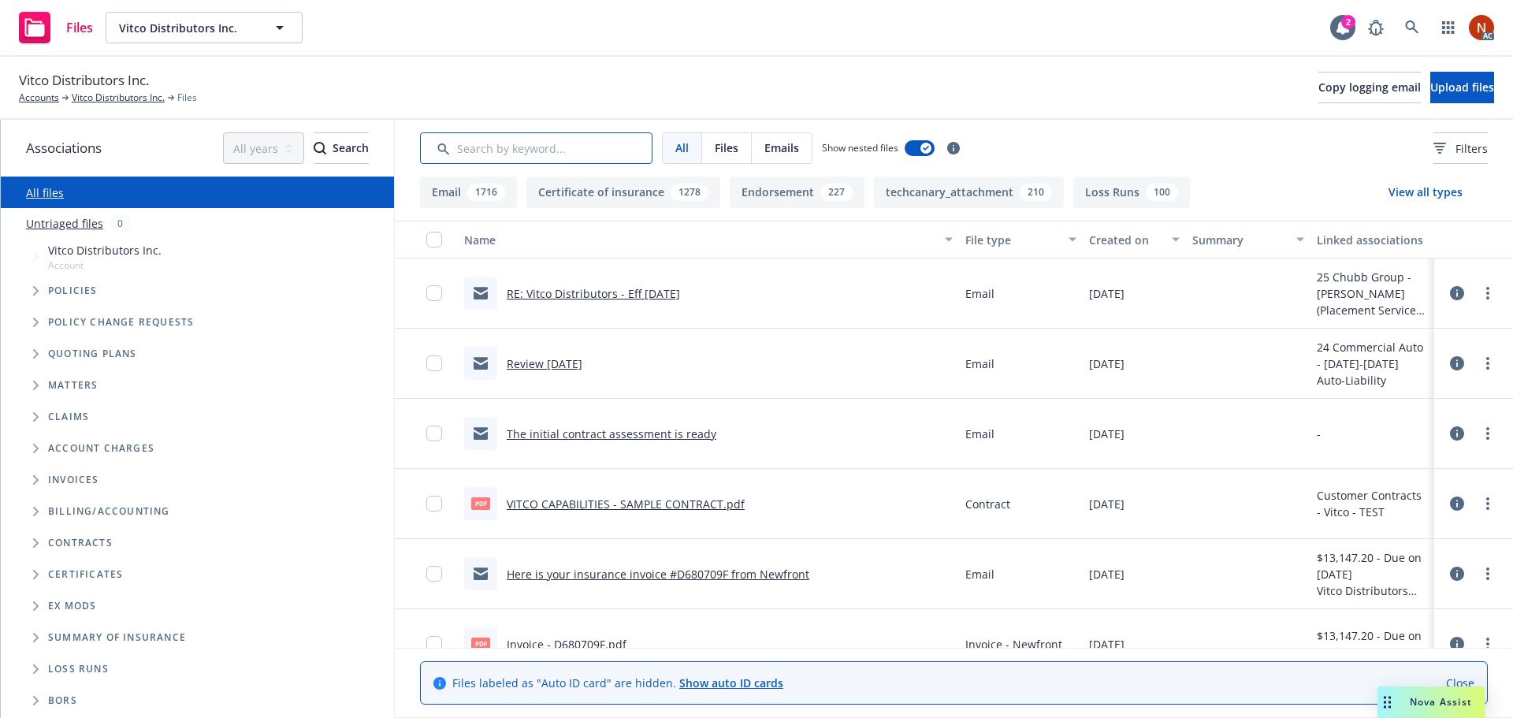
click at [486, 149] on input "Search by keyword..." at bounding box center [536, 148] width 232 height 32
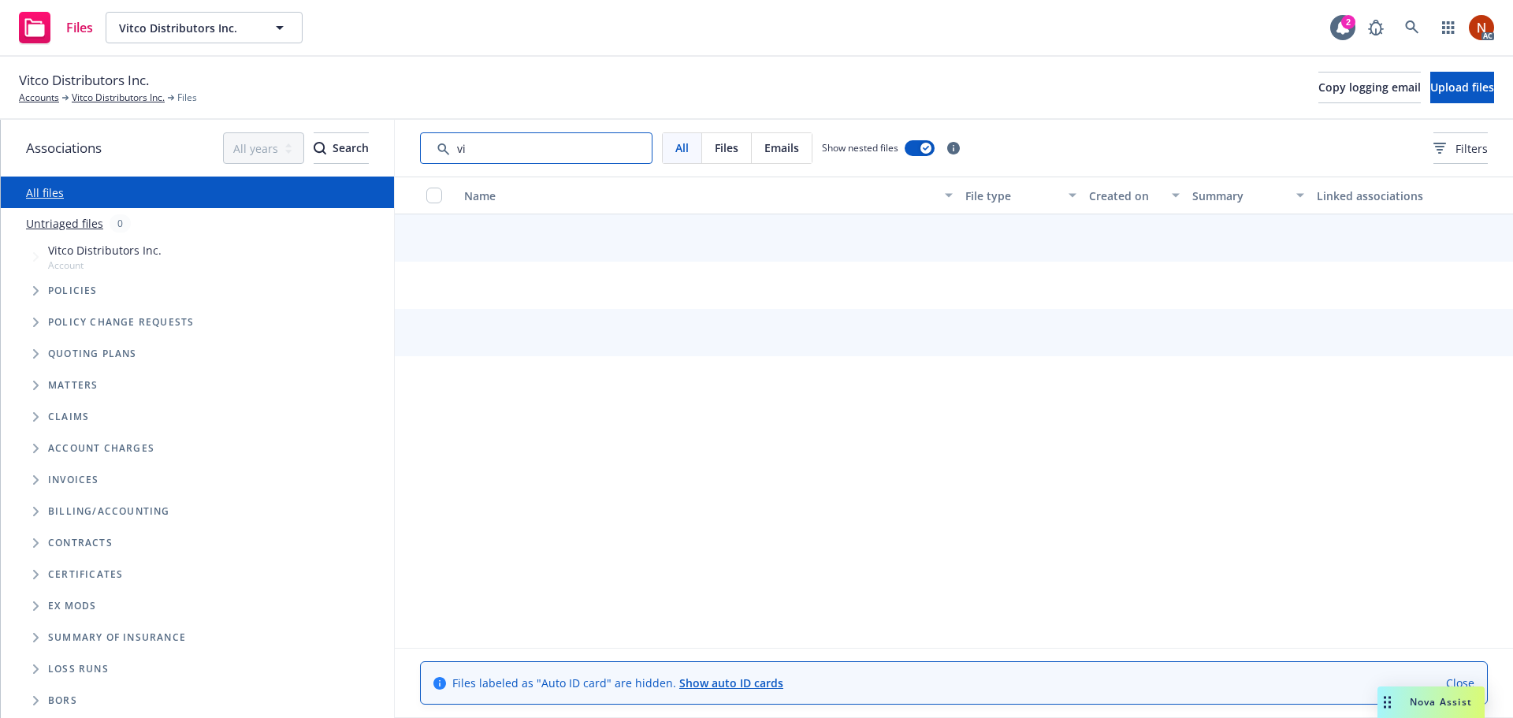
type input "v"
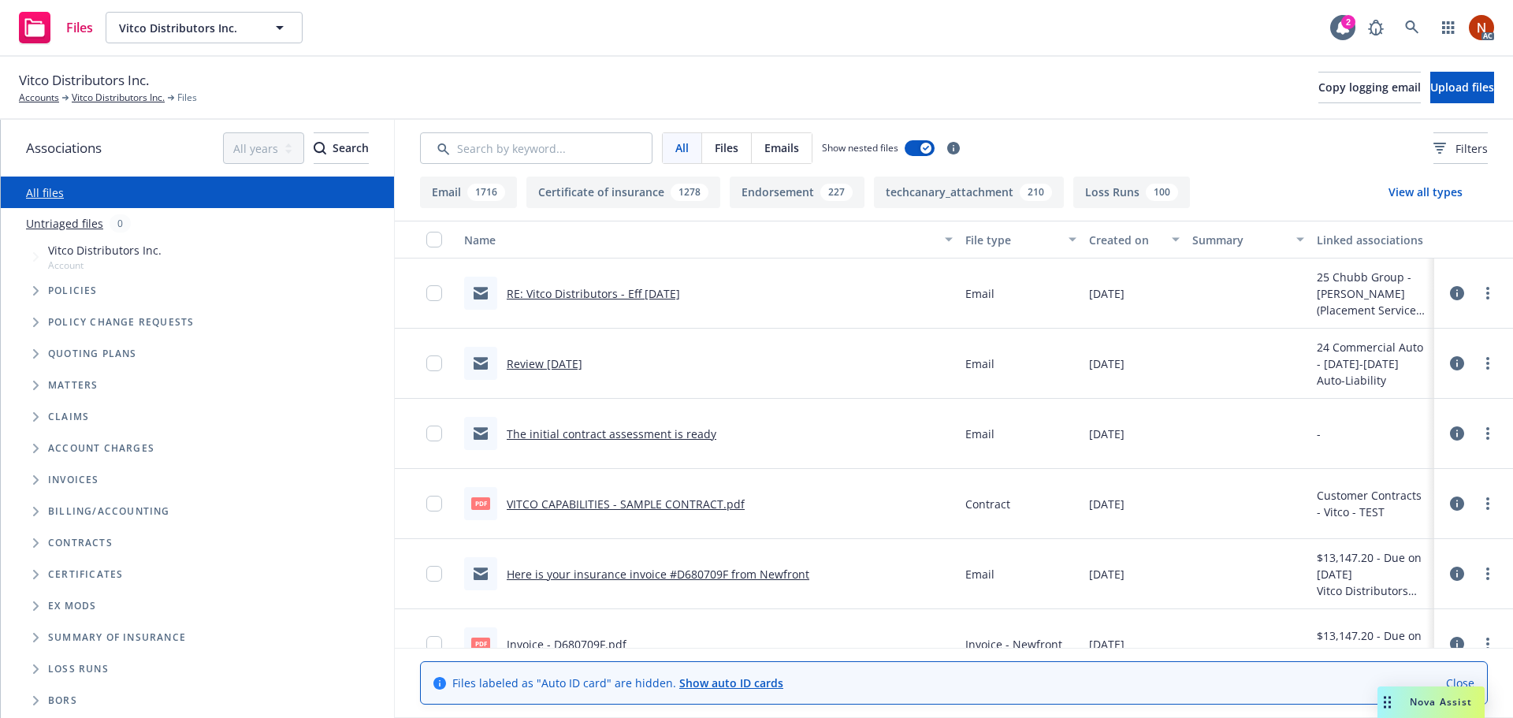
click at [1085, 194] on button "Loss Runs 100" at bounding box center [1131, 192] width 117 height 32
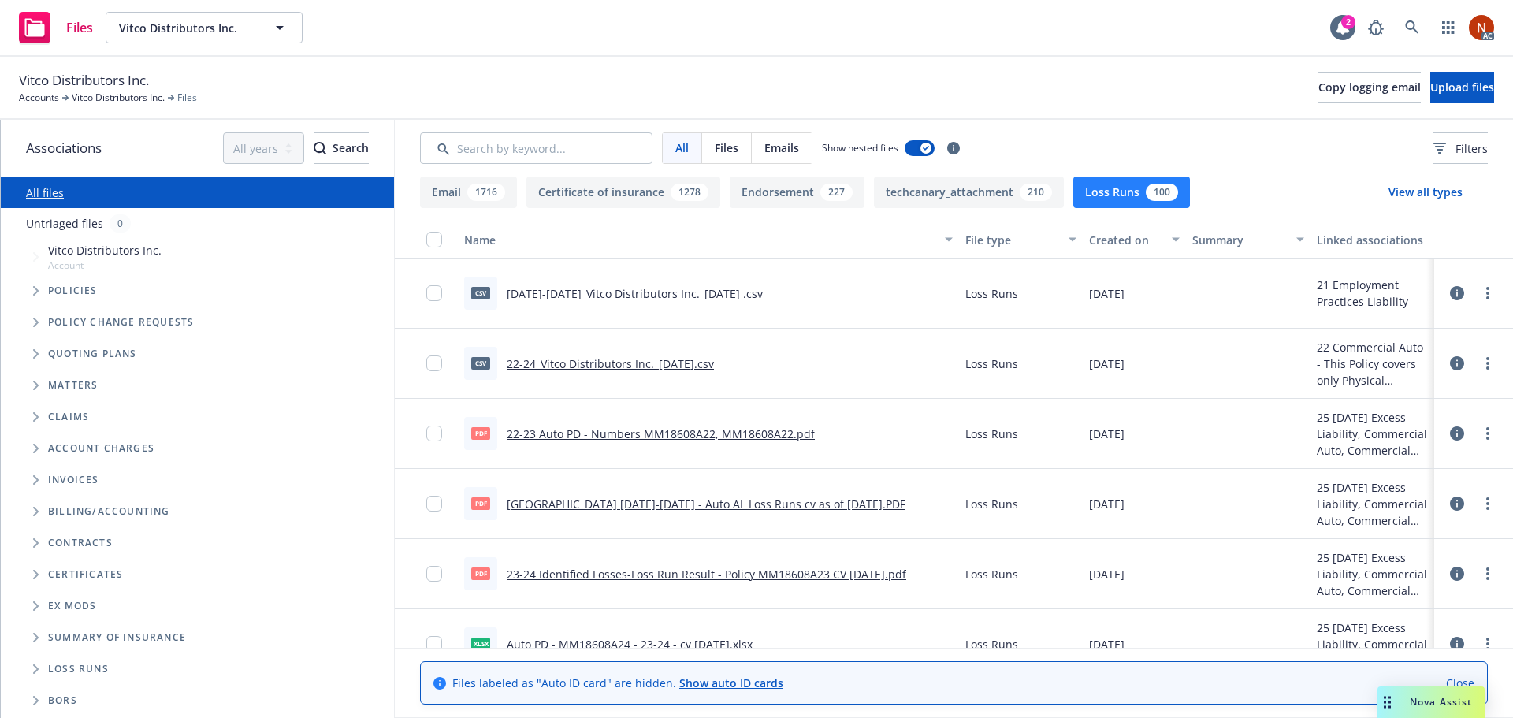
click at [1123, 248] on button "Created on" at bounding box center [1134, 240] width 103 height 38
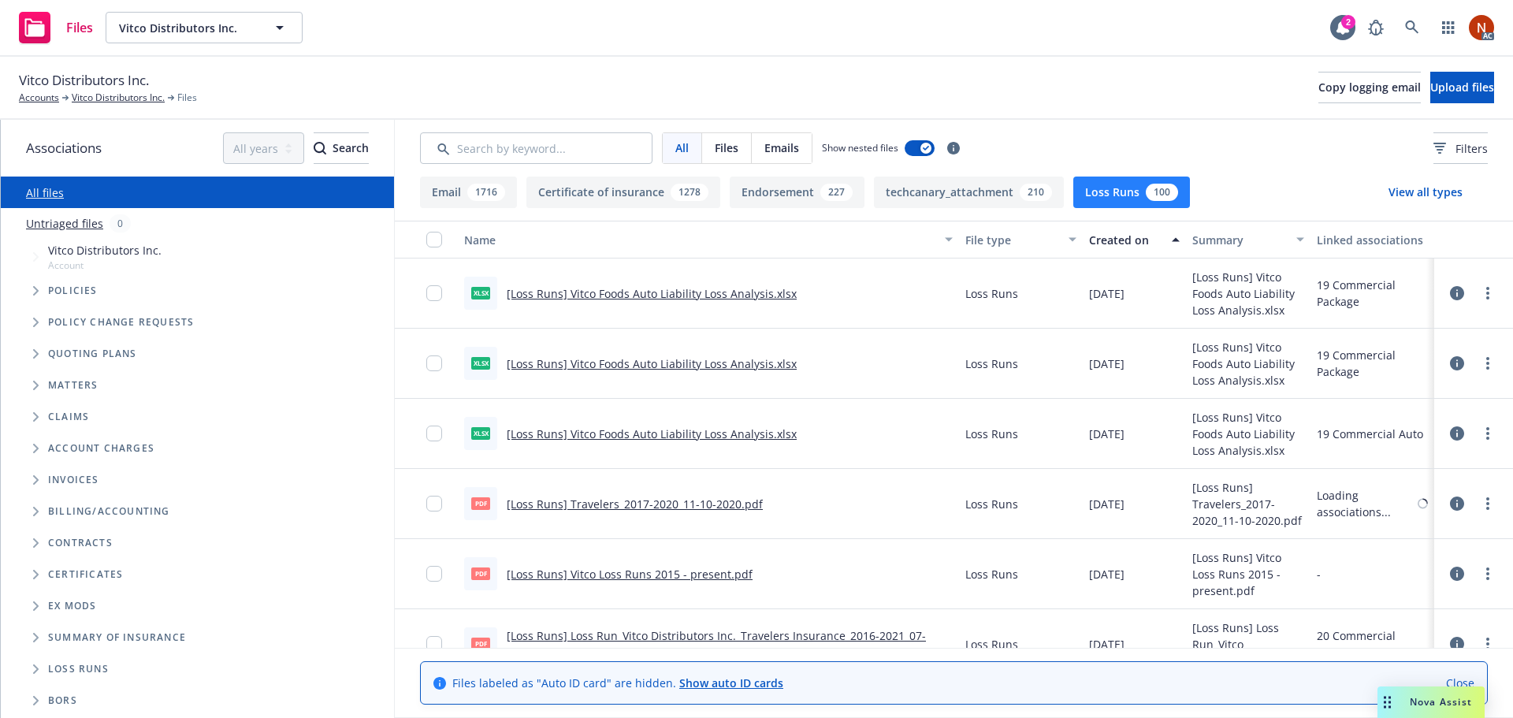
click at [1112, 243] on div "Created on" at bounding box center [1125, 240] width 73 height 17
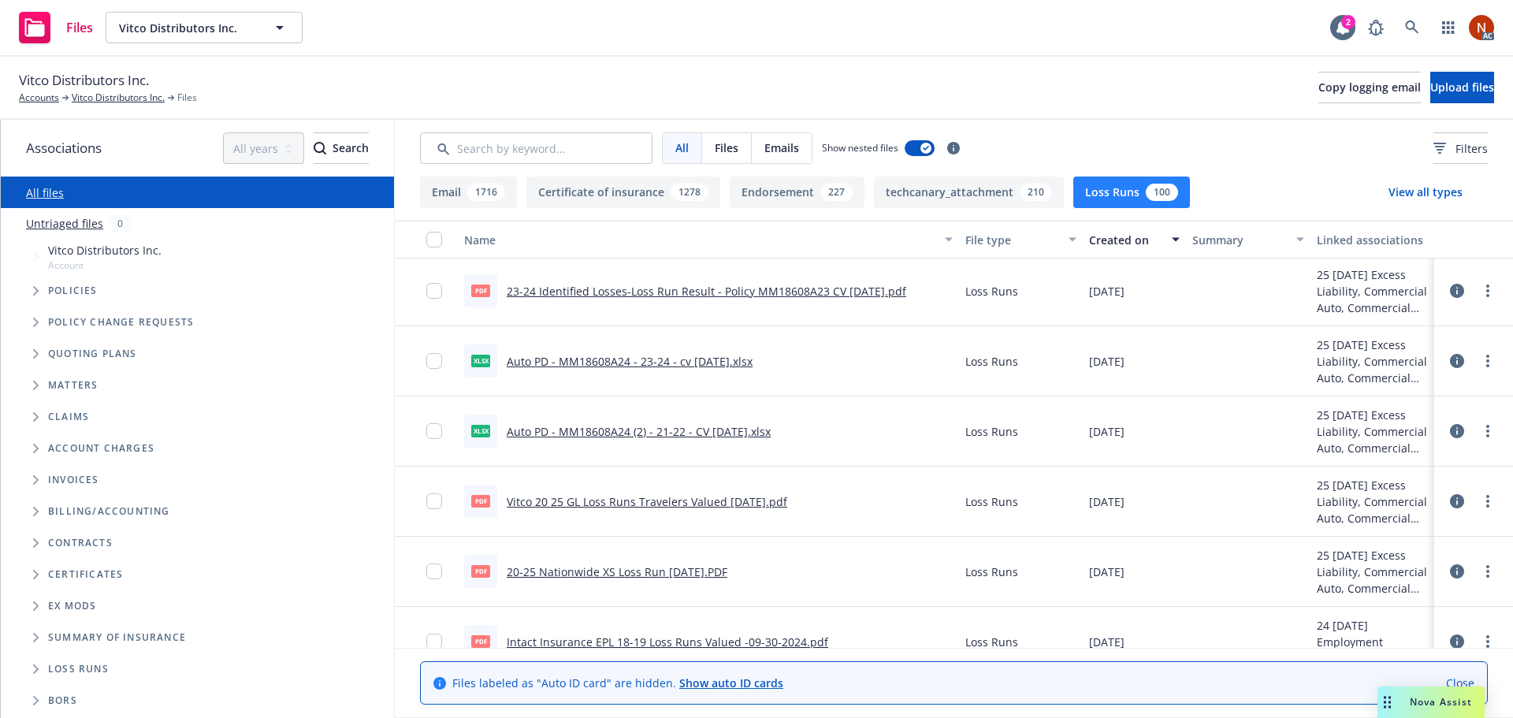
scroll to position [315, 0]
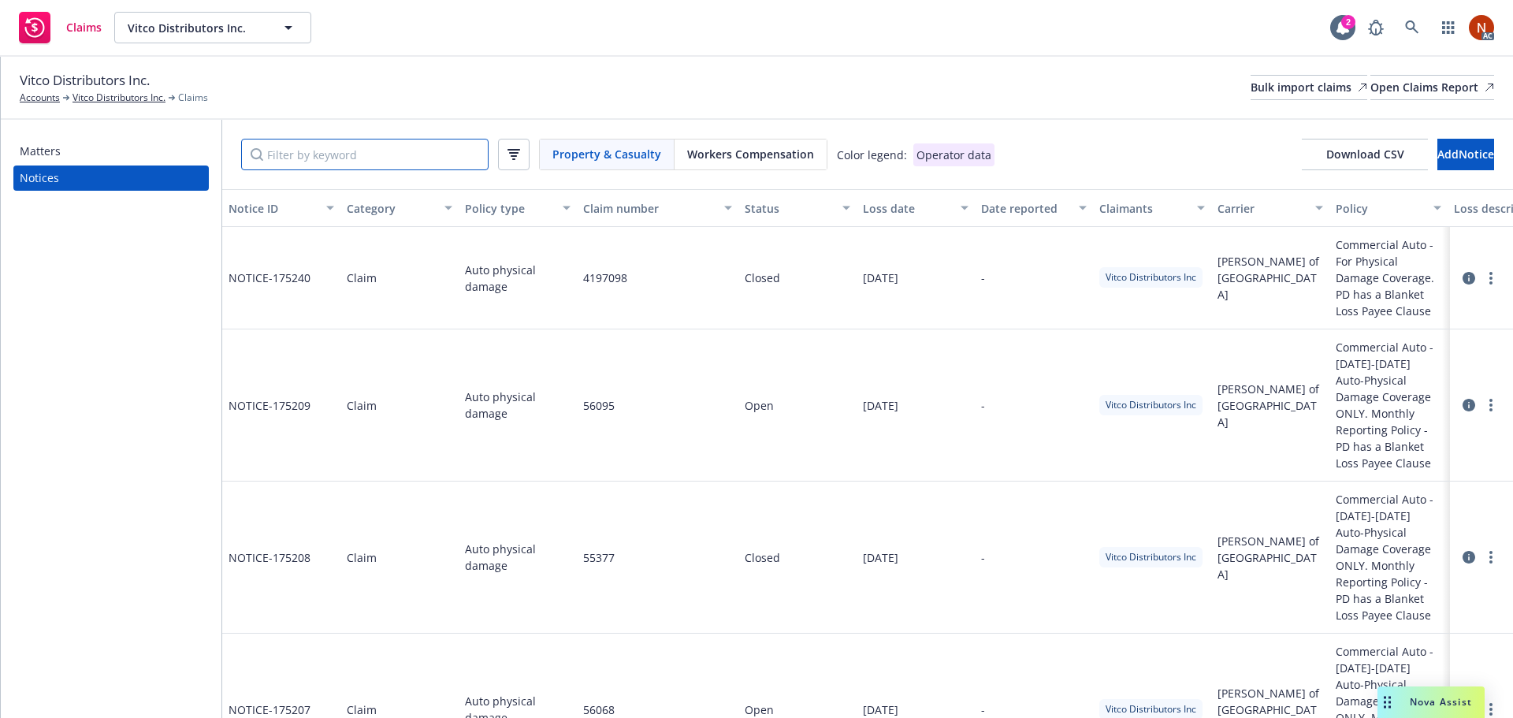
click at [287, 155] on input "Filter by keyword" at bounding box center [364, 155] width 247 height 32
paste input "CT2312136"
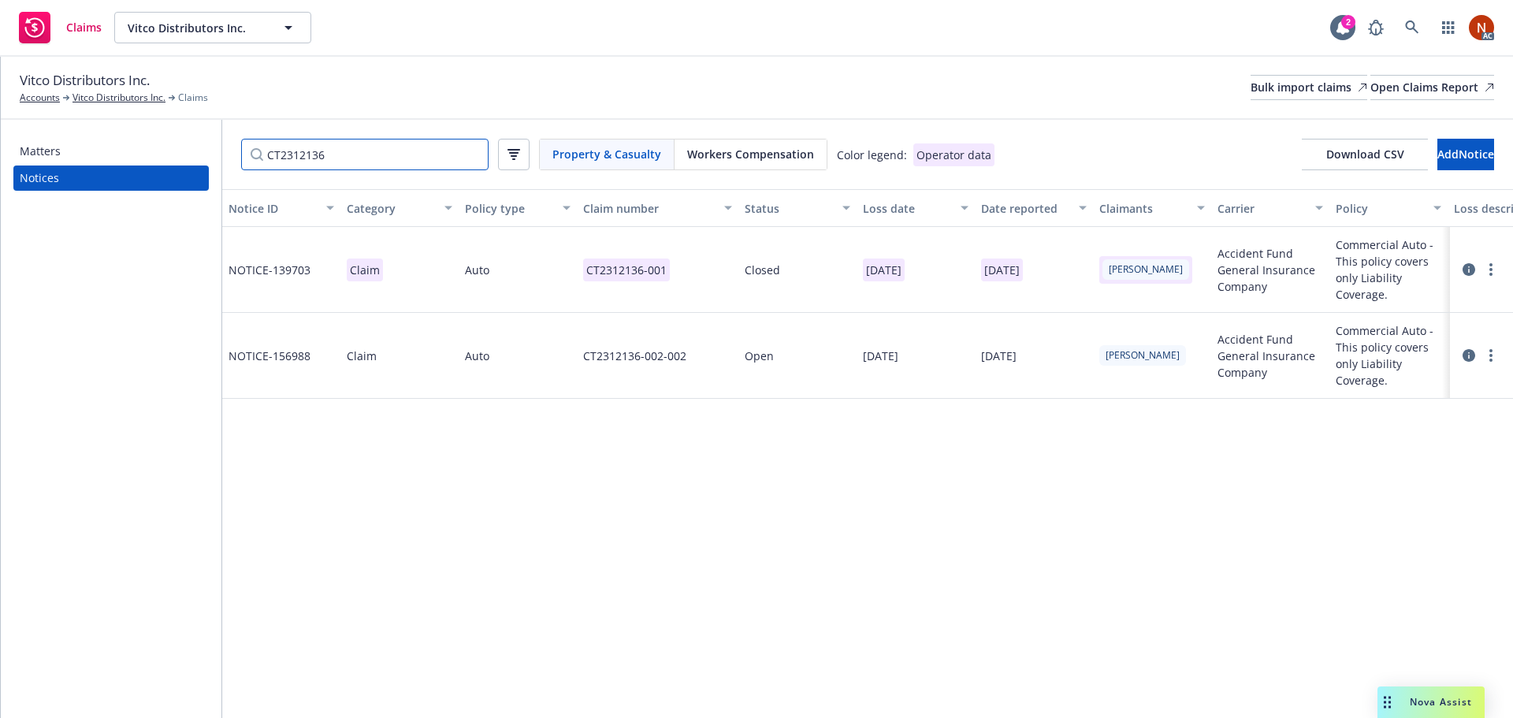
scroll to position [0, 529]
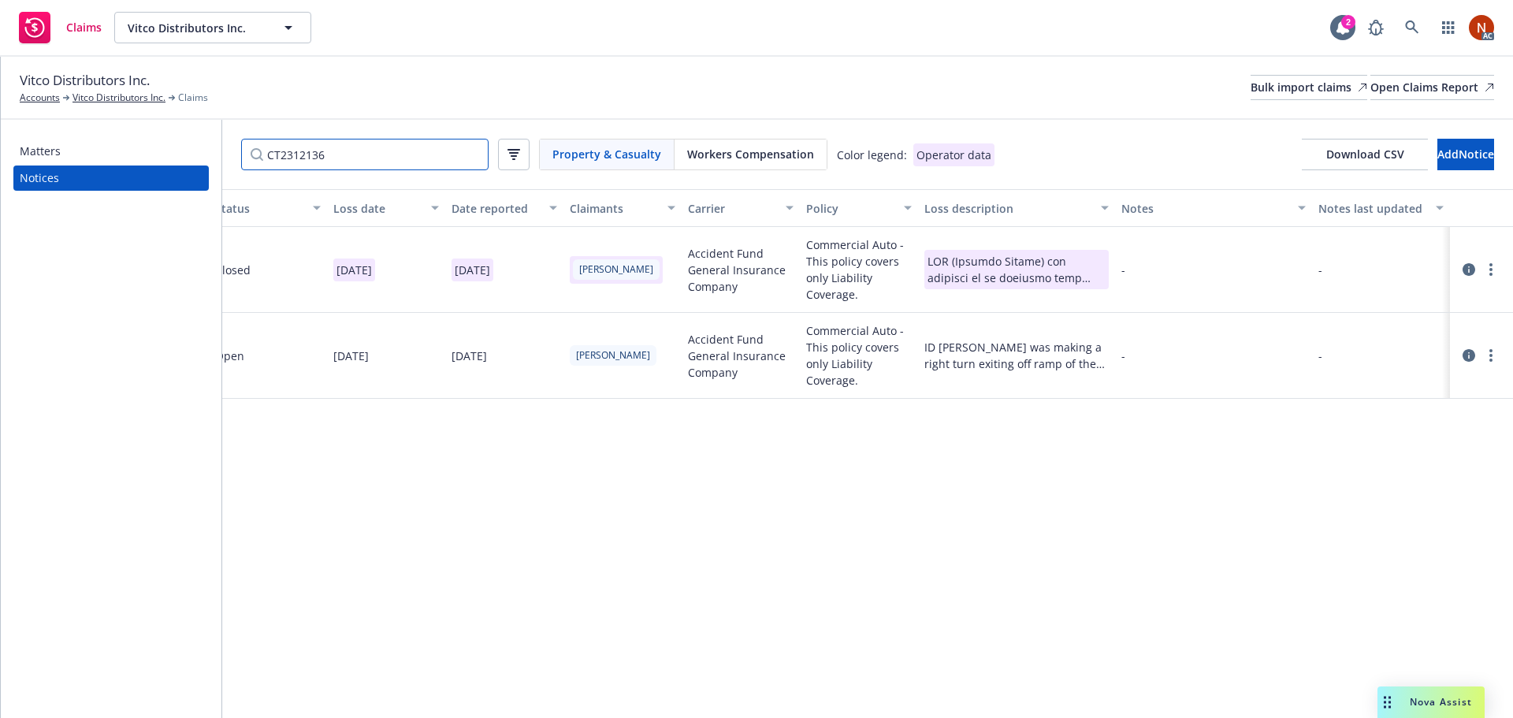
type input "CT2312136"
click at [1465, 358] on icon at bounding box center [1468, 355] width 13 height 13
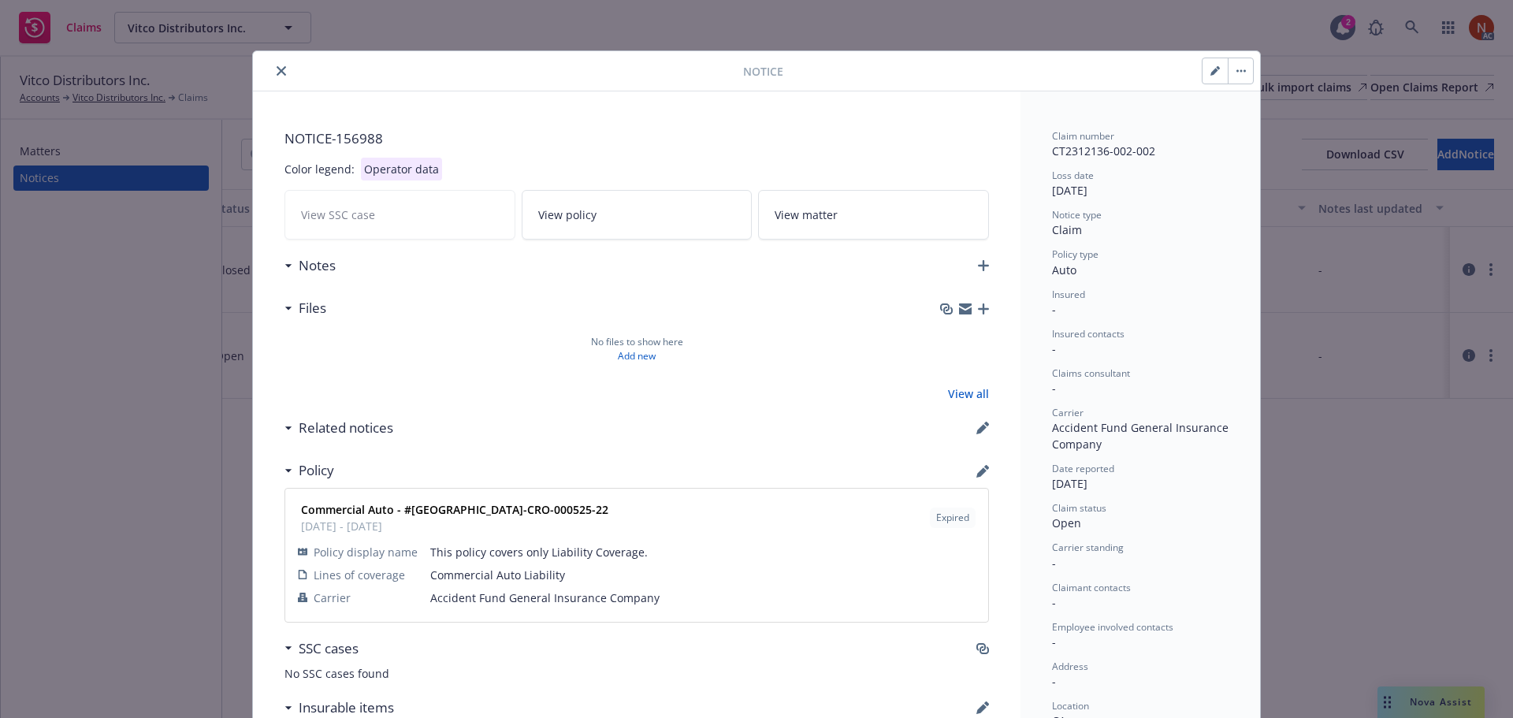
click at [281, 66] on button "close" at bounding box center [281, 70] width 19 height 19
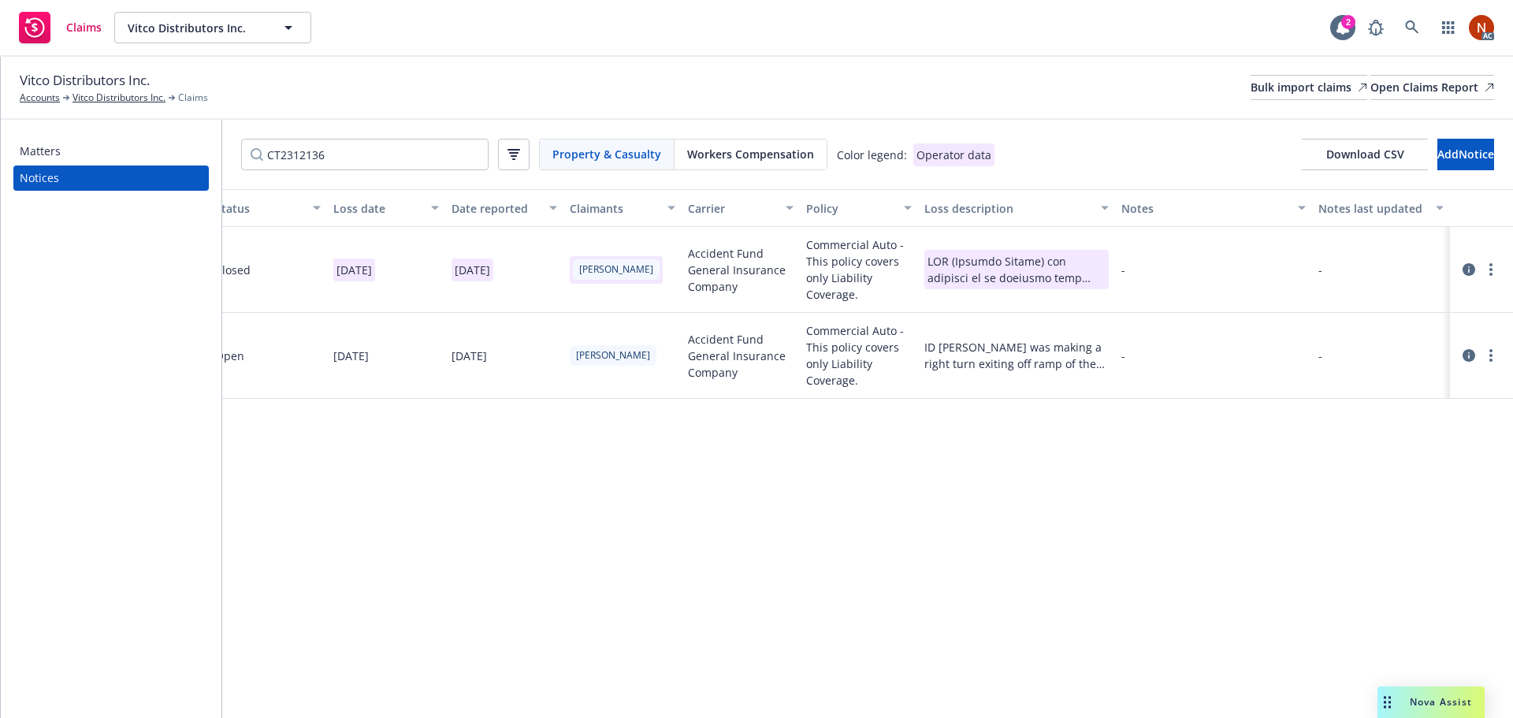
click at [1471, 267] on icon at bounding box center [1468, 269] width 13 height 13
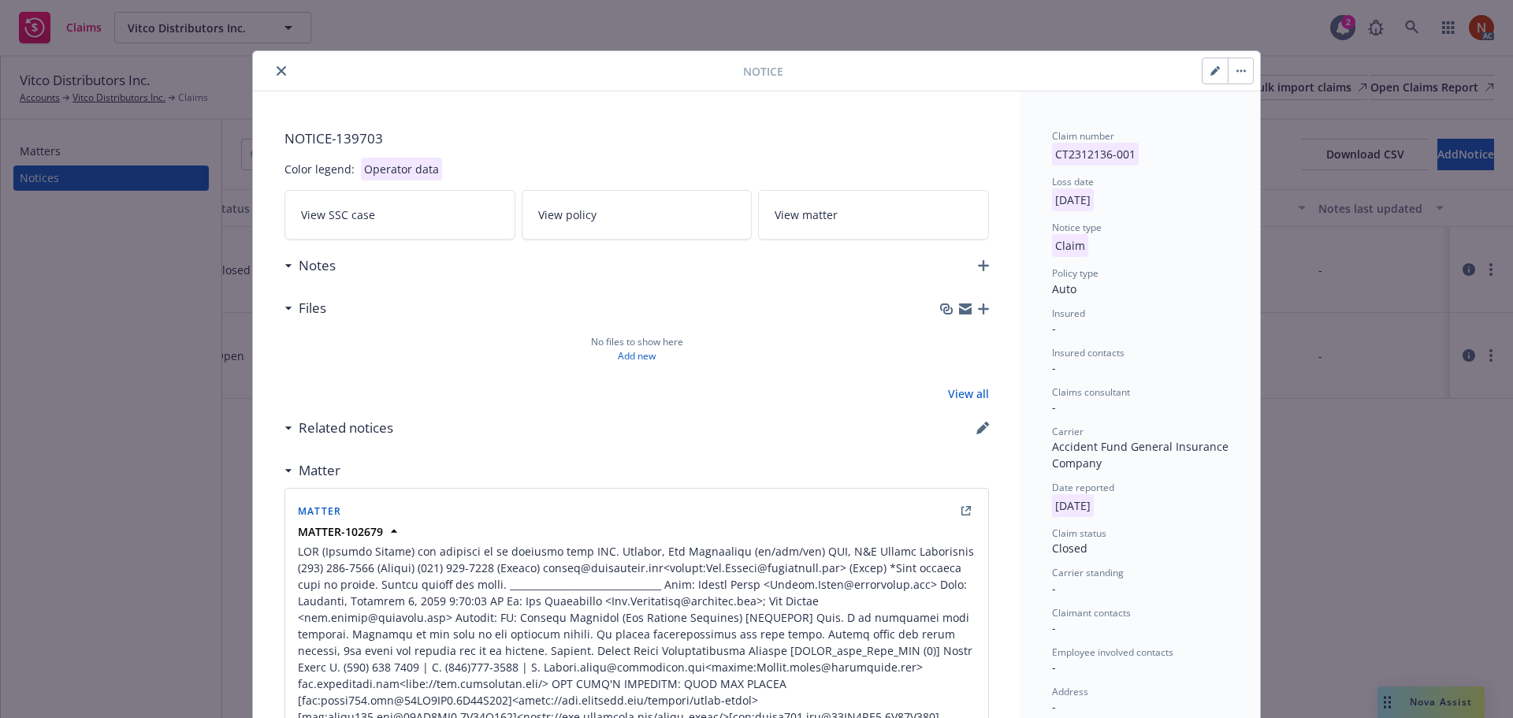
click at [277, 67] on icon "close" at bounding box center [281, 70] width 9 height 9
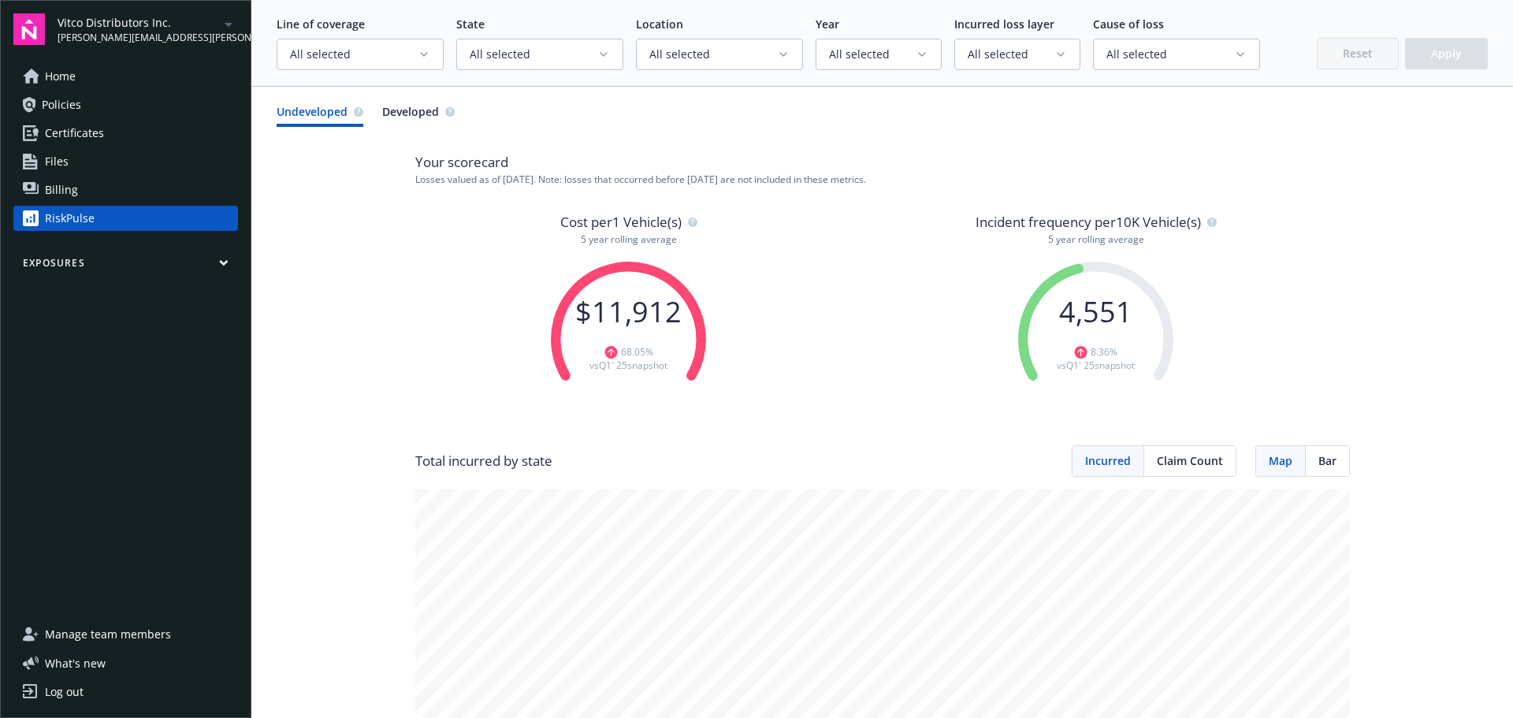
click at [371, 54] on span "All selected" at bounding box center [354, 54] width 128 height 16
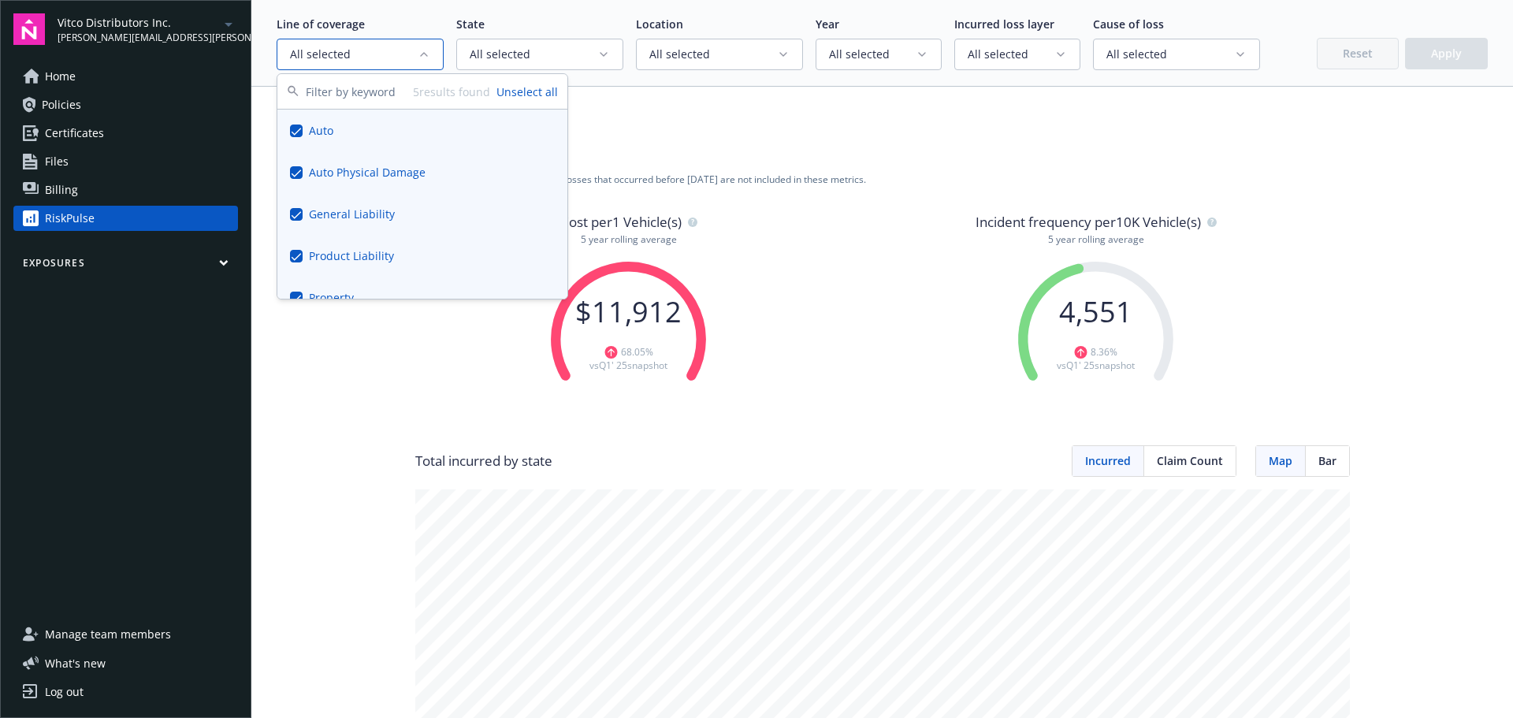
click at [521, 90] on button "Unselect all" at bounding box center [526, 92] width 61 height 17
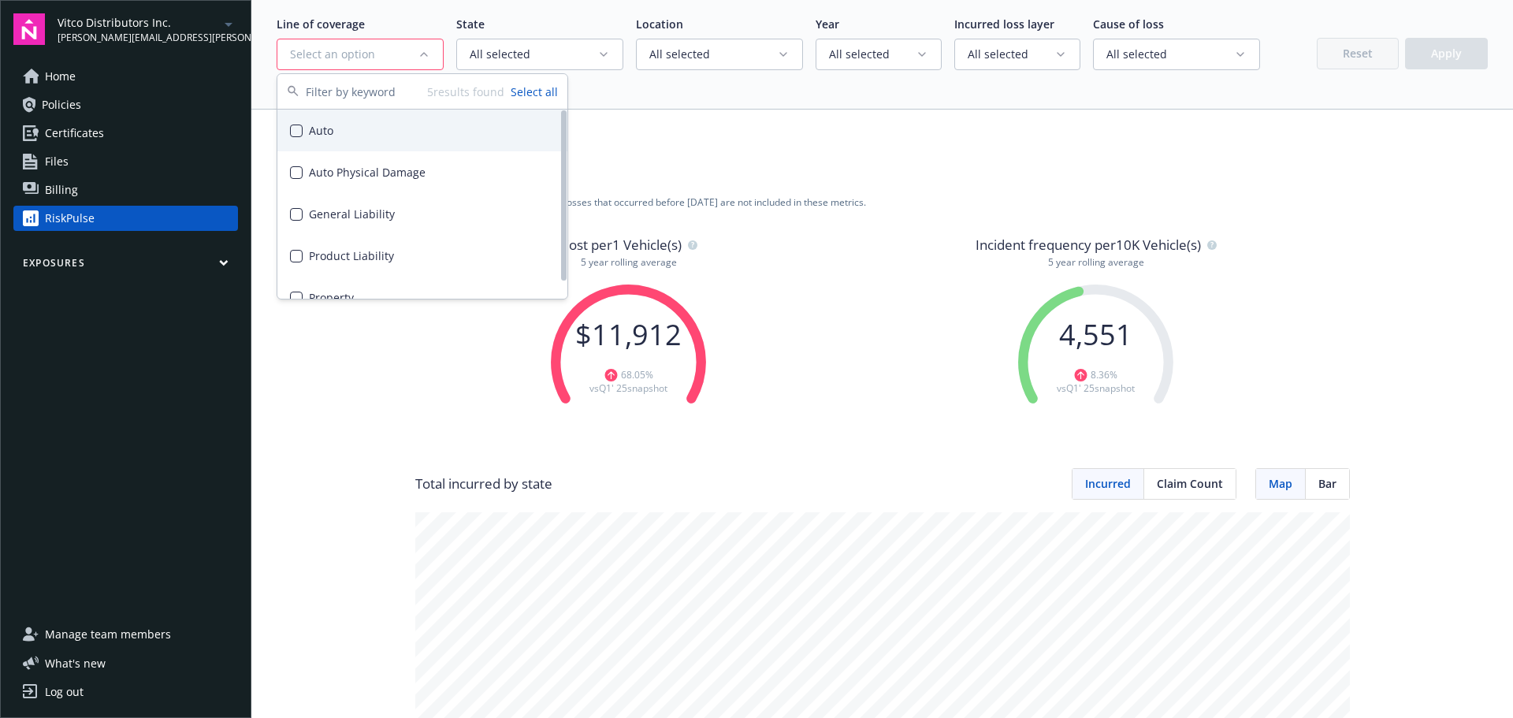
click at [364, 135] on div "Auto" at bounding box center [422, 131] width 290 height 42
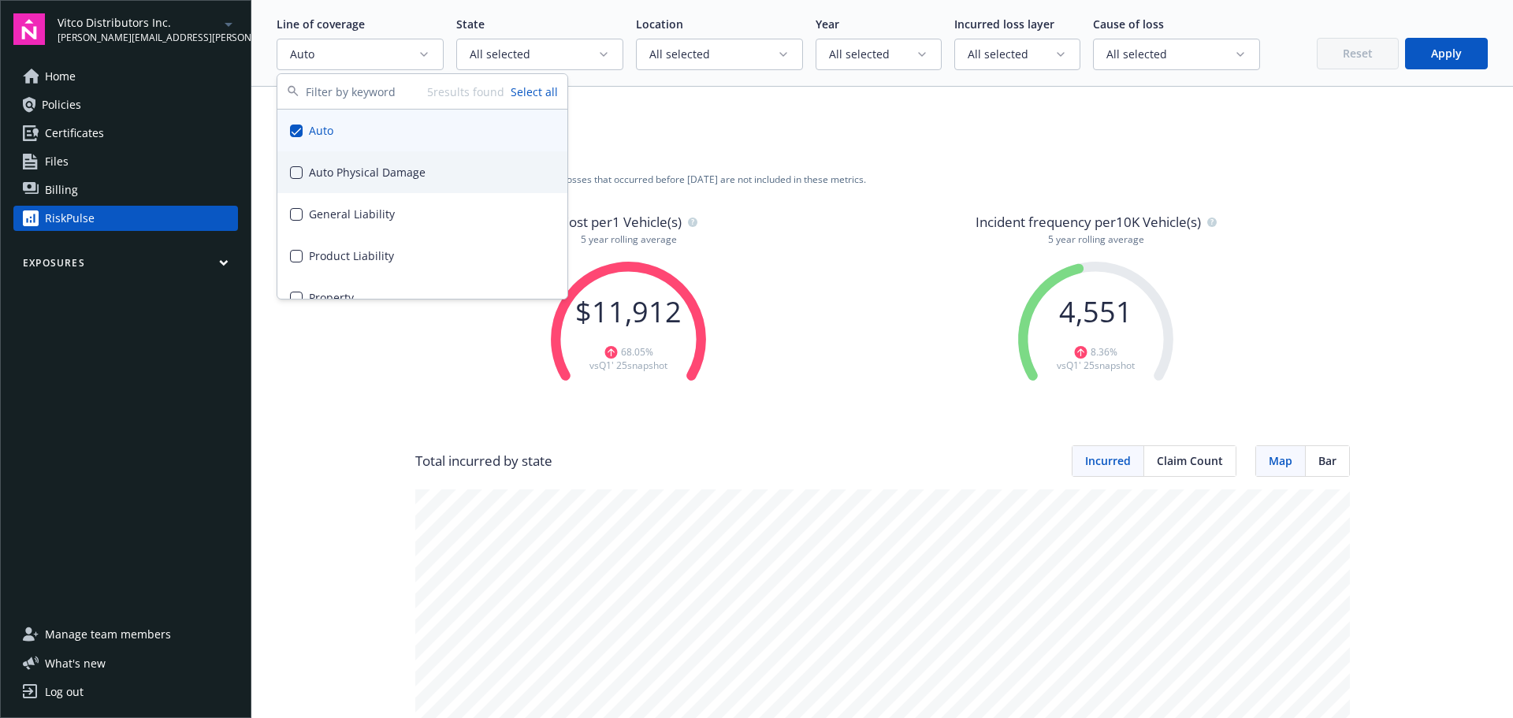
click at [1413, 50] on button "Apply" at bounding box center [1446, 54] width 83 height 32
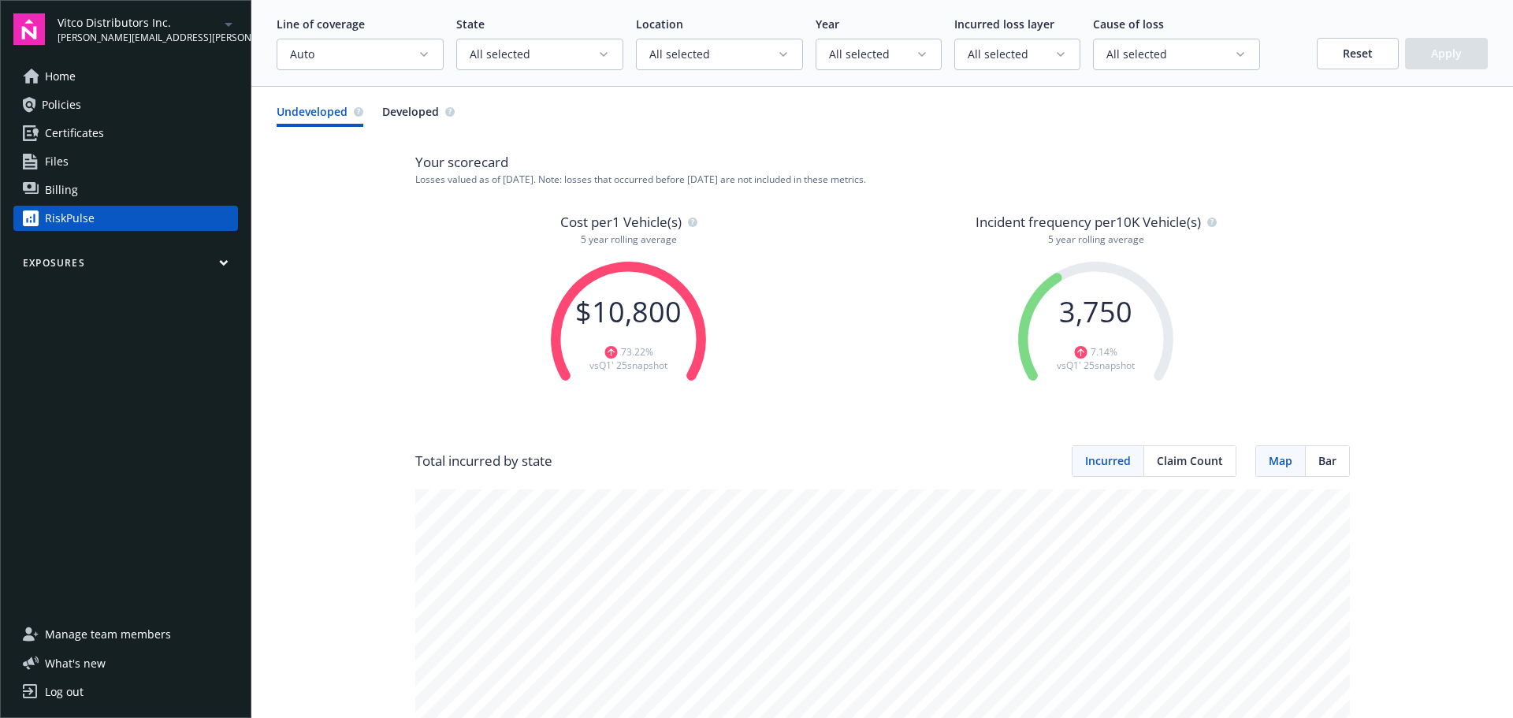
click at [431, 68] on button "Auto" at bounding box center [360, 55] width 167 height 32
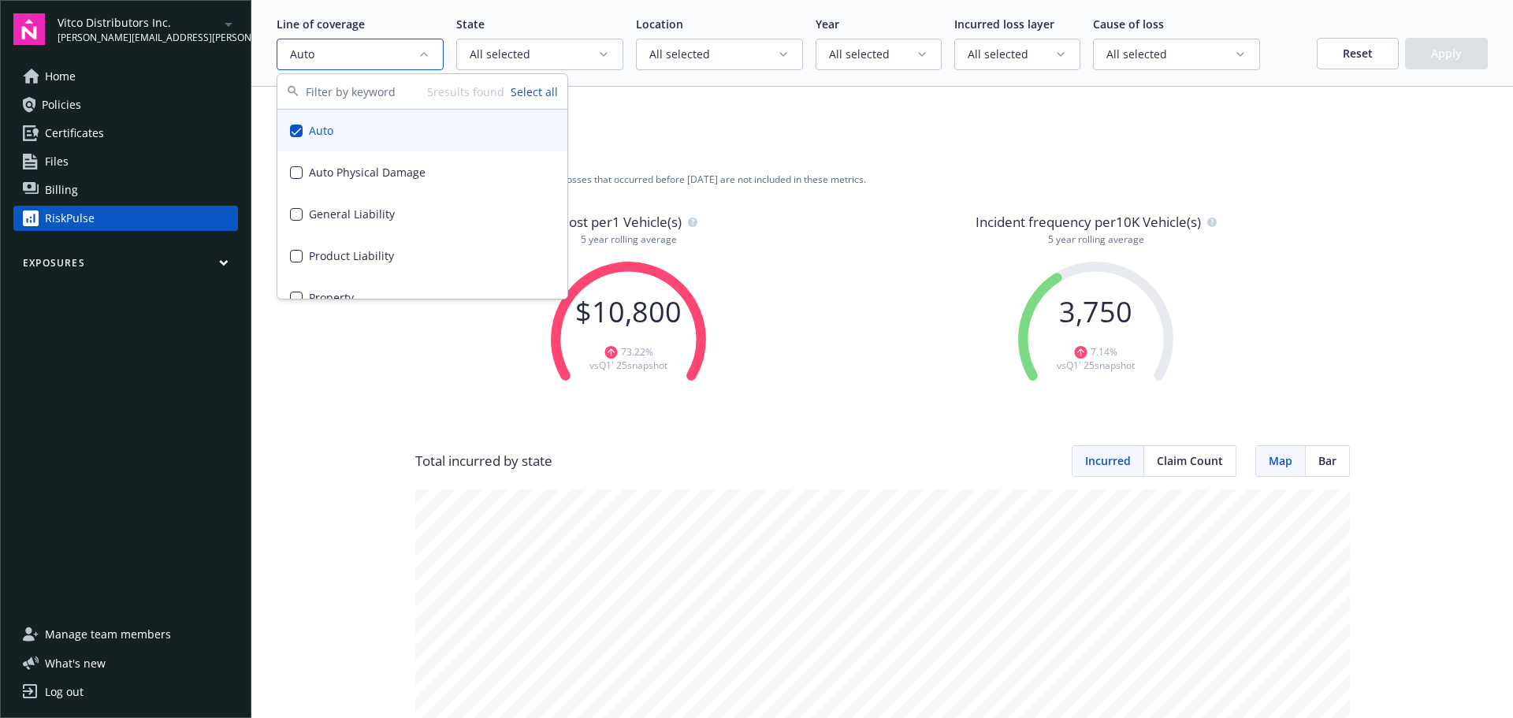
click at [1320, 103] on div "Undeveloped Developed" at bounding box center [882, 114] width 1211 height 24
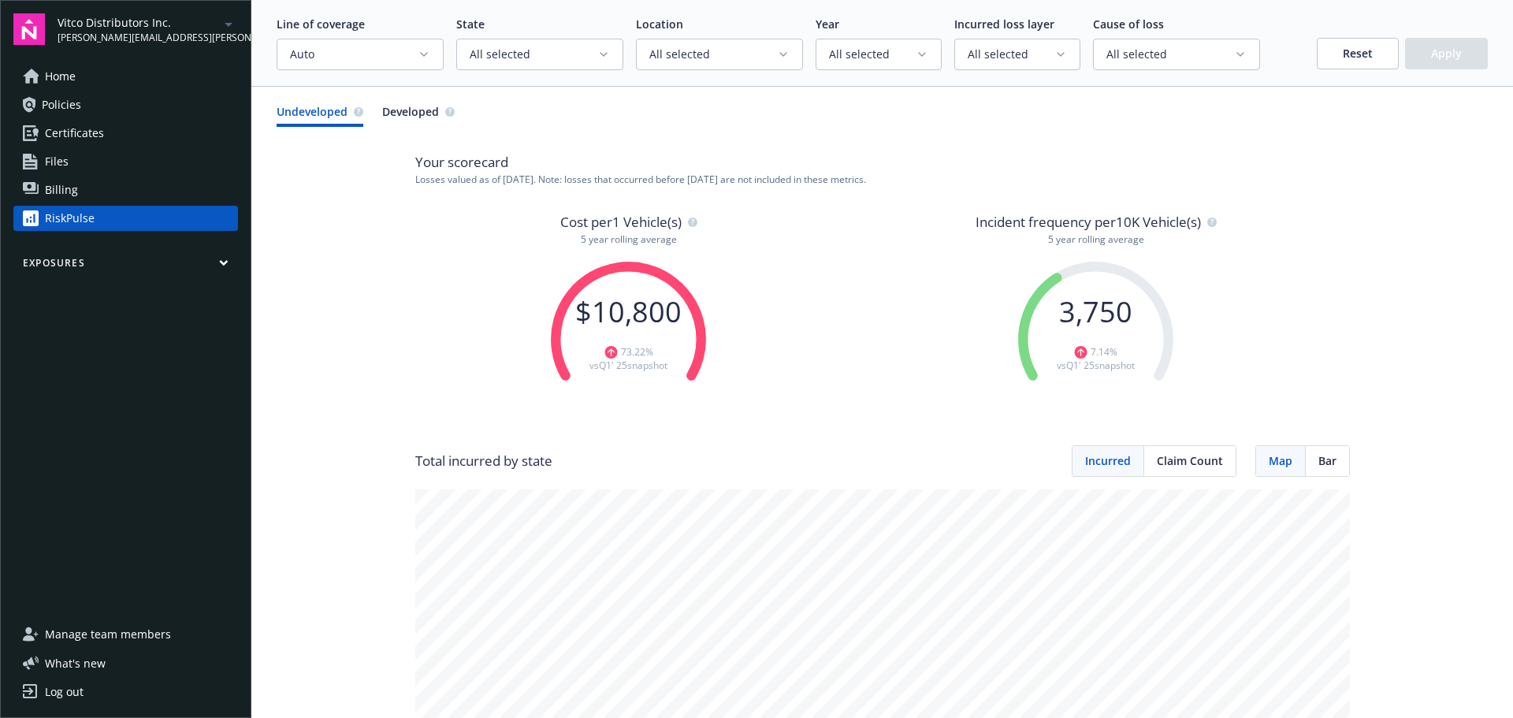
scroll to position [158, 0]
click at [688, 226] on circle "button" at bounding box center [692, 221] width 9 height 9
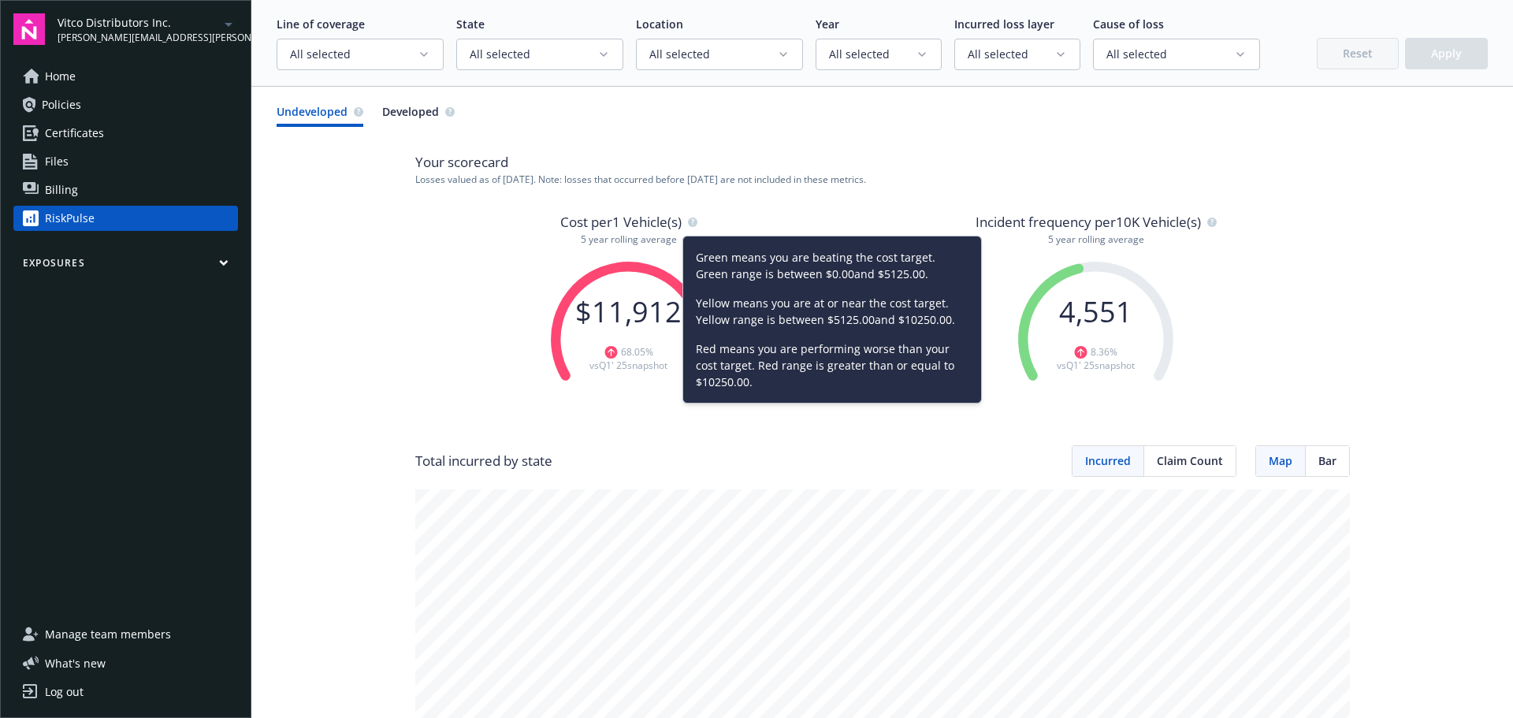
click at [404, 52] on span "All selected" at bounding box center [354, 54] width 128 height 16
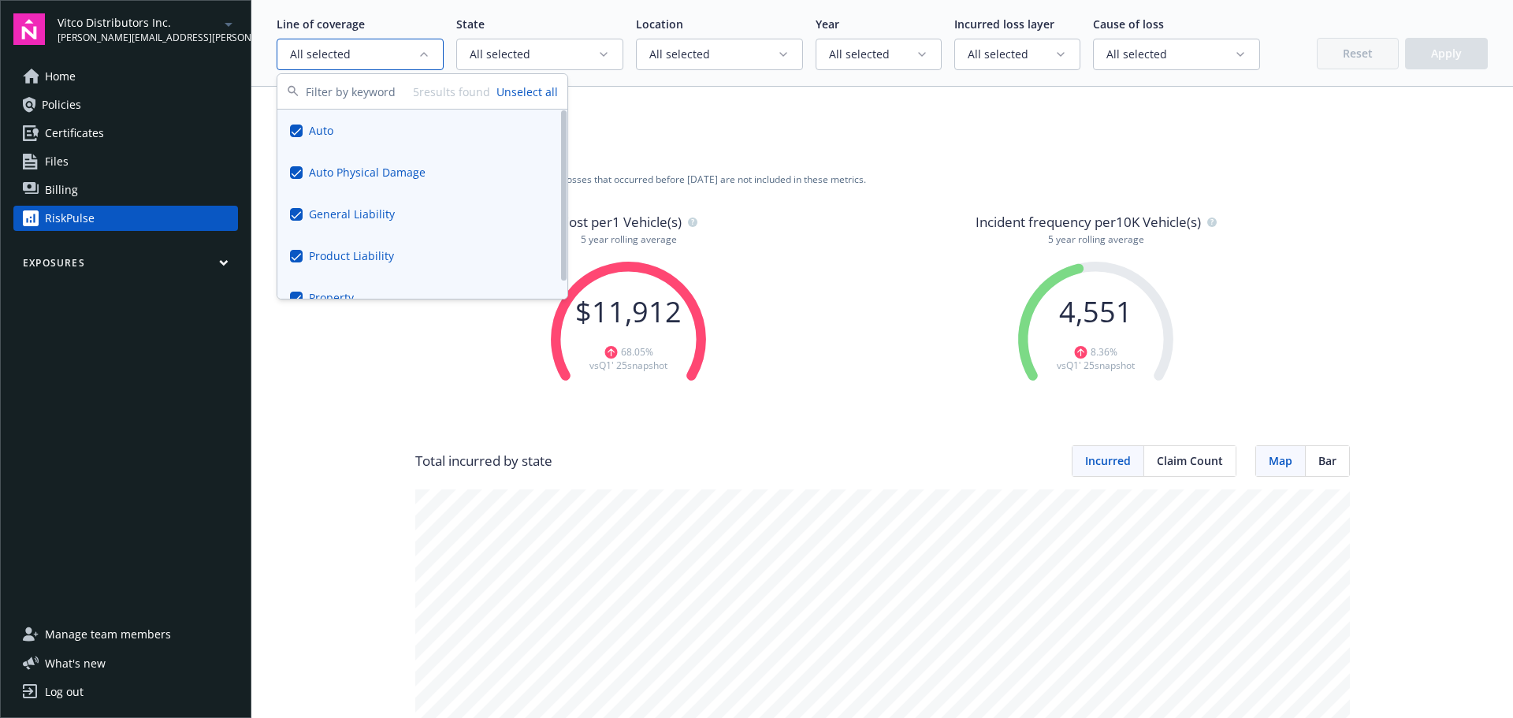
click at [551, 92] on button "Unselect all" at bounding box center [526, 92] width 61 height 17
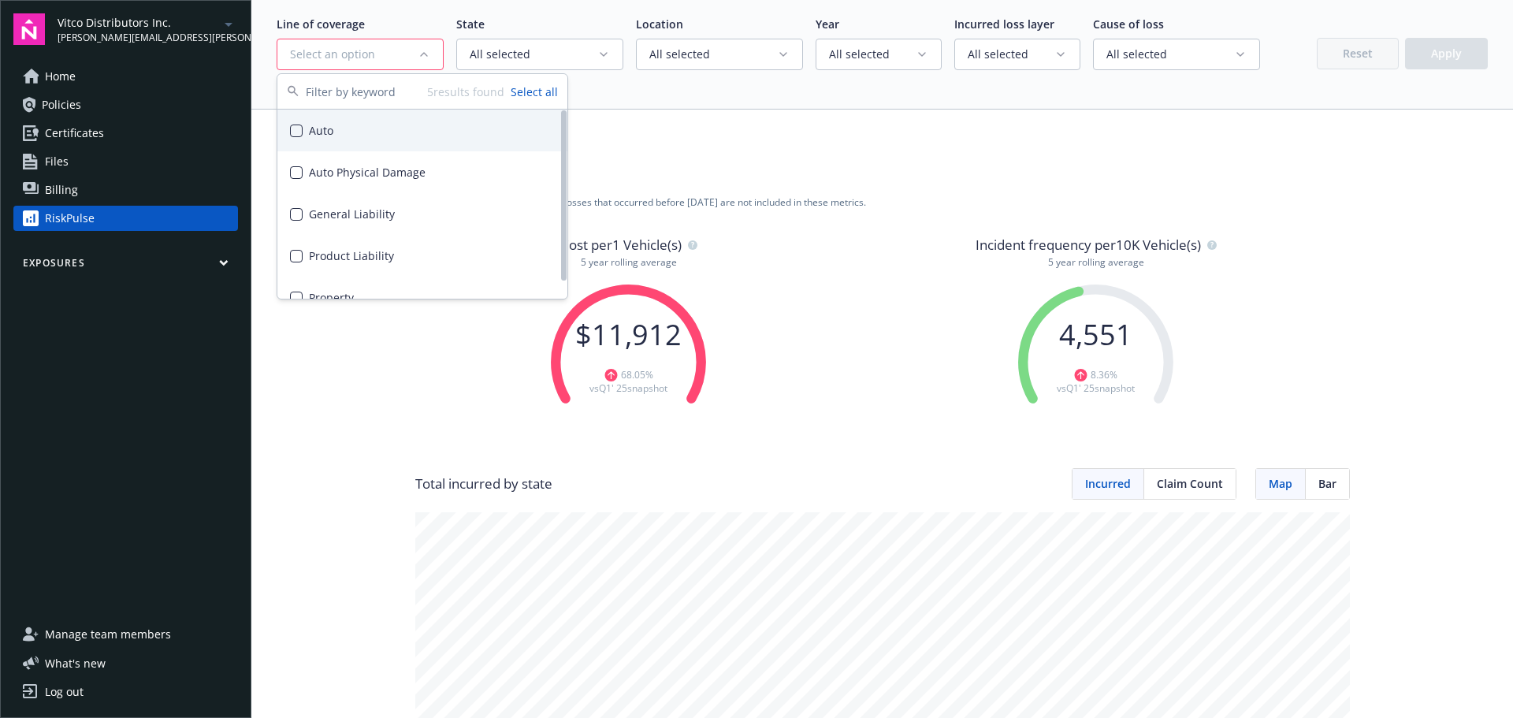
drag, startPoint x: 324, startPoint y: 132, endPoint x: 340, endPoint y: 133, distance: 15.8
click at [324, 132] on div "Auto" at bounding box center [422, 131] width 290 height 42
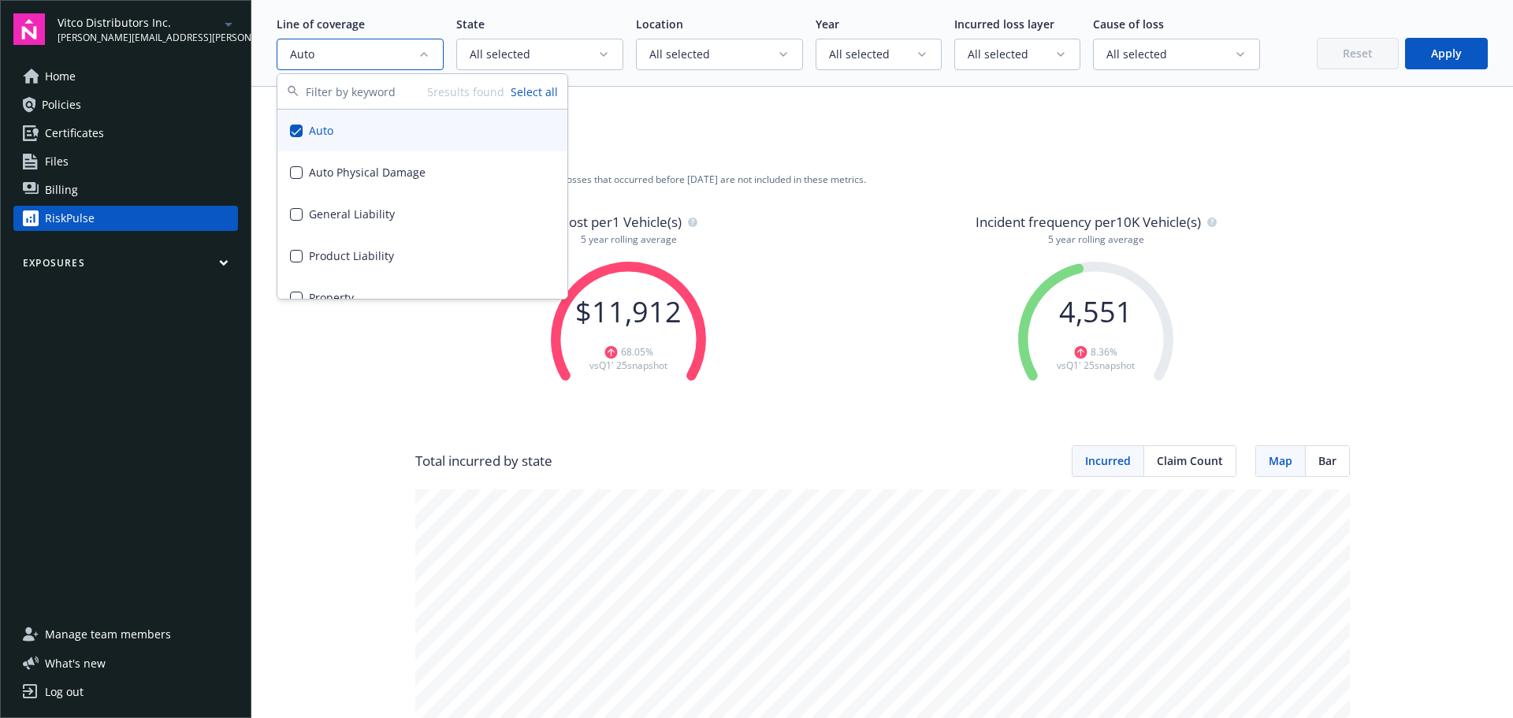
click at [1432, 57] on button "Apply" at bounding box center [1446, 54] width 83 height 32
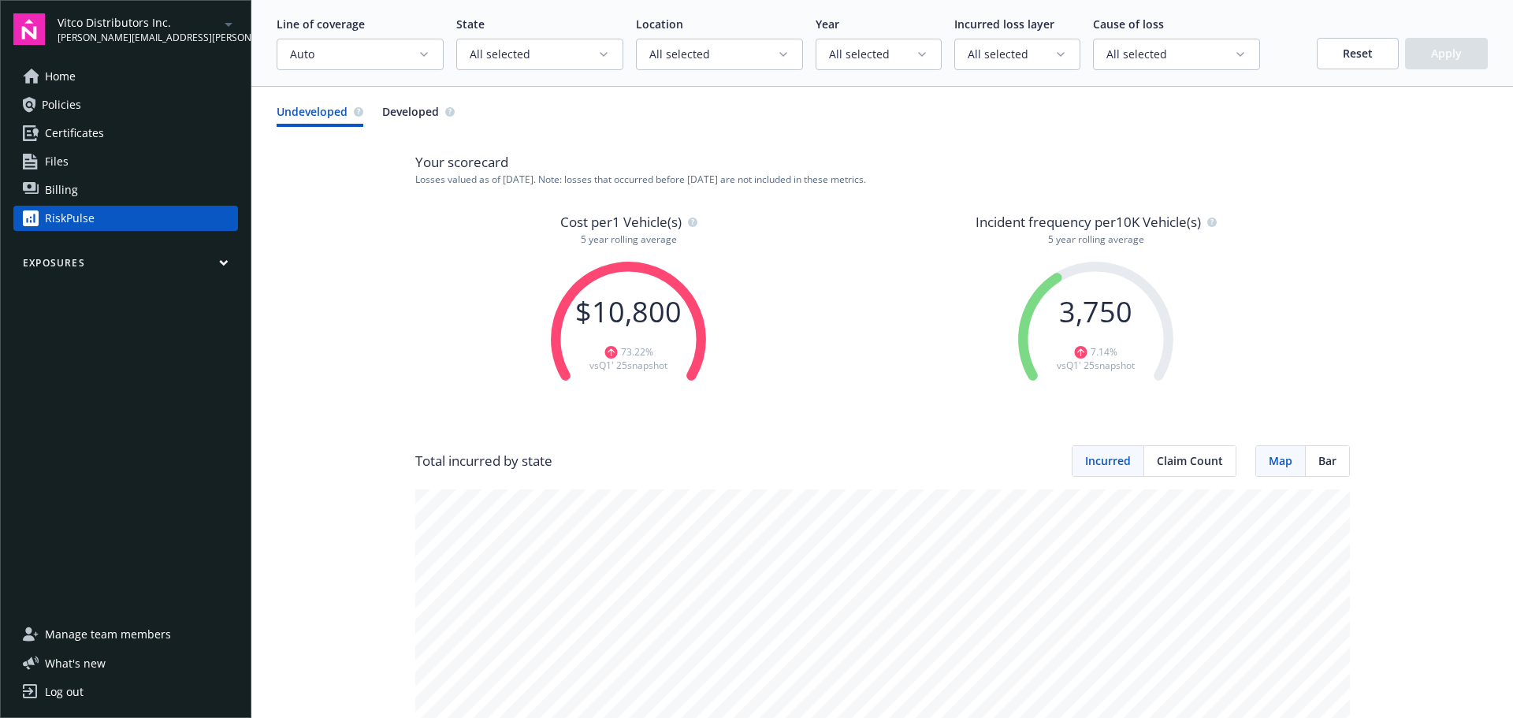
click at [692, 223] on circle "button" at bounding box center [692, 221] width 9 height 9
